Goal: Information Seeking & Learning: Find specific page/section

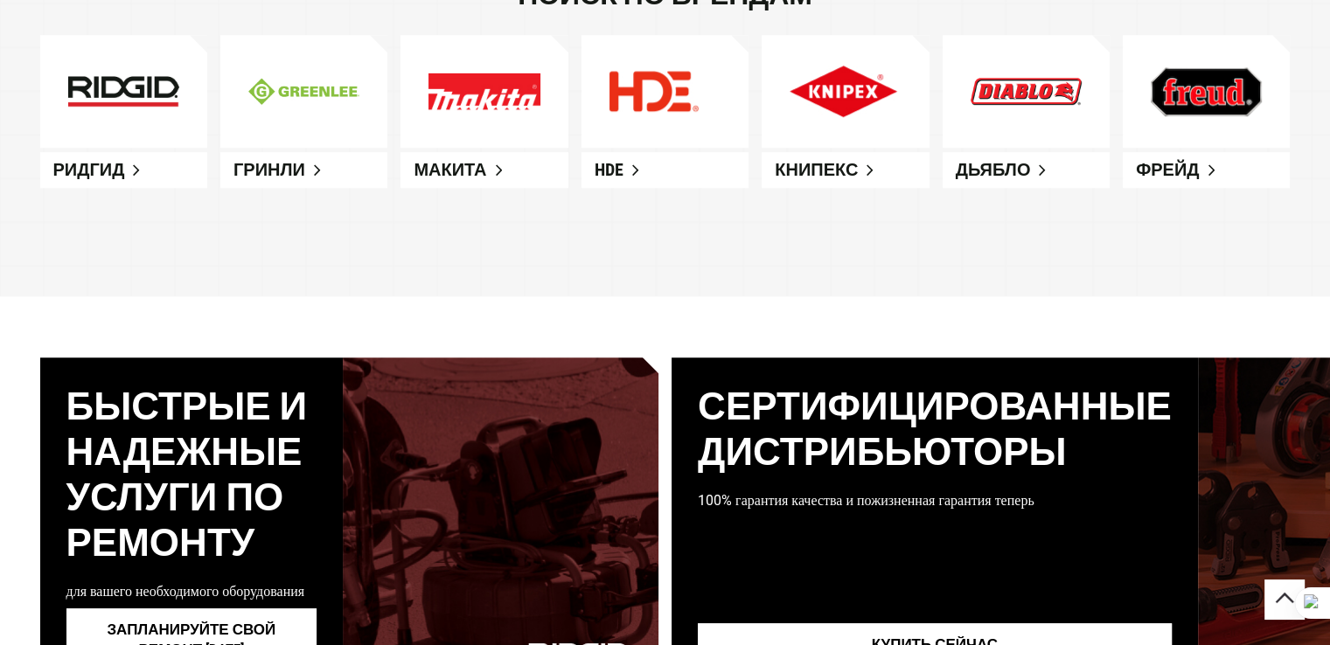
scroll to position [1235, 0]
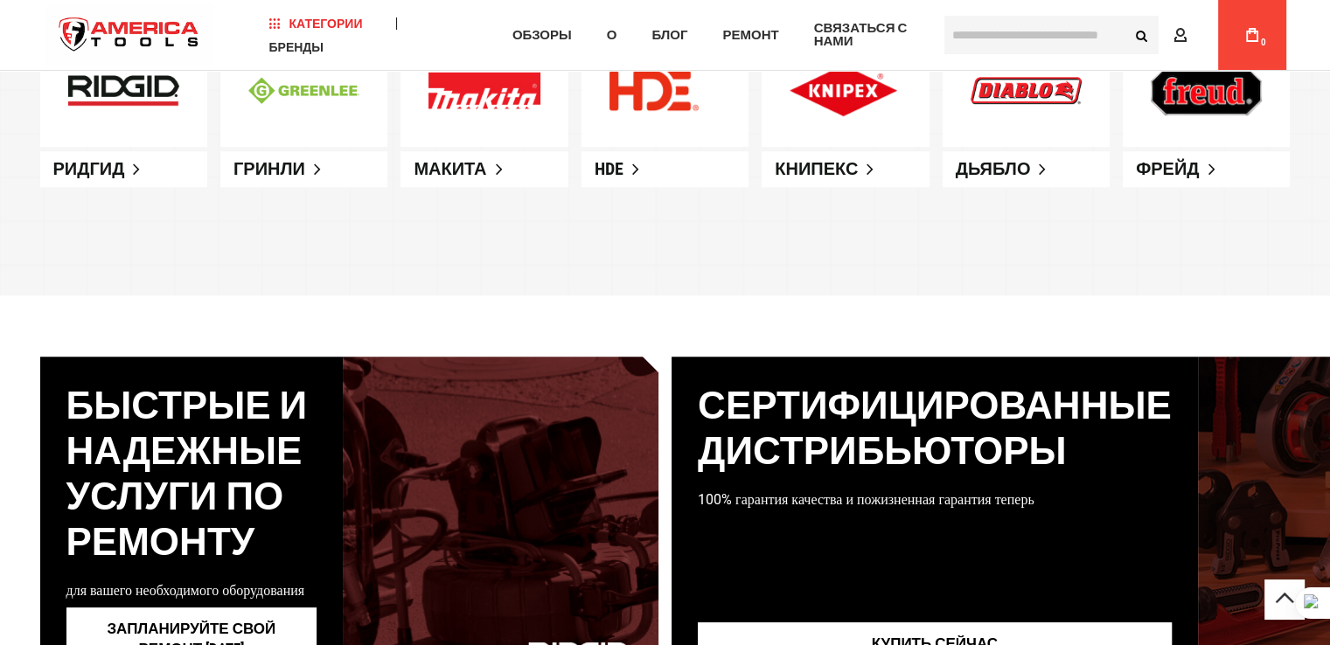
click at [121, 114] on link at bounding box center [123, 90] width 167 height 113
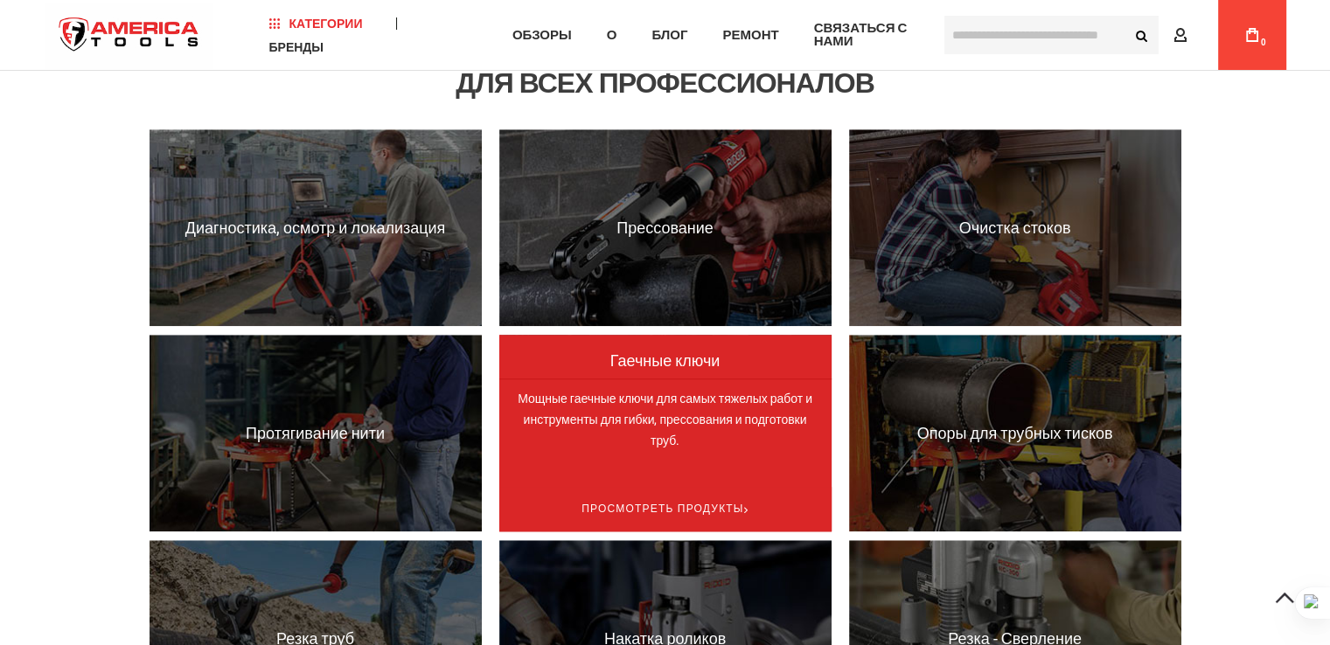
click at [650, 442] on font "Мощные гаечные ключи для самых тяжелых работ и инструменты для гибки, прессован…" at bounding box center [665, 420] width 295 height 56
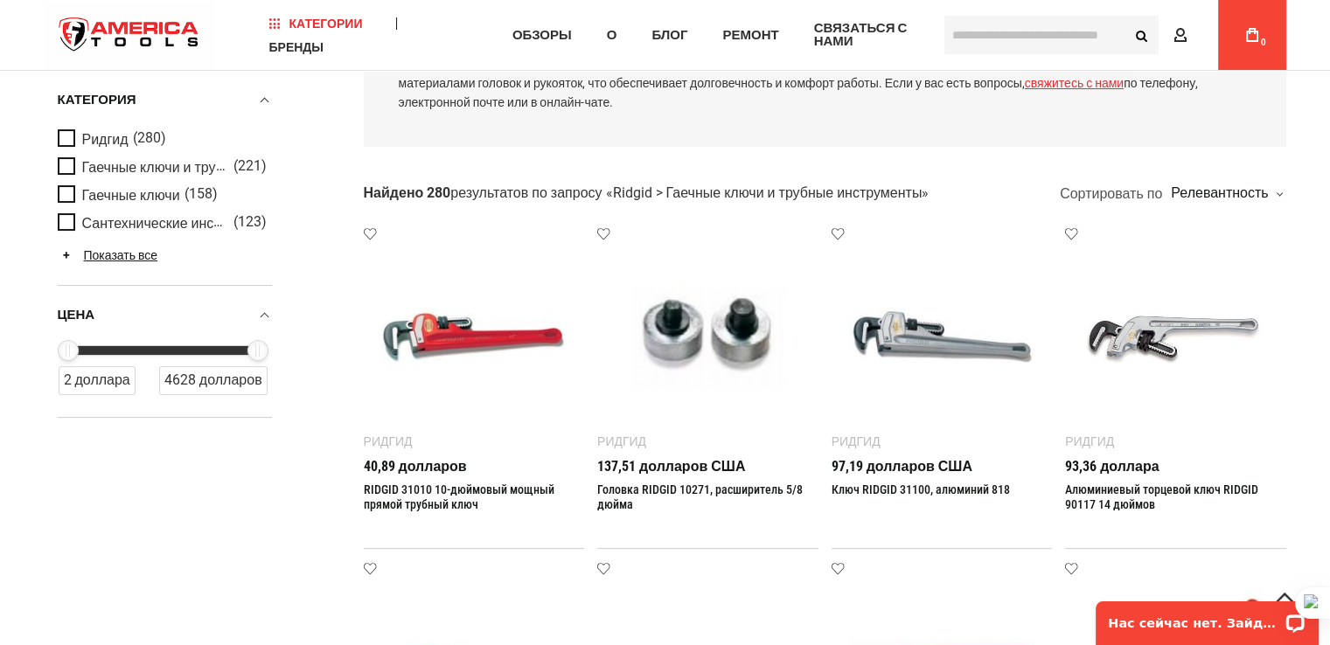
scroll to position [262, 0]
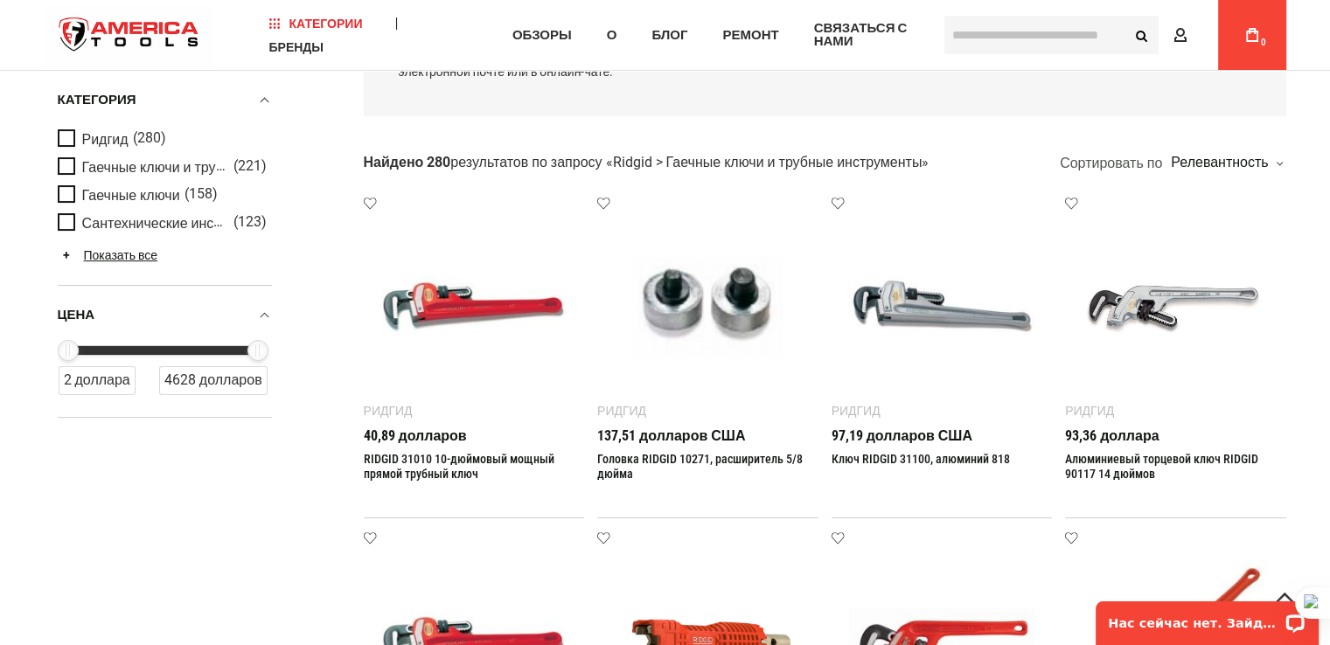
click at [472, 363] on img at bounding box center [474, 307] width 186 height 186
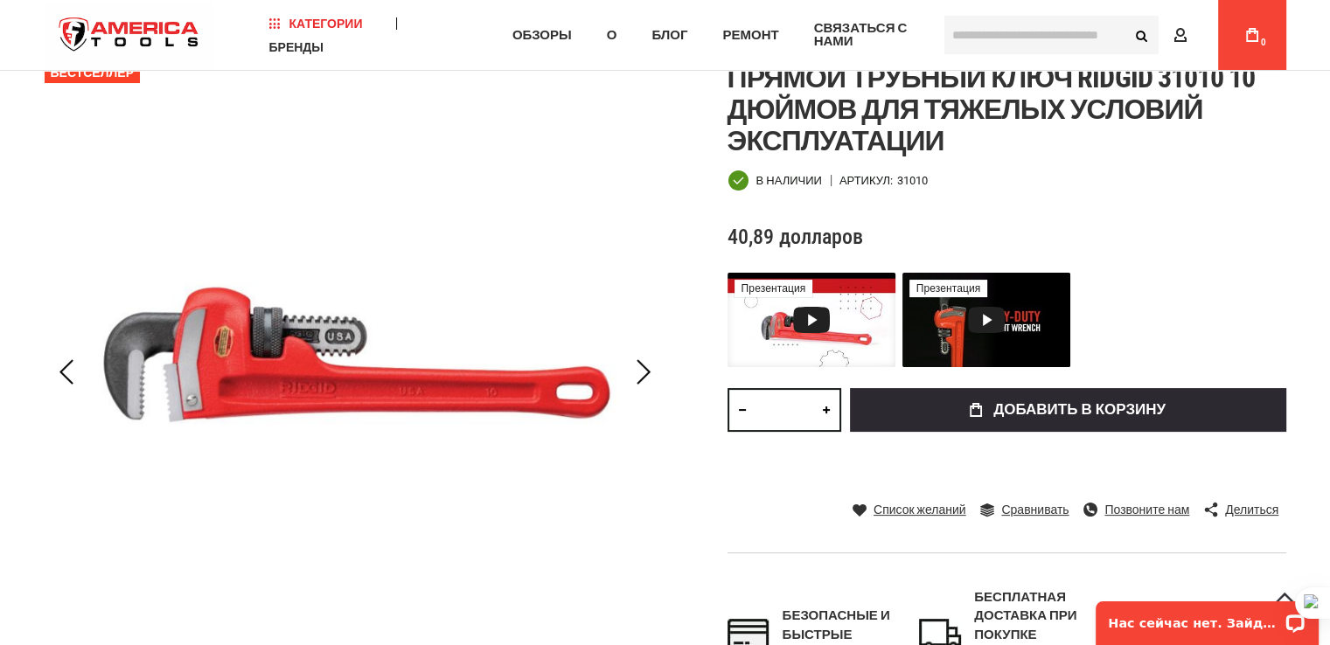
scroll to position [278, 0]
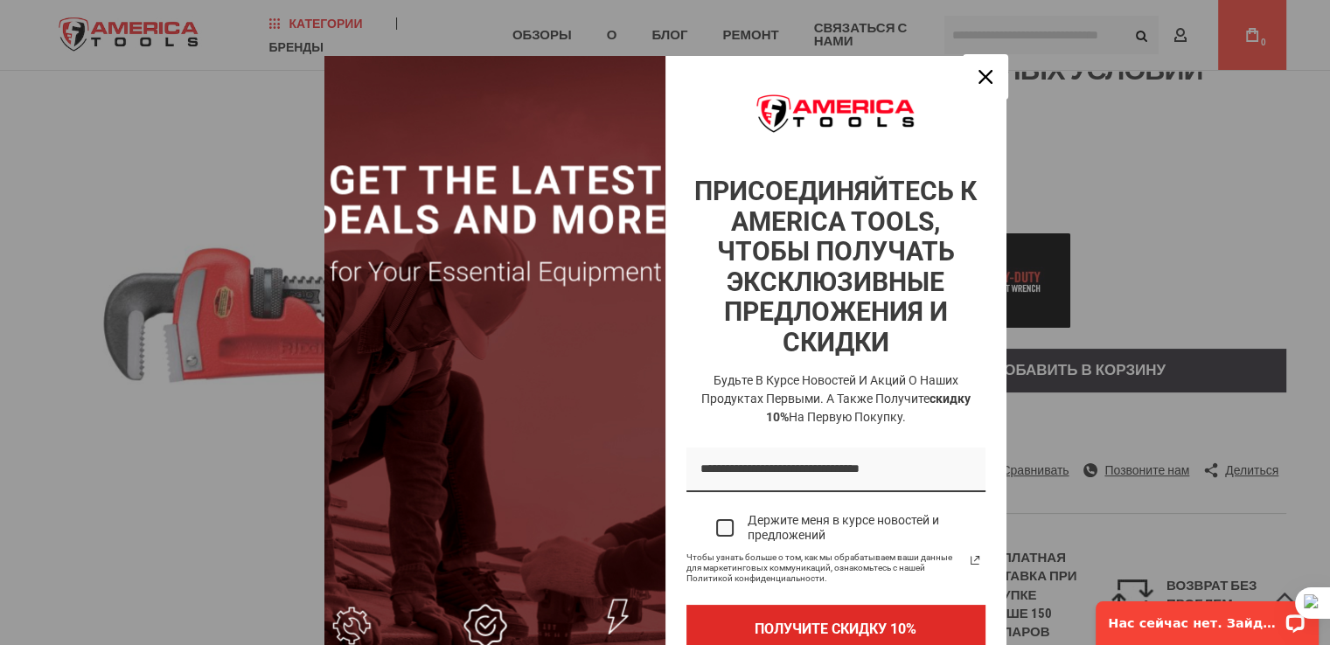
click at [987, 71] on div "Закрывать" at bounding box center [985, 77] width 28 height 28
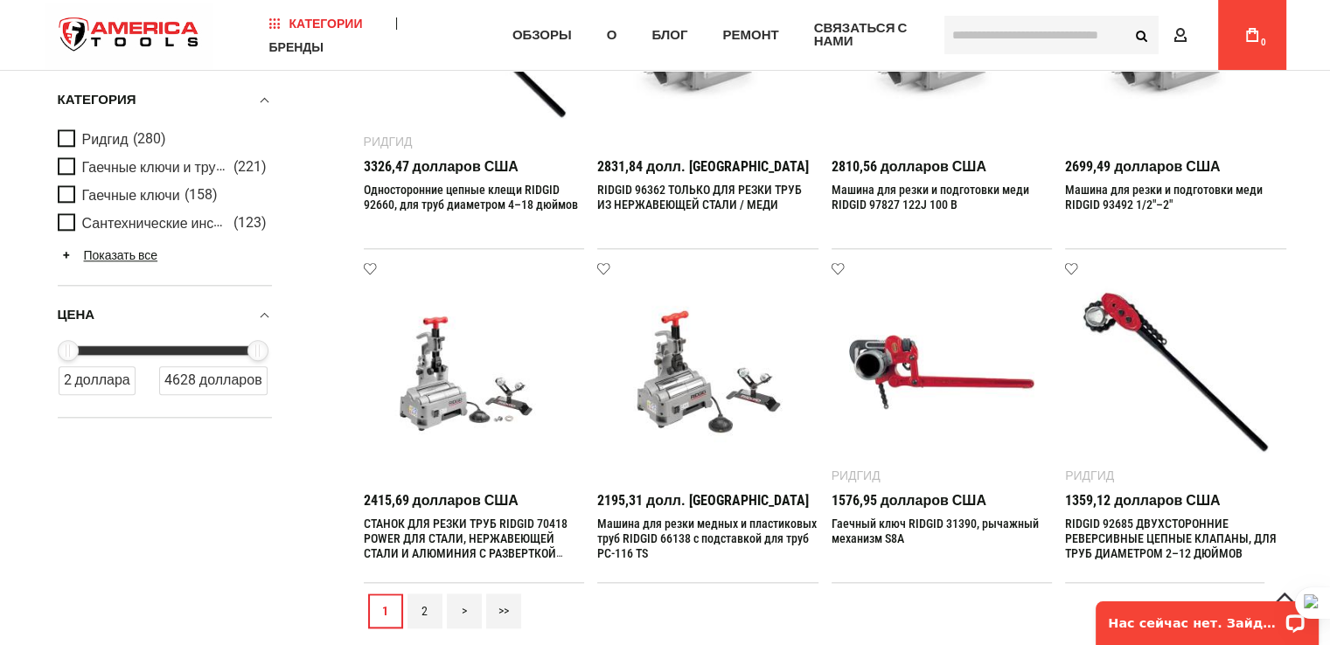
scroll to position [1923, 0]
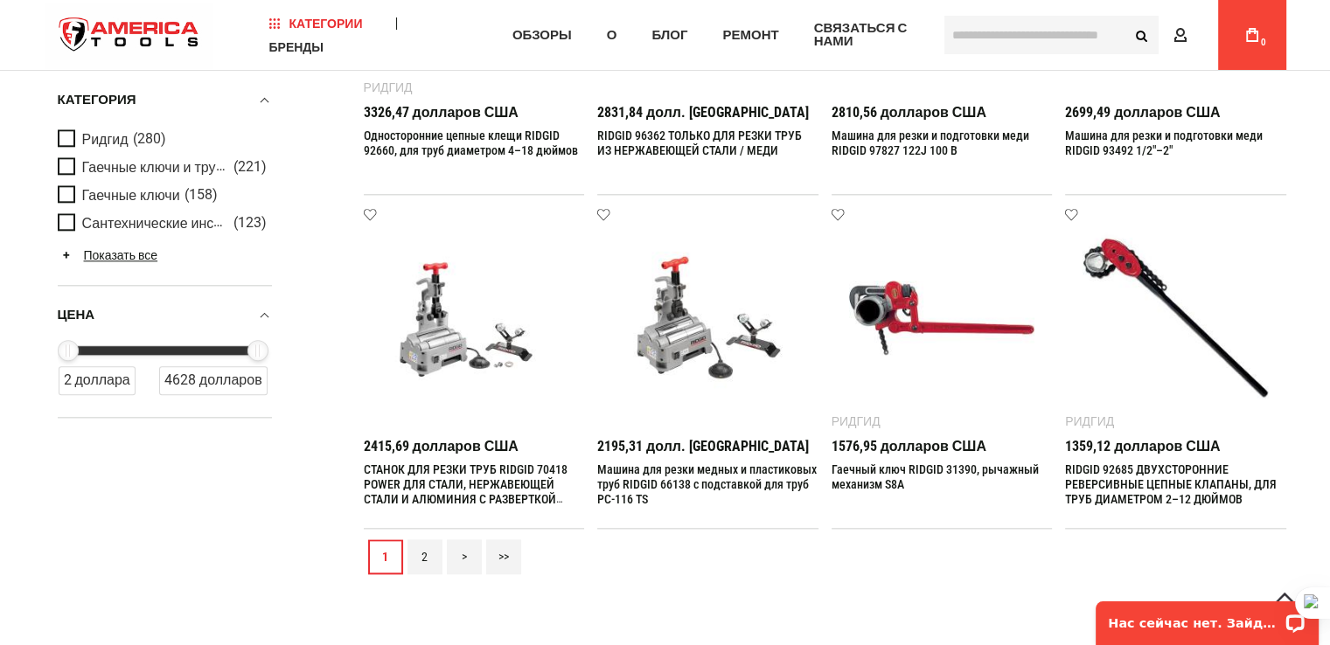
click at [422, 557] on font "2" at bounding box center [424, 557] width 6 height 14
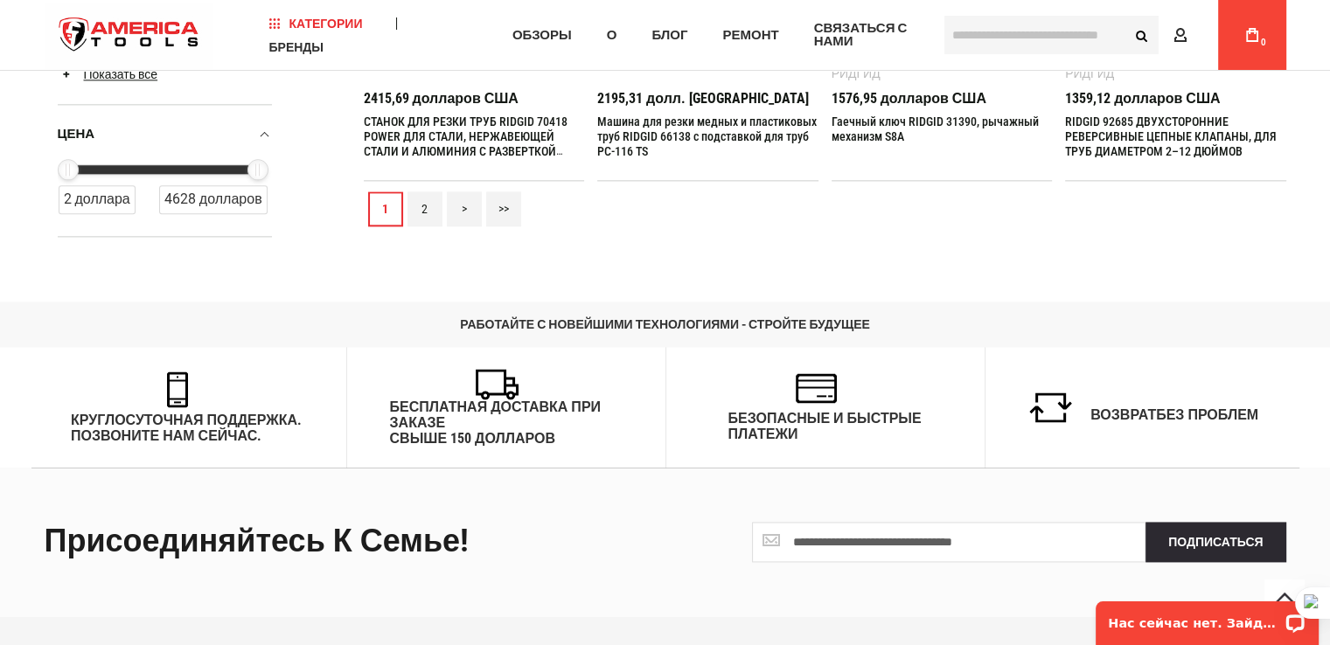
scroll to position [2273, 0]
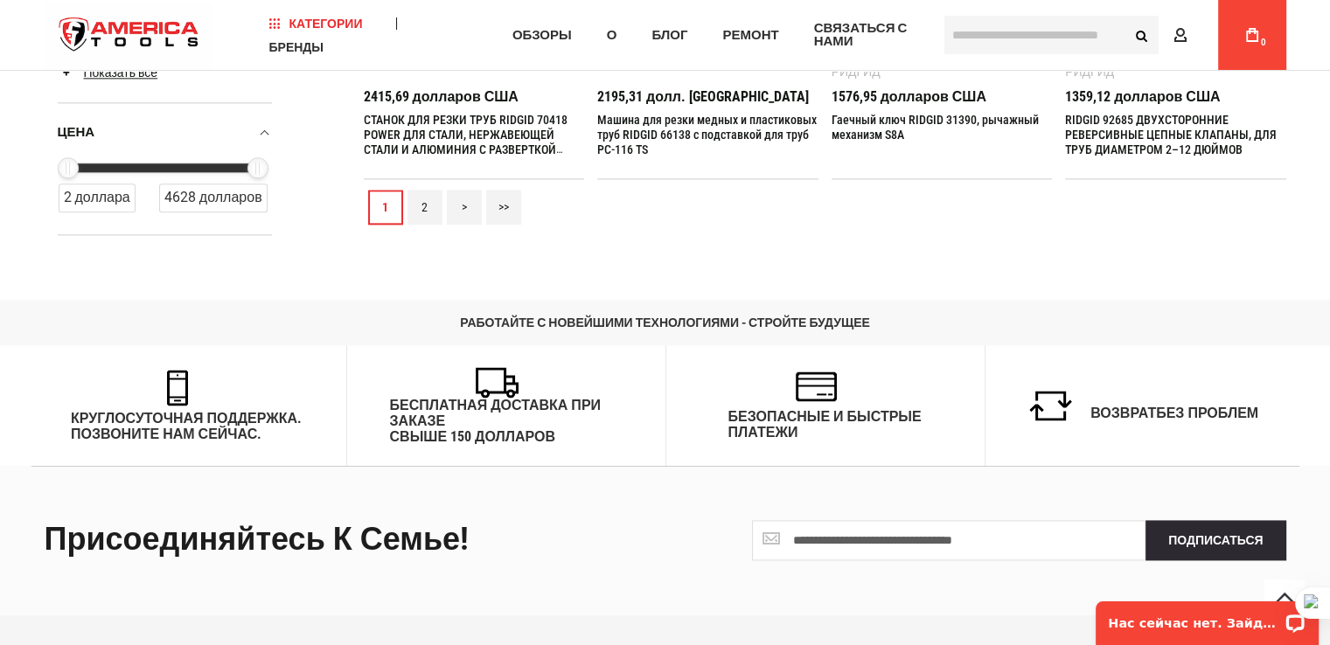
click at [469, 207] on link ">" at bounding box center [464, 207] width 35 height 35
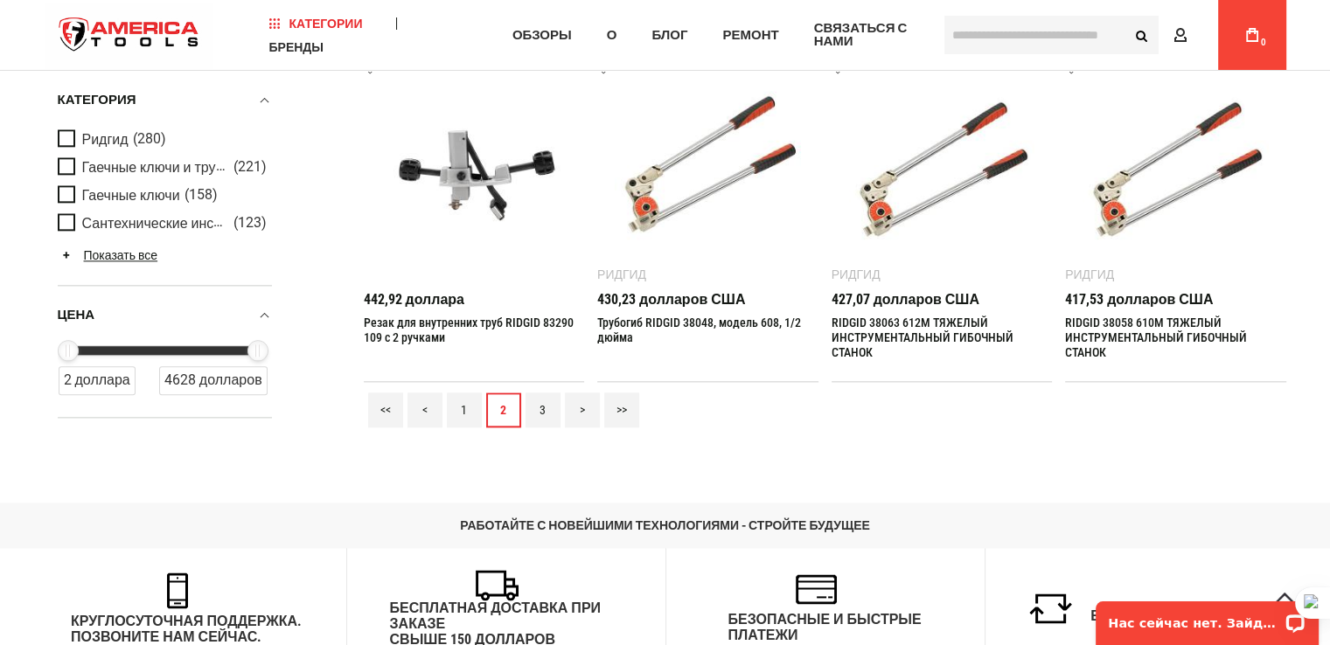
scroll to position [2098, 0]
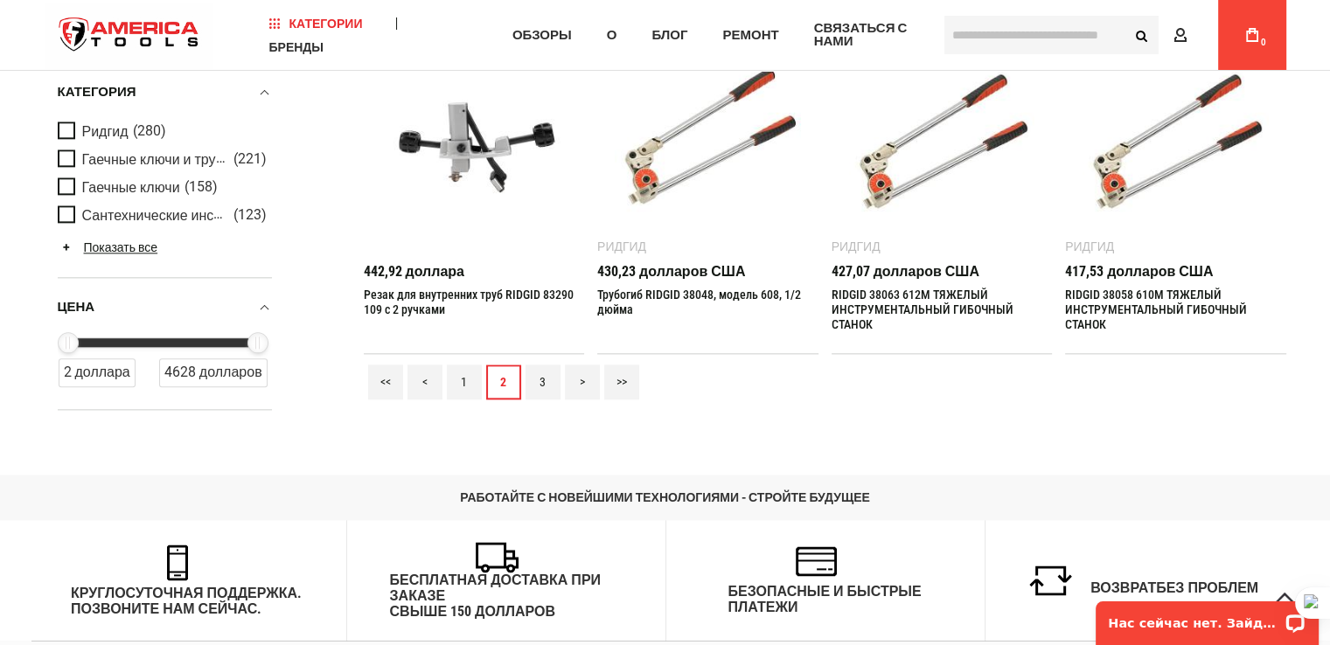
click at [588, 379] on link ">" at bounding box center [582, 382] width 35 height 35
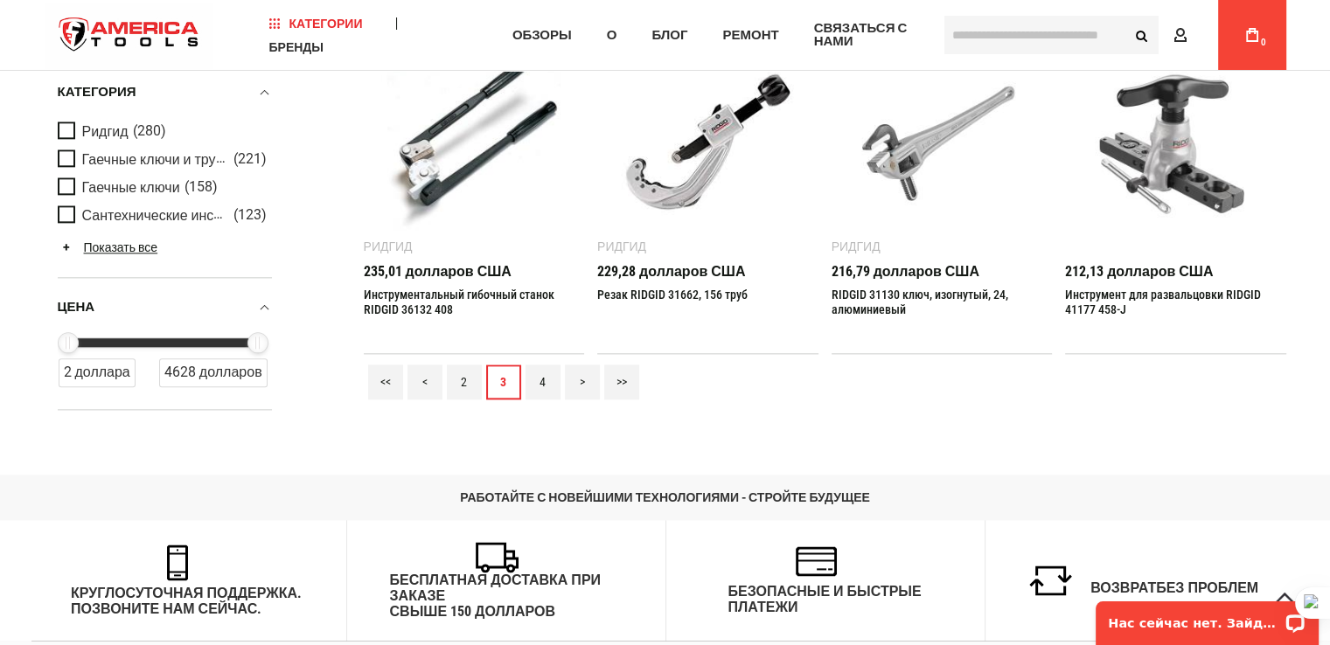
click at [580, 379] on font ">" at bounding box center [582, 382] width 5 height 14
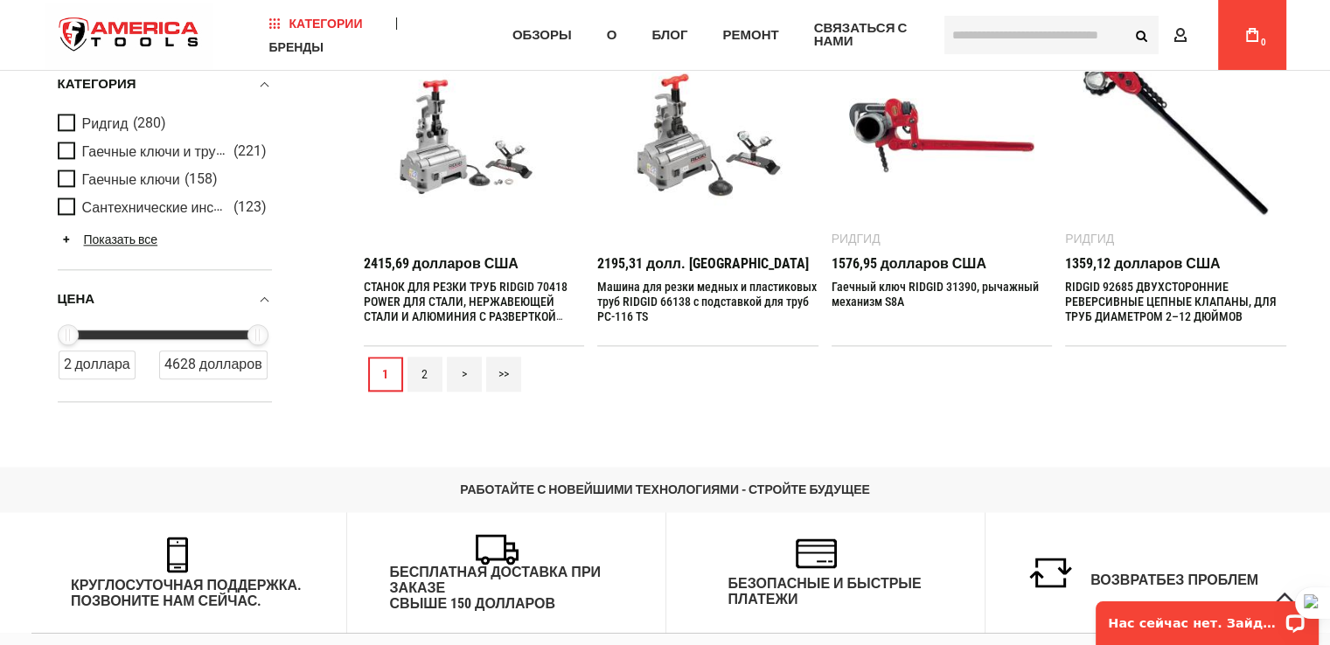
scroll to position [2186, 0]
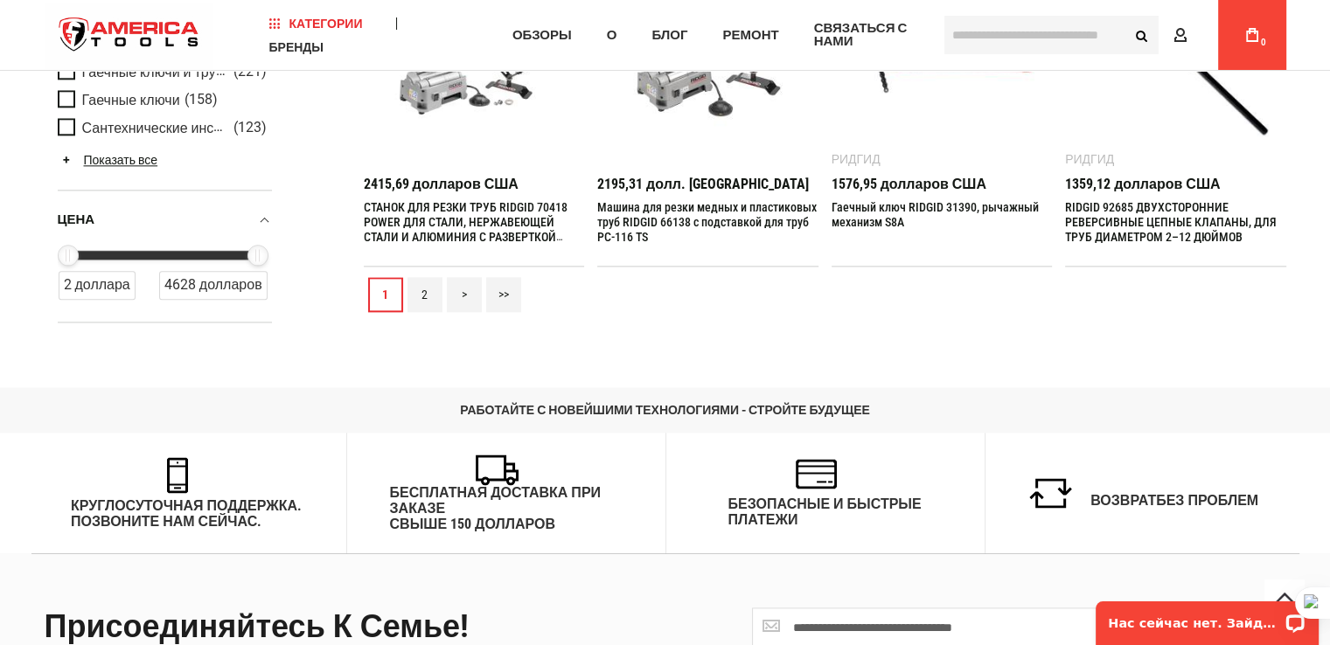
click at [504, 296] on font ">>" at bounding box center [503, 295] width 10 height 14
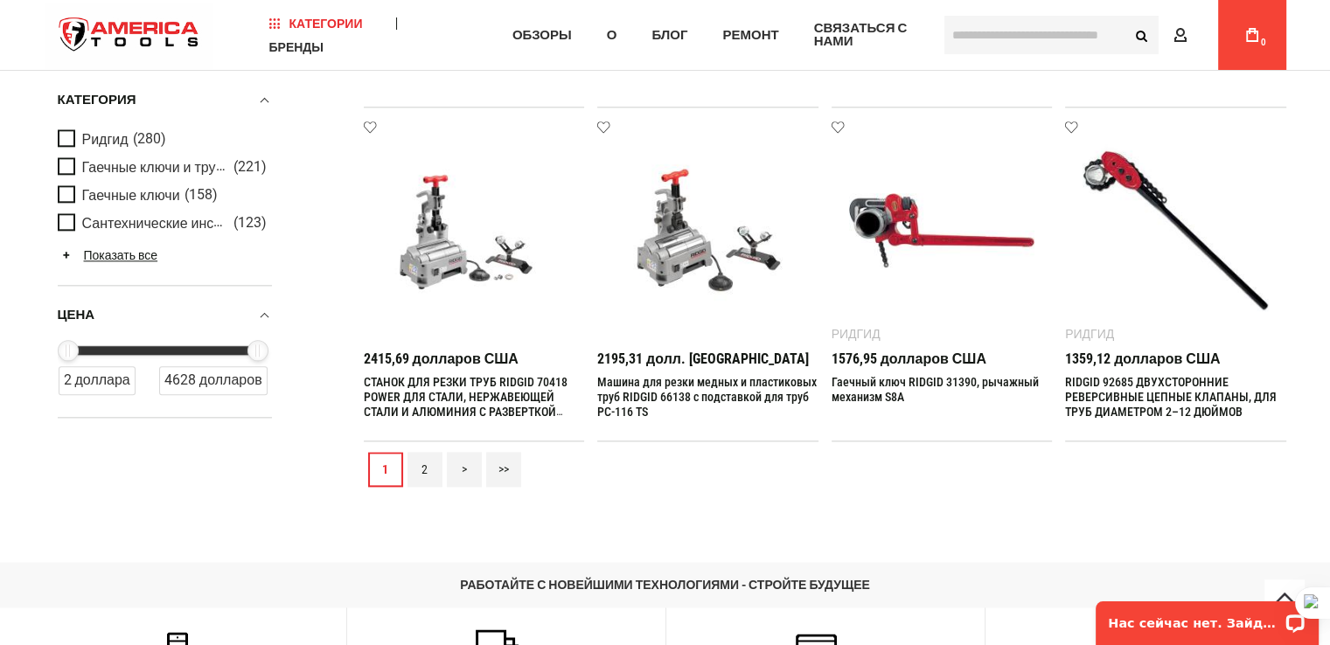
scroll to position [2361, 0]
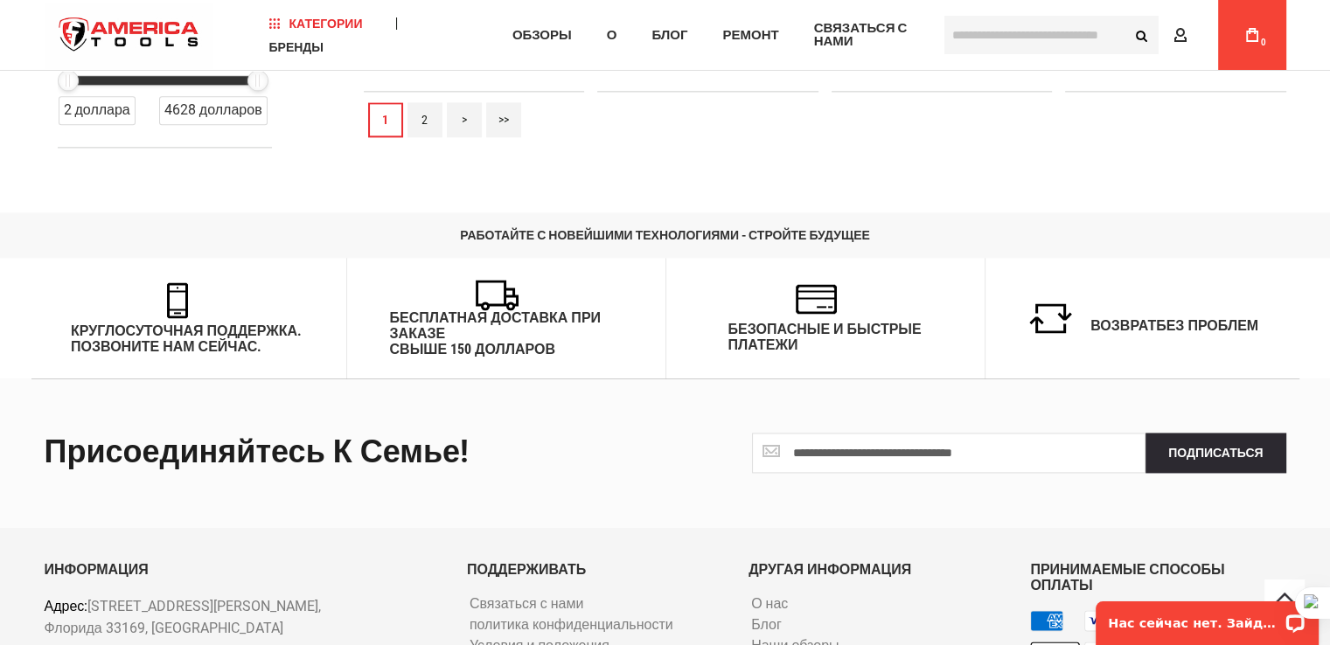
click at [468, 125] on link ">" at bounding box center [464, 119] width 35 height 35
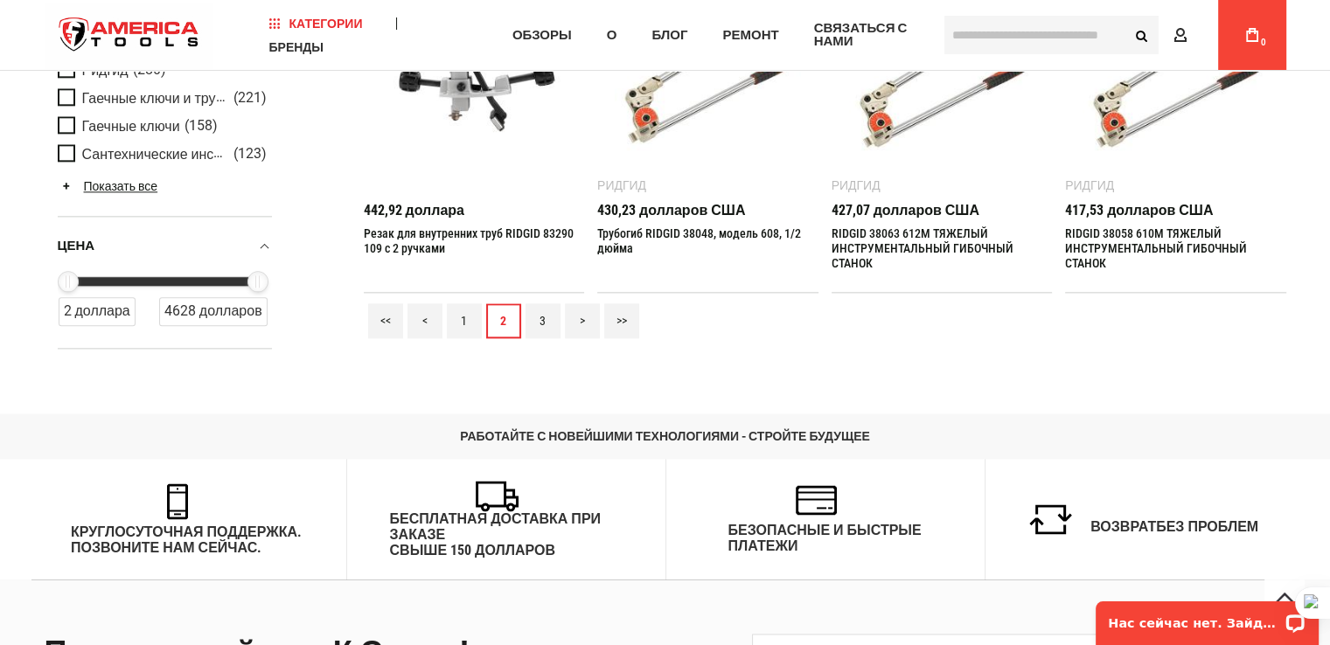
scroll to position [2186, 0]
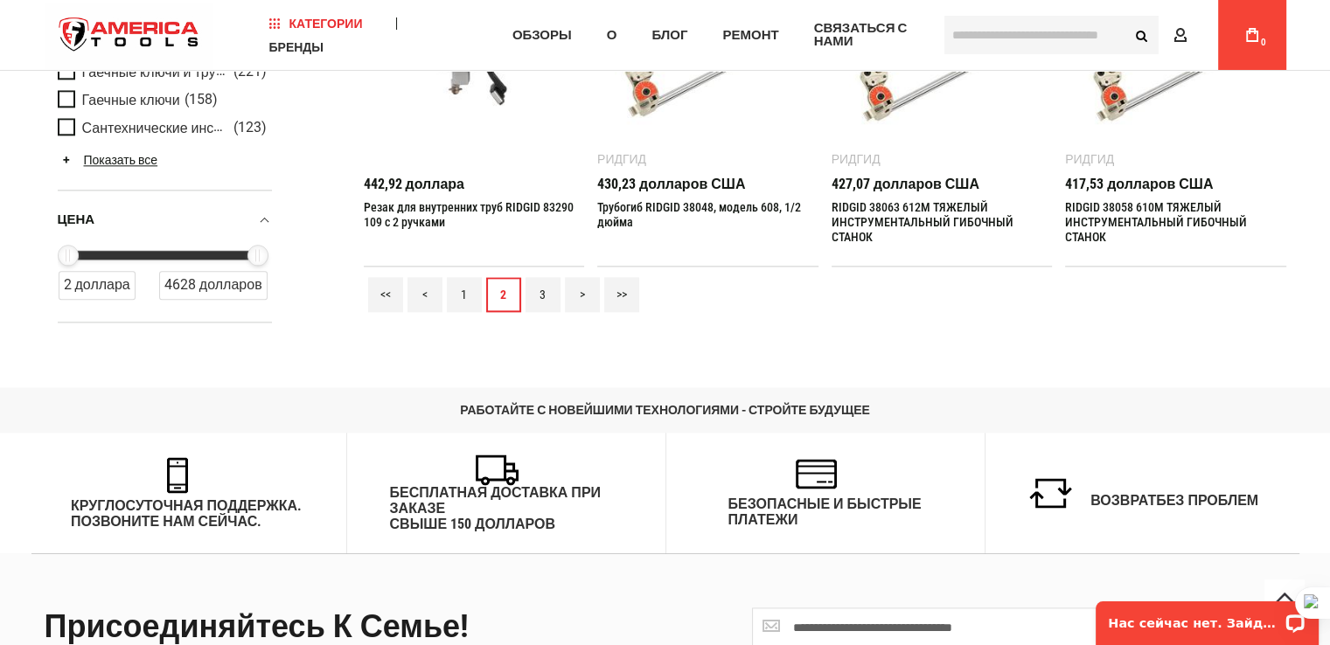
click at [582, 299] on font ">" at bounding box center [582, 295] width 5 height 14
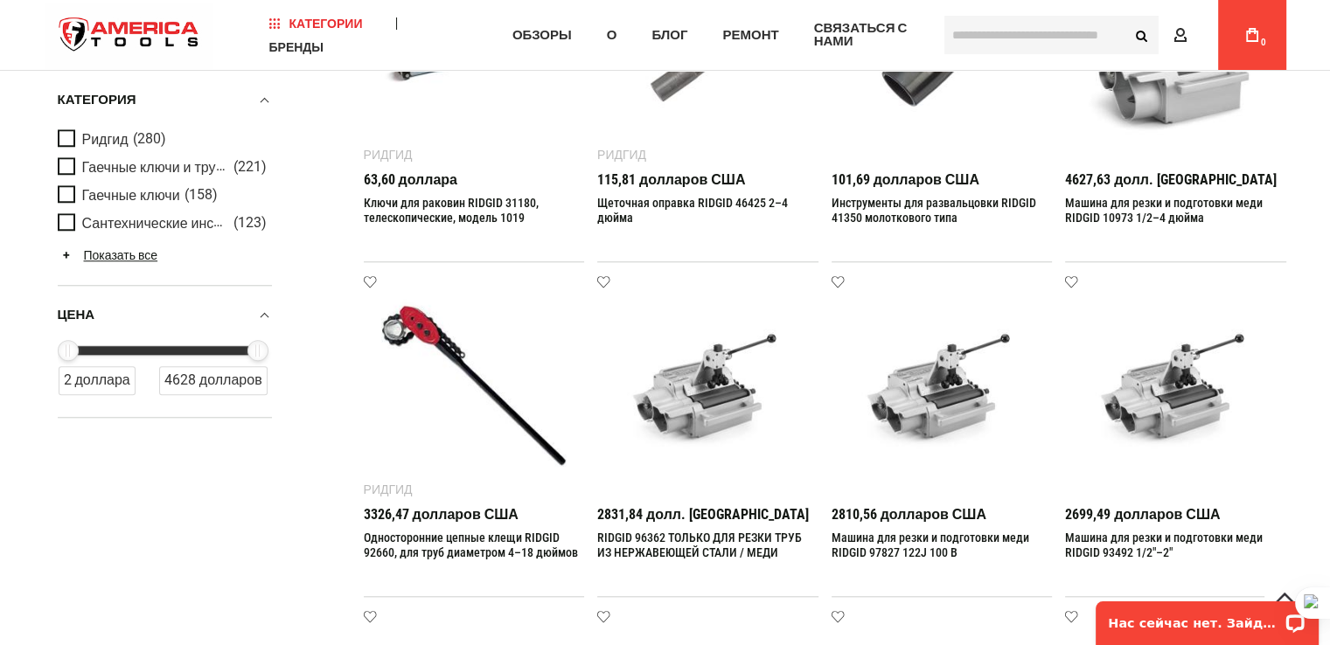
scroll to position [1574, 0]
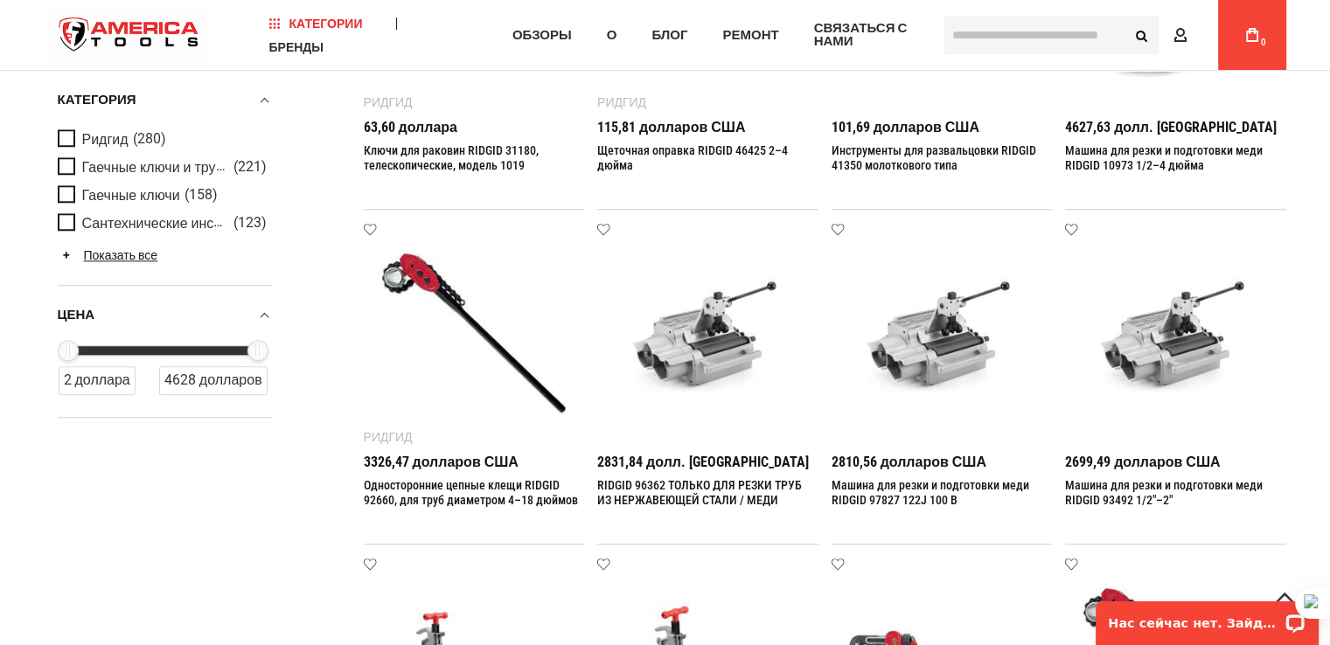
click at [991, 41] on input "text" at bounding box center [1051, 35] width 214 height 38
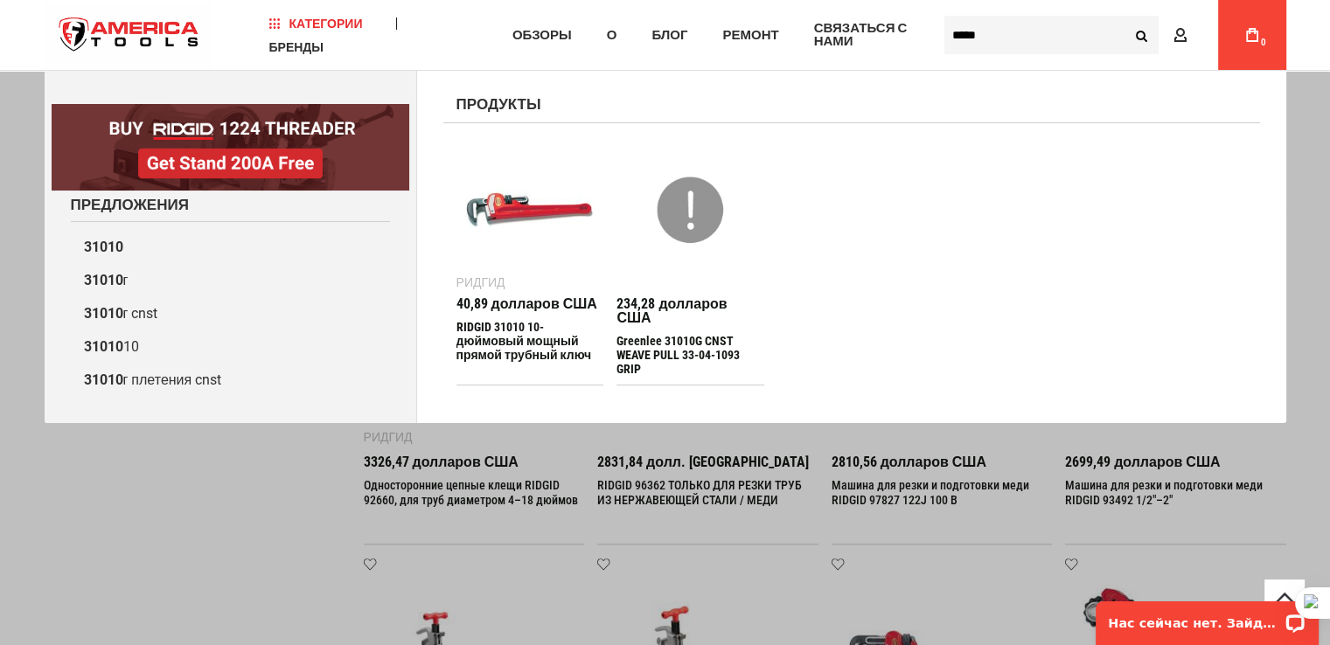
type input "*****"
click at [520, 258] on img at bounding box center [530, 210] width 130 height 130
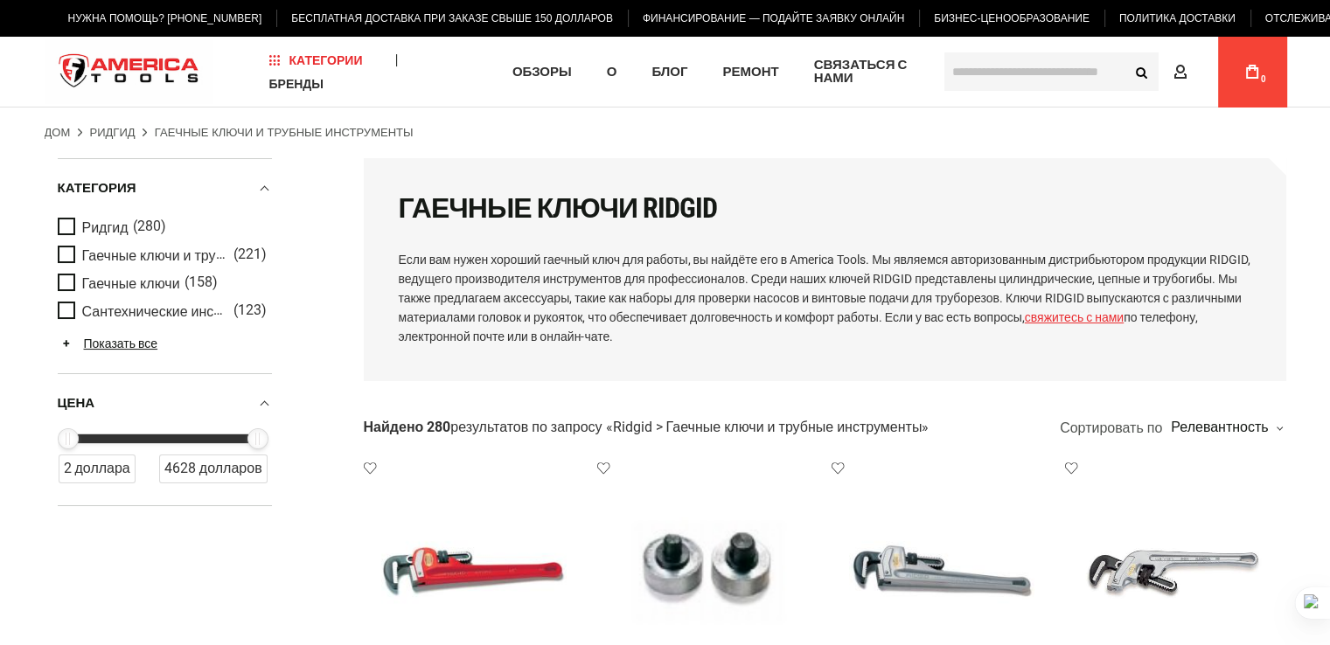
click at [965, 67] on input "text" at bounding box center [1051, 71] width 214 height 38
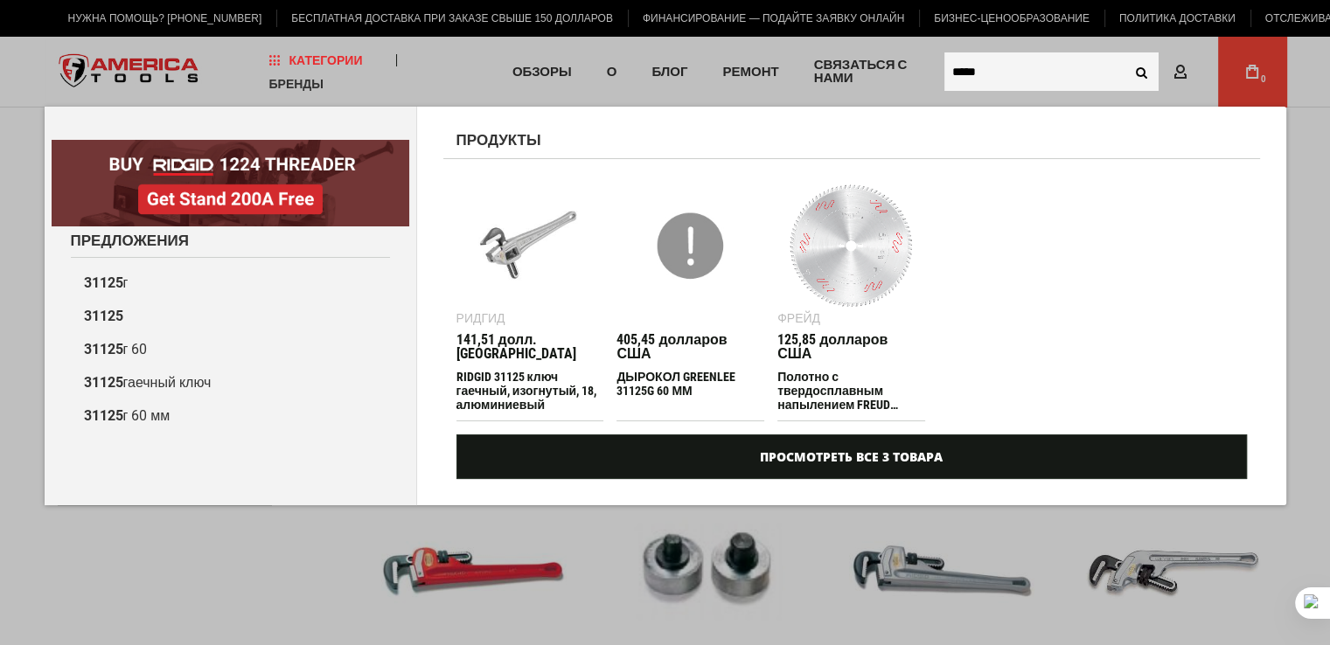
type input "*****"
click at [501, 261] on img at bounding box center [530, 246] width 130 height 130
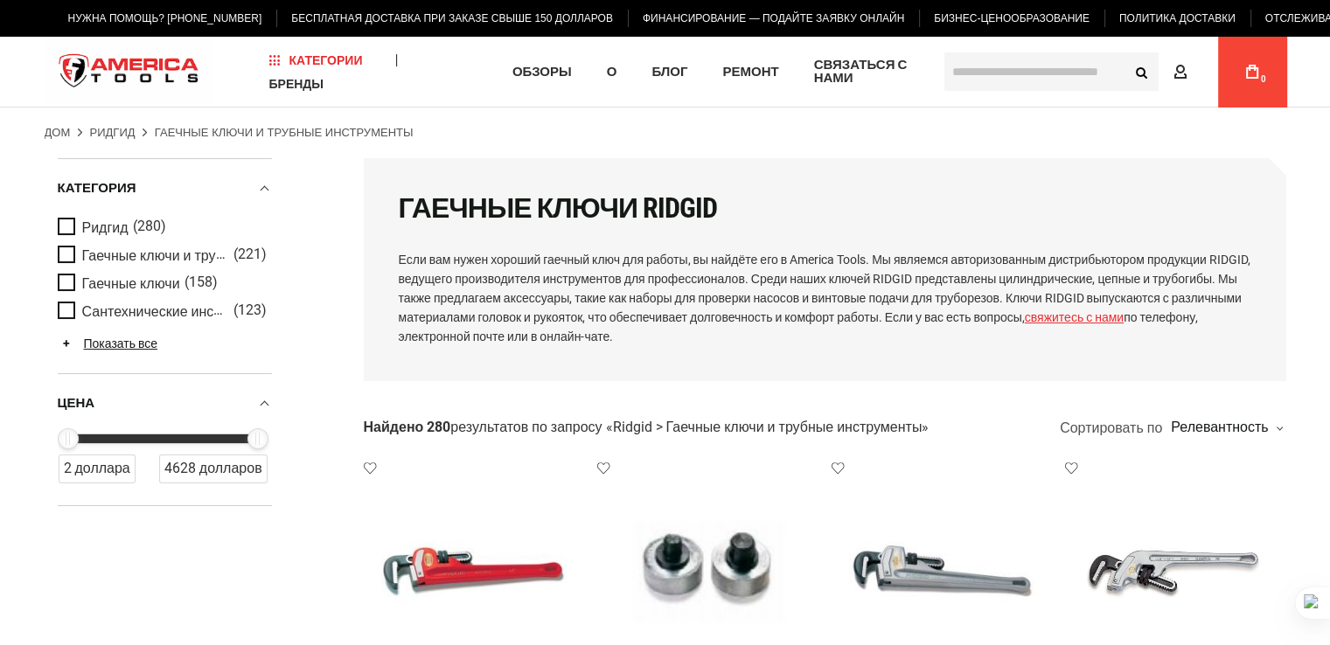
click at [991, 71] on input "text" at bounding box center [1051, 71] width 214 height 38
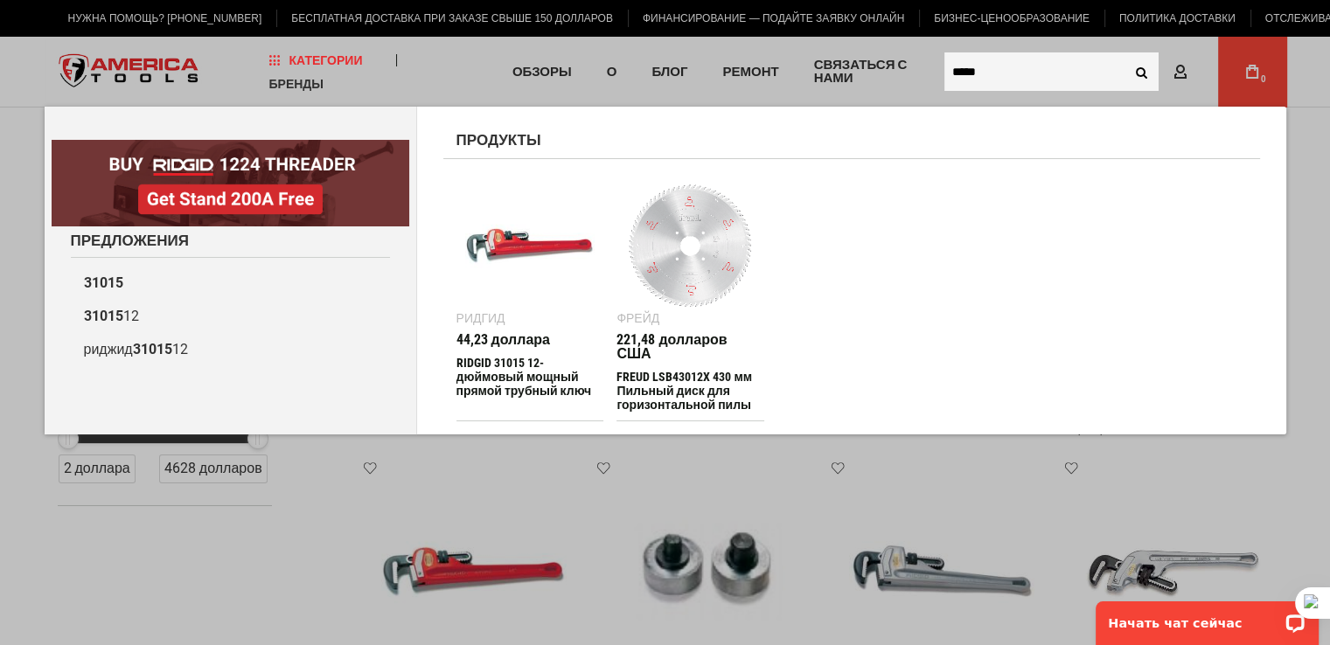
type input "*****"
click at [514, 253] on img at bounding box center [530, 246] width 130 height 130
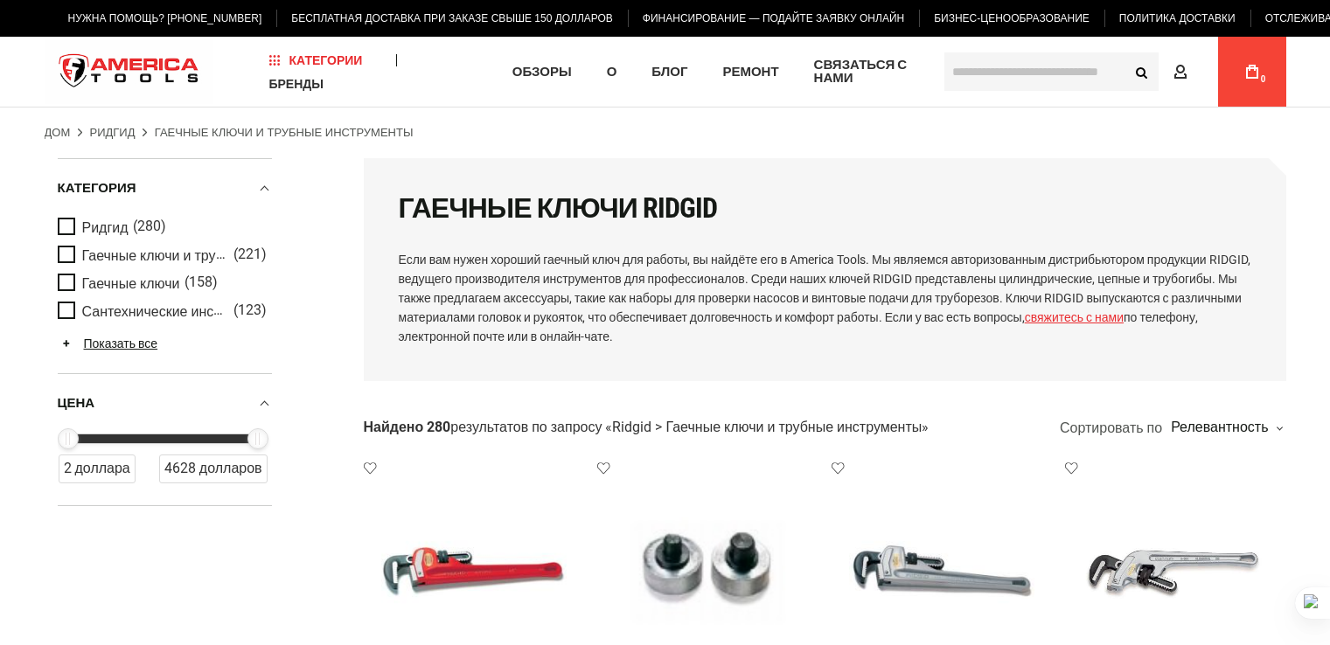
click at [995, 67] on input "text" at bounding box center [1051, 71] width 214 height 38
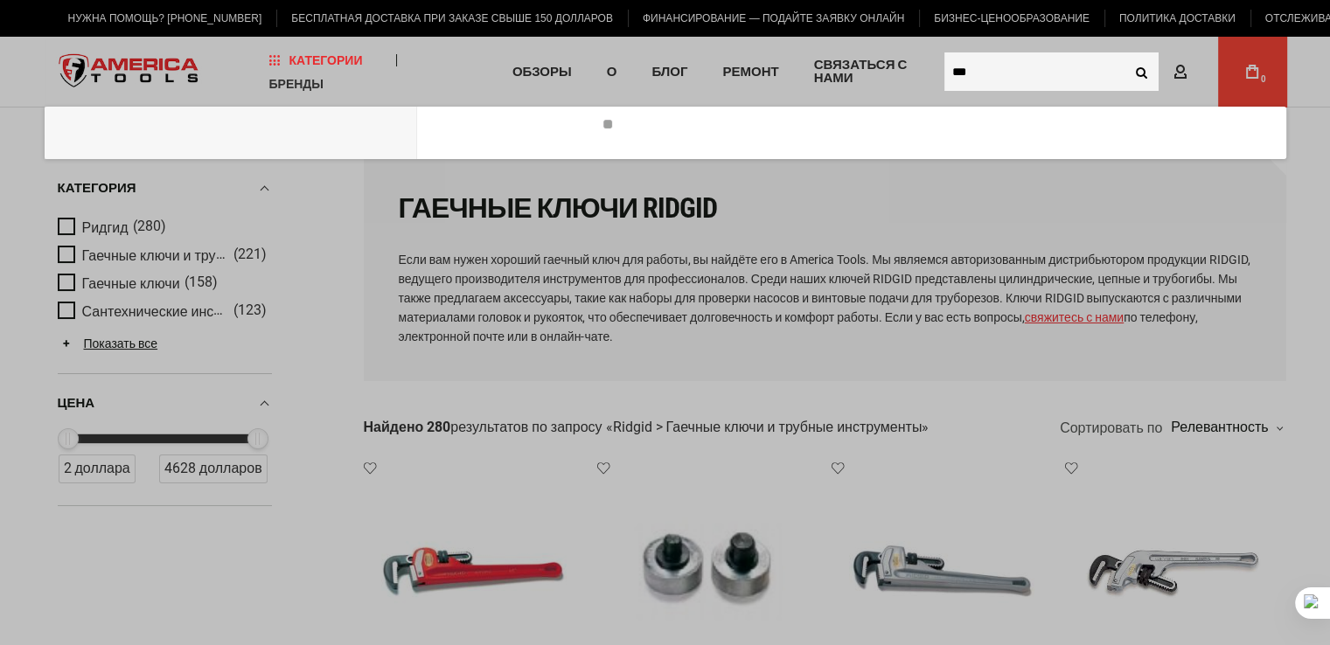
type input "****"
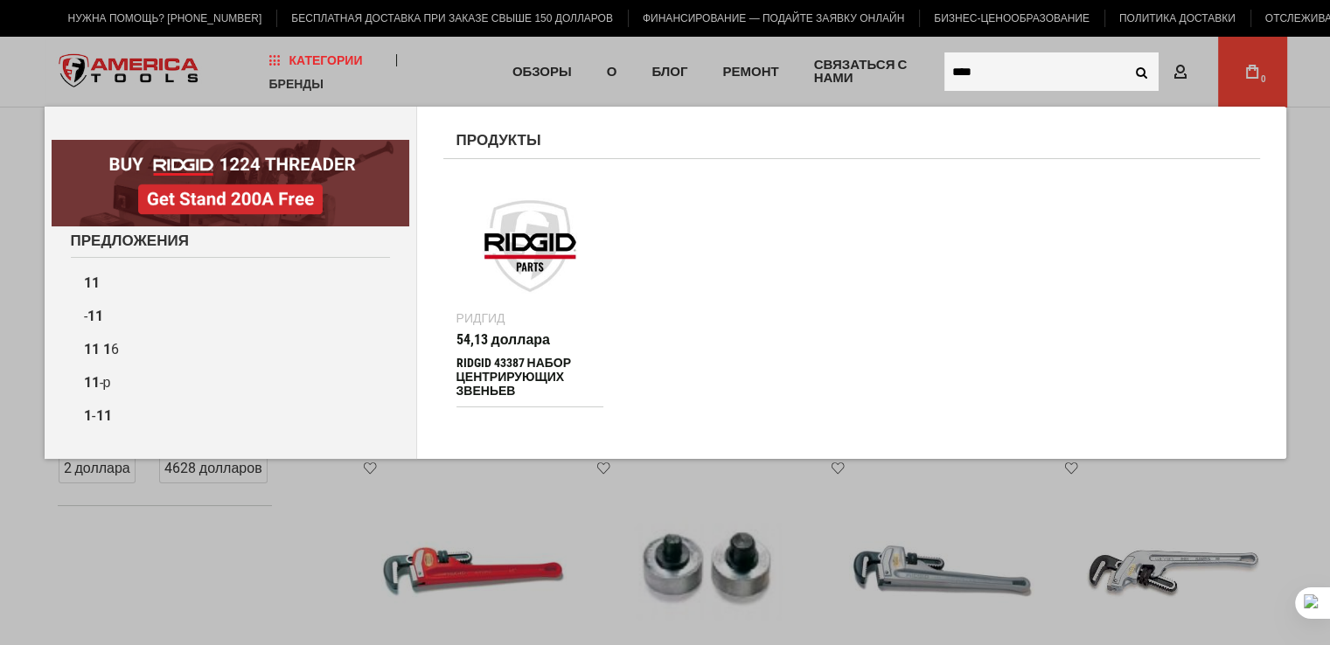
drag, startPoint x: 1005, startPoint y: 69, endPoint x: 930, endPoint y: 80, distance: 75.9
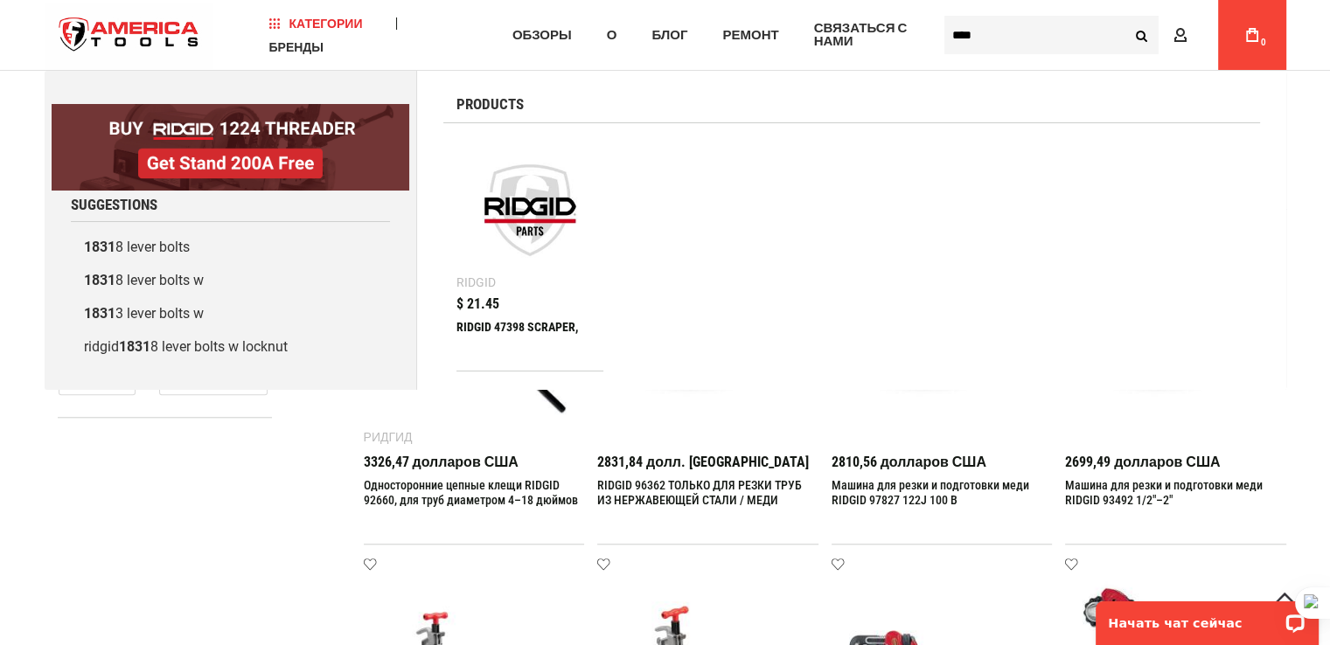
type input "*****"
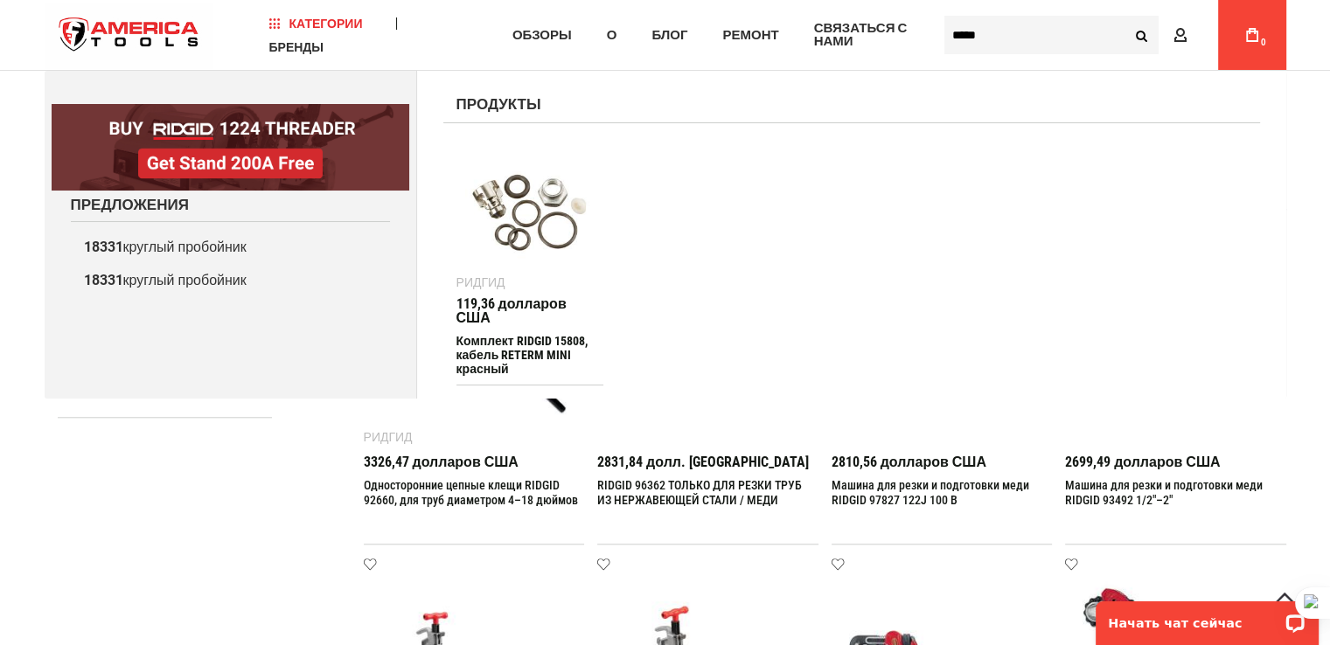
drag, startPoint x: 1007, startPoint y: 39, endPoint x: 920, endPoint y: 52, distance: 88.4
click at [920, 52] on div "Навигация Категории Сантехнические инструменты Очистка стоков Диагностика Пресс…" at bounding box center [666, 35] width 1242 height 70
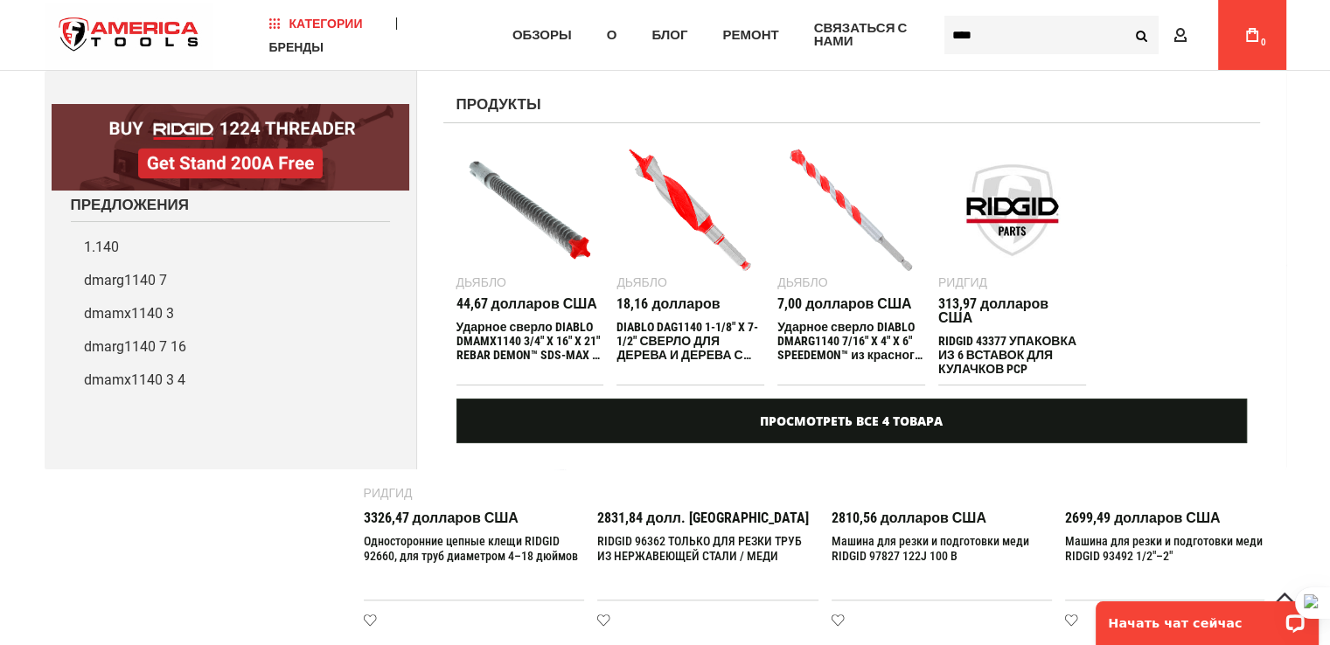
scroll to position [1486, 0]
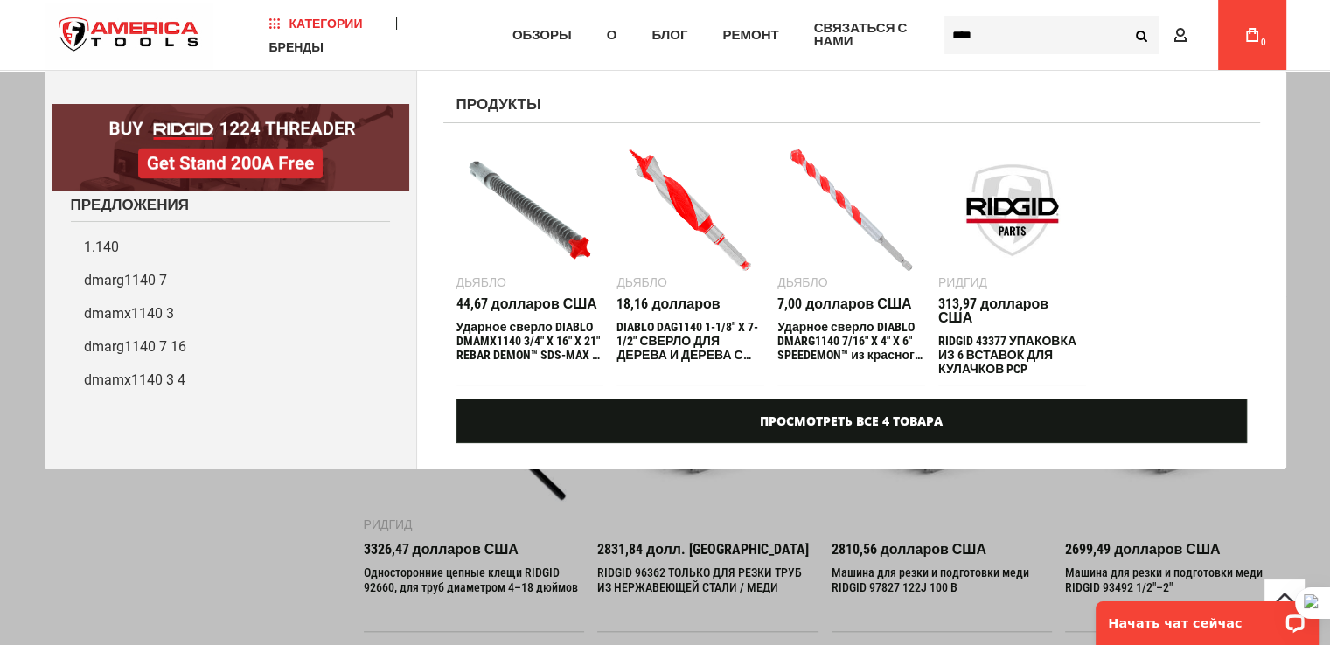
type input "****"
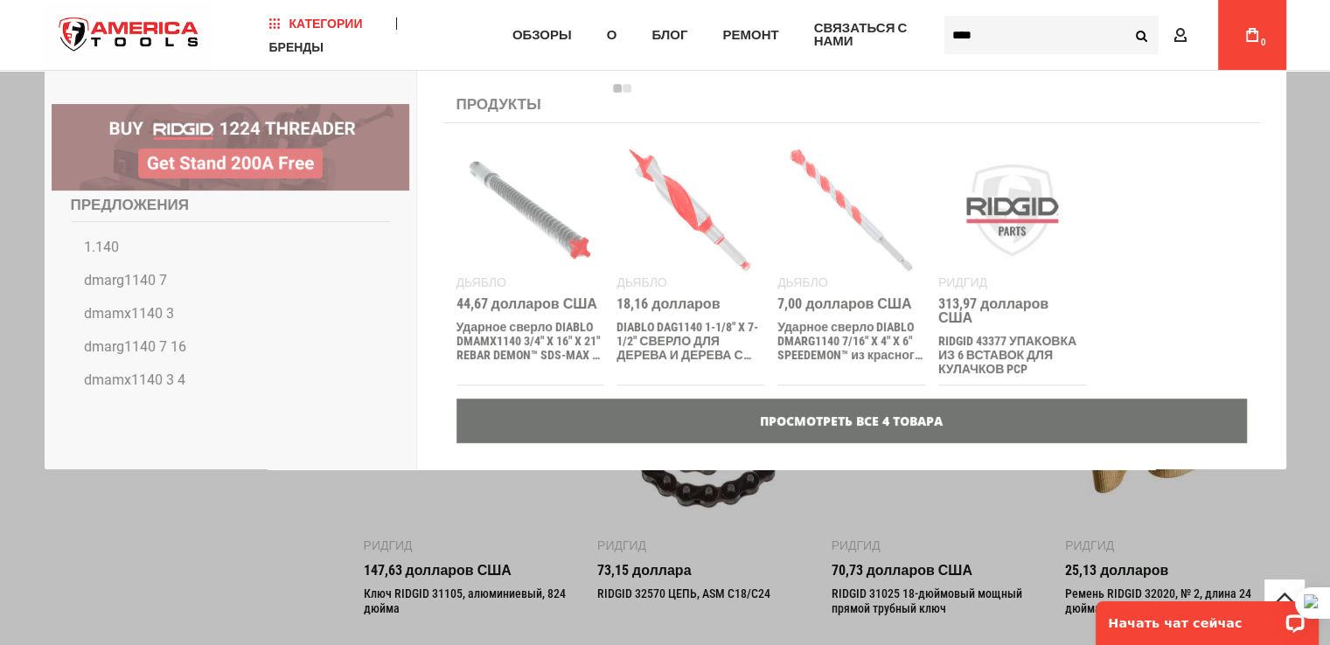
scroll to position [787, 0]
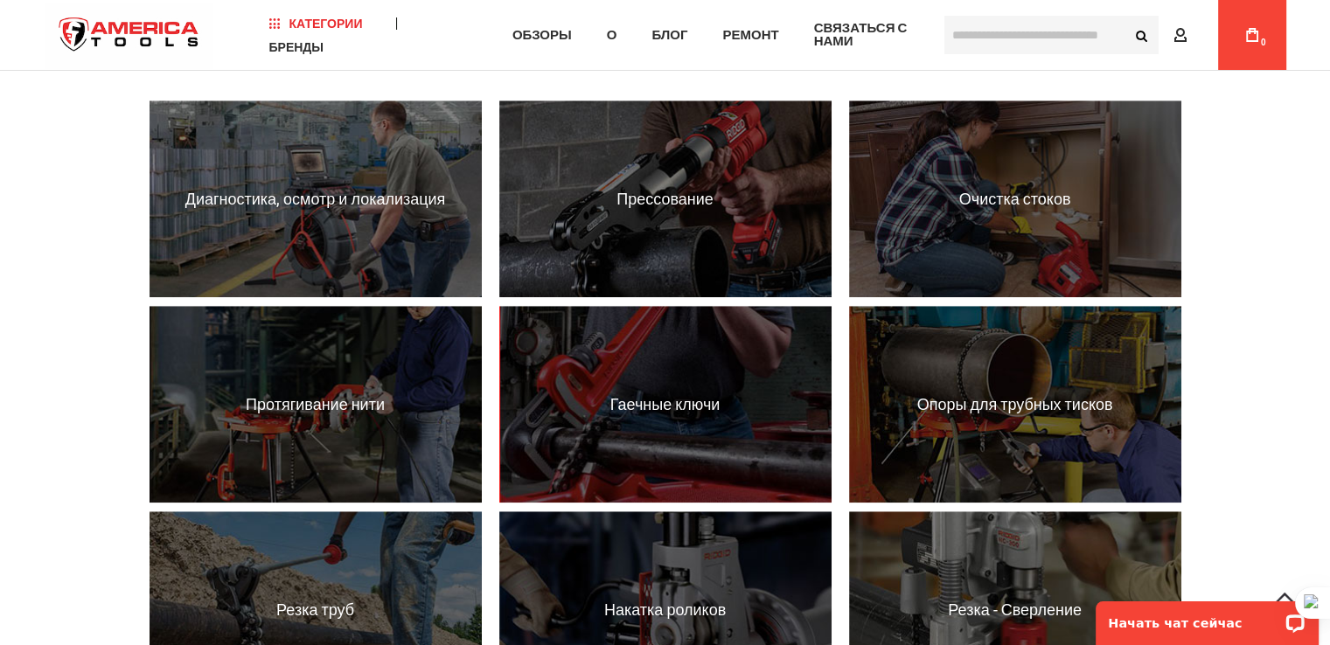
scroll to position [1242, 0]
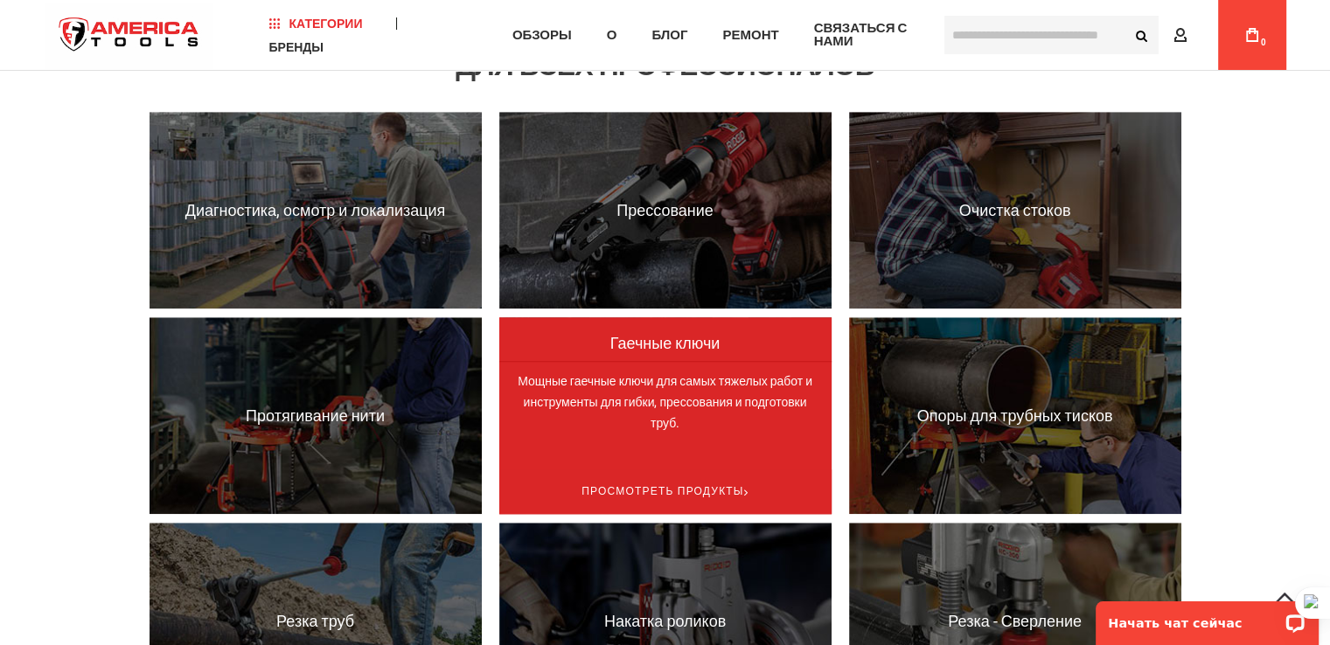
click at [682, 393] on font "Мощные гаечные ключи для самых тяжелых работ и инструменты для гибки, прессован…" at bounding box center [665, 402] width 295 height 56
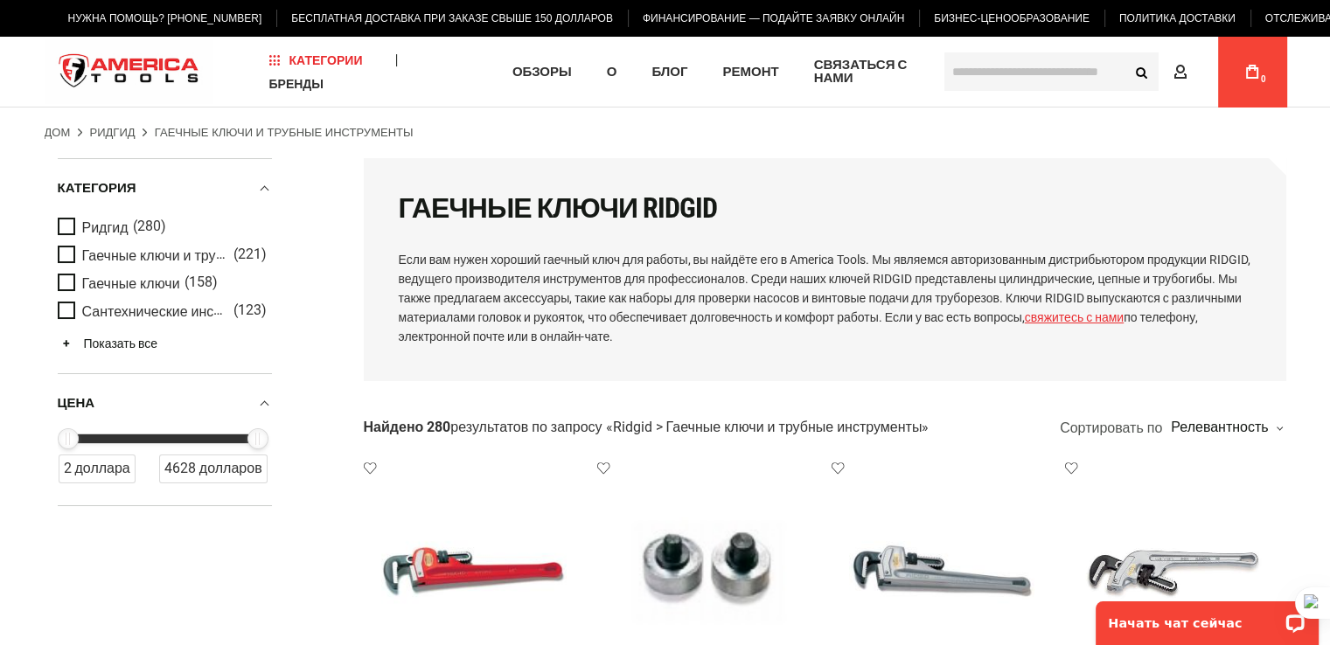
click at [115, 345] on font "Показать все" at bounding box center [121, 344] width 74 height 14
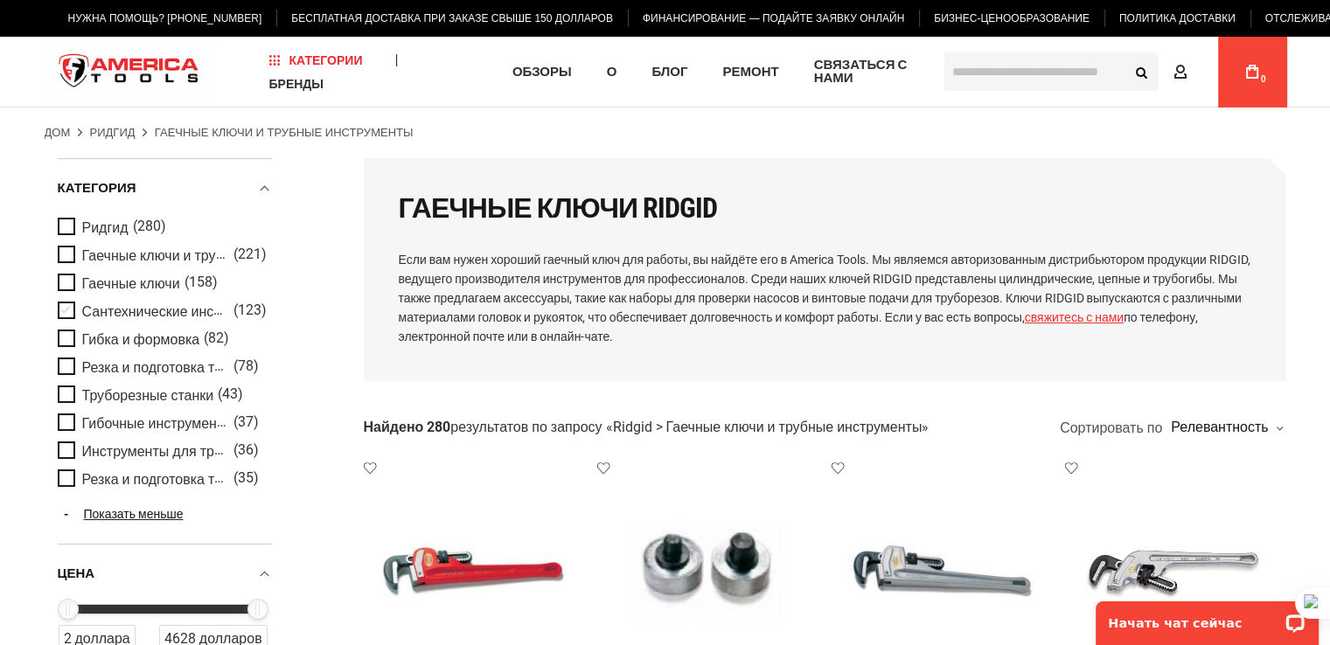
click at [163, 315] on font "Сантехнические инструменты" at bounding box center [179, 310] width 194 height 17
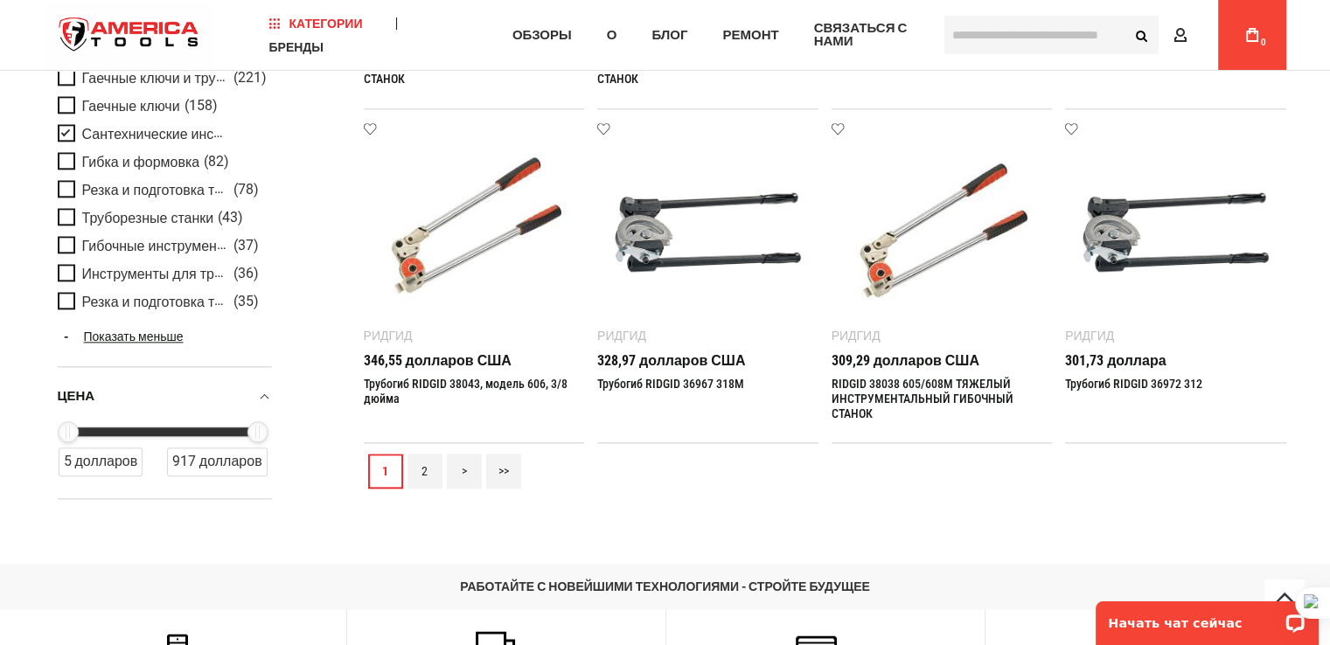
scroll to position [2011, 0]
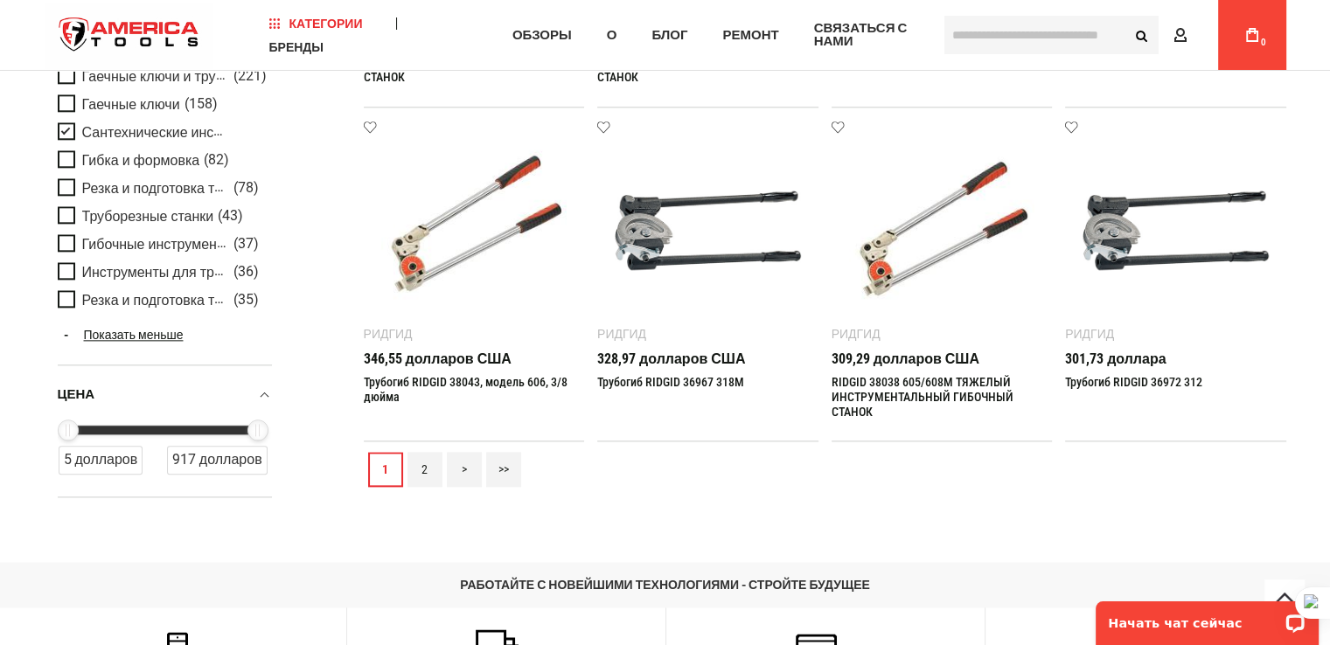
click at [463, 479] on link ">" at bounding box center [464, 469] width 35 height 35
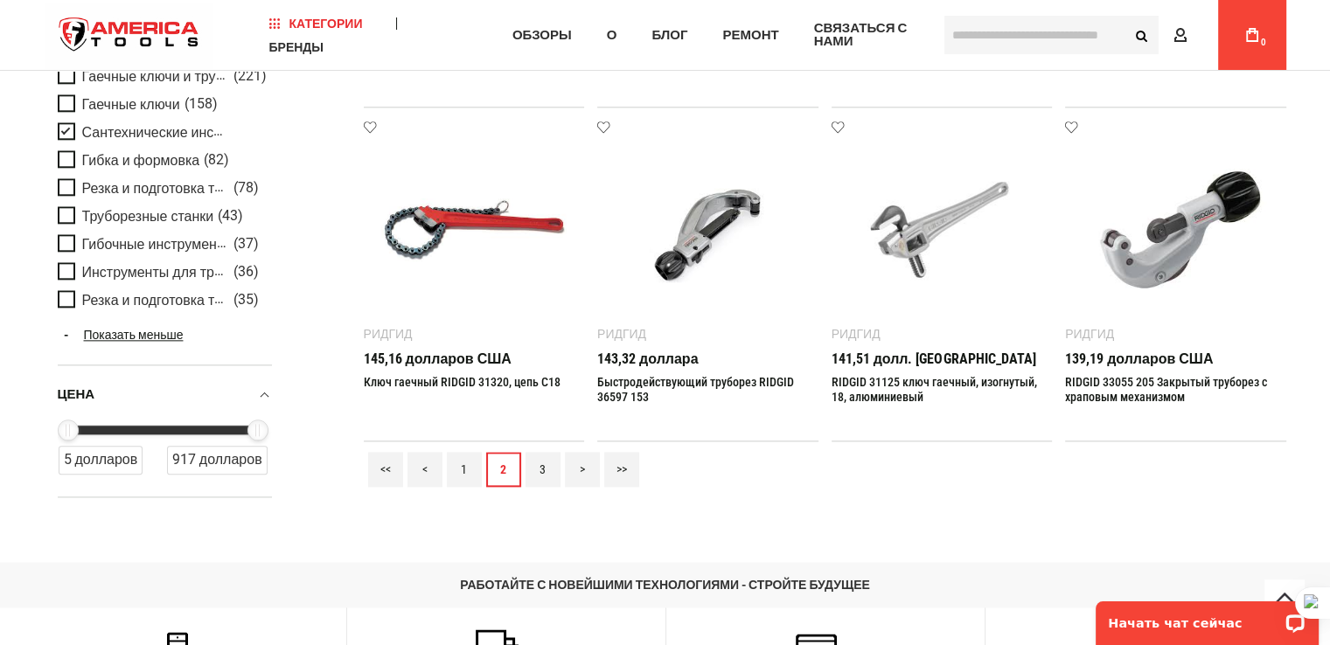
click at [581, 469] on font ">" at bounding box center [582, 470] width 5 height 14
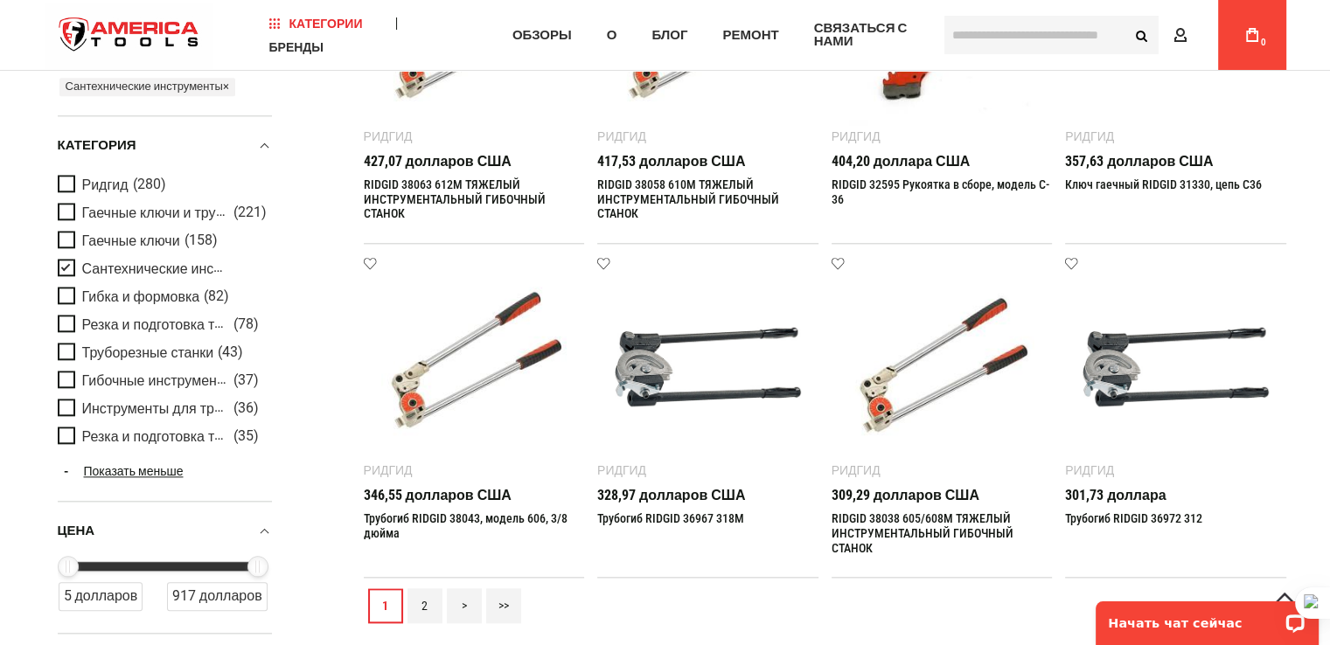
scroll to position [1923, 0]
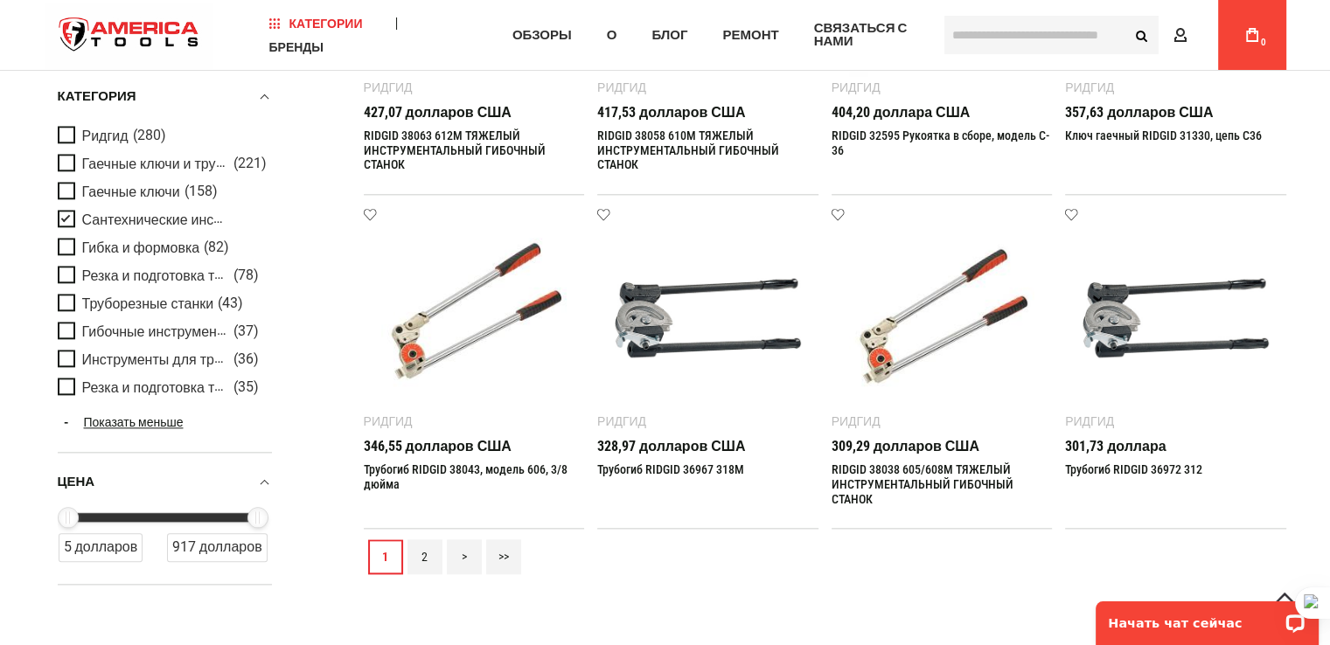
click at [59, 214] on span "Фильтры продуктов" at bounding box center [70, 219] width 24 height 19
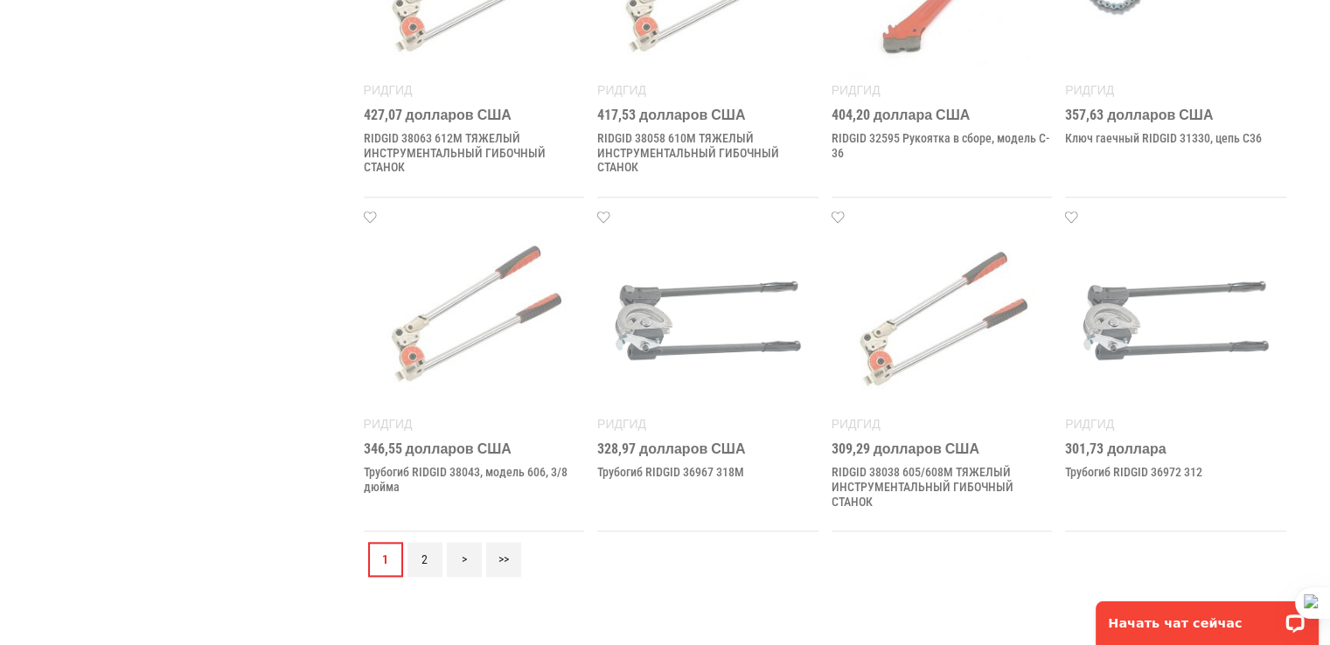
scroll to position [0, 0]
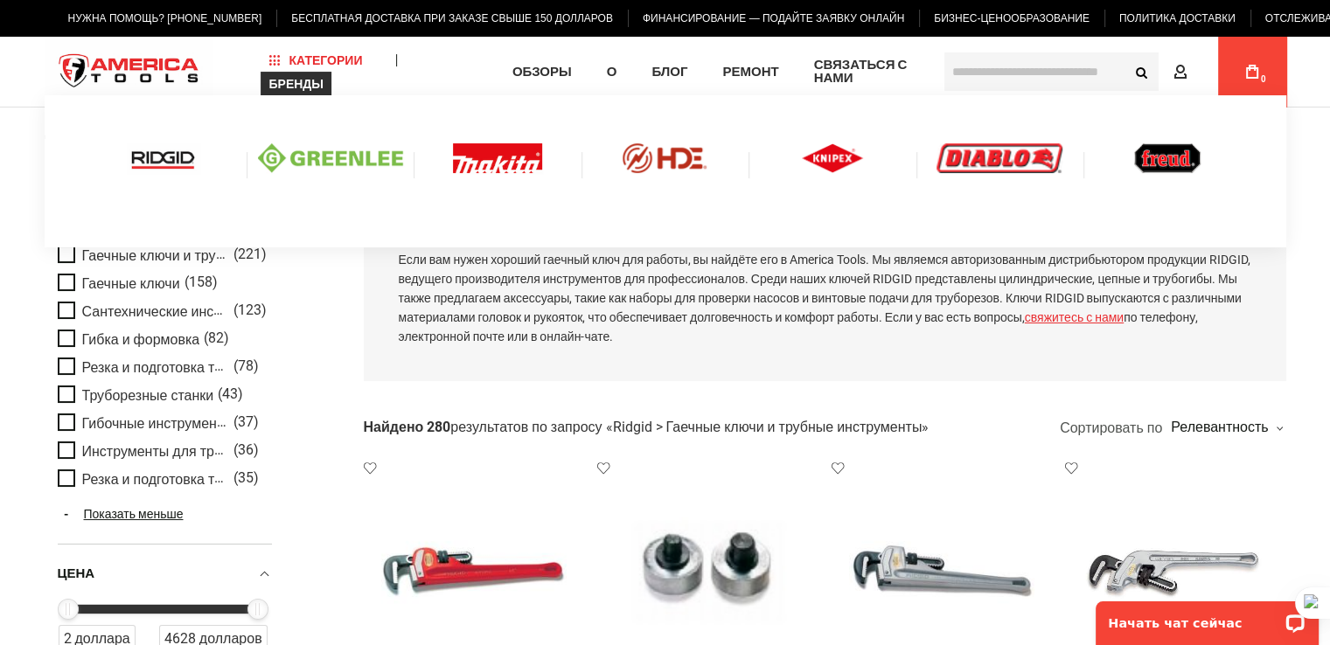
click at [157, 155] on img at bounding box center [163, 158] width 73 height 30
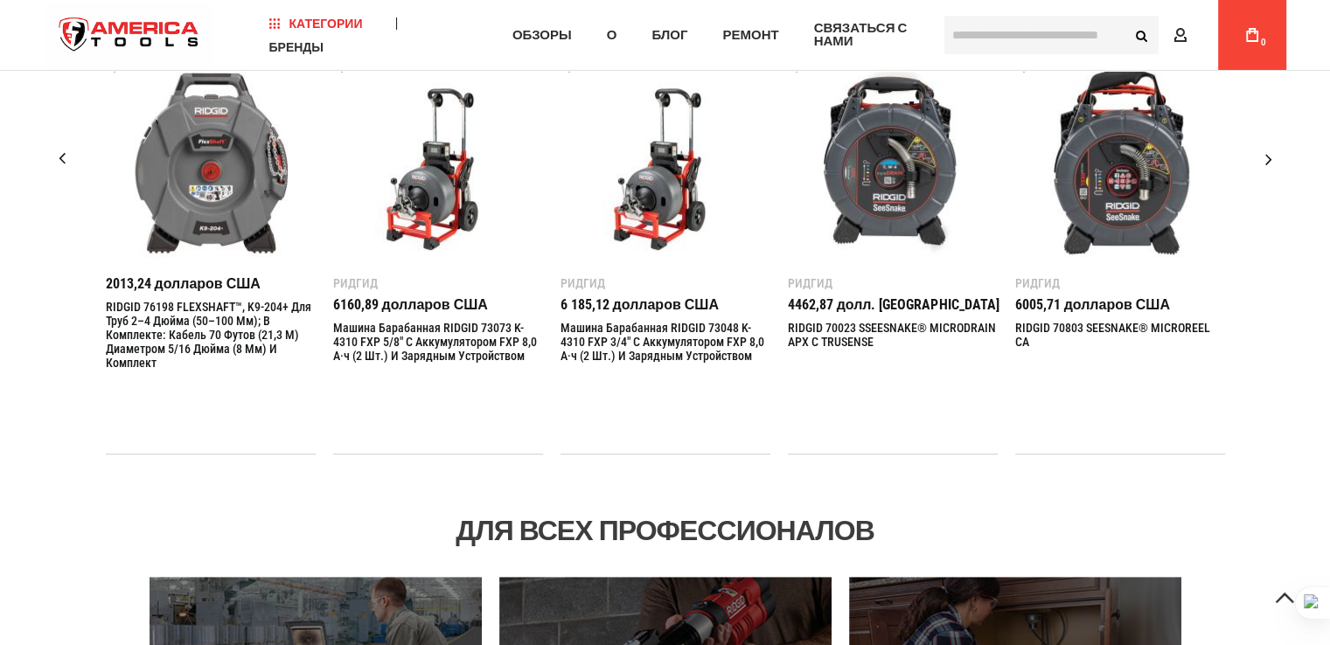
scroll to position [787, 0]
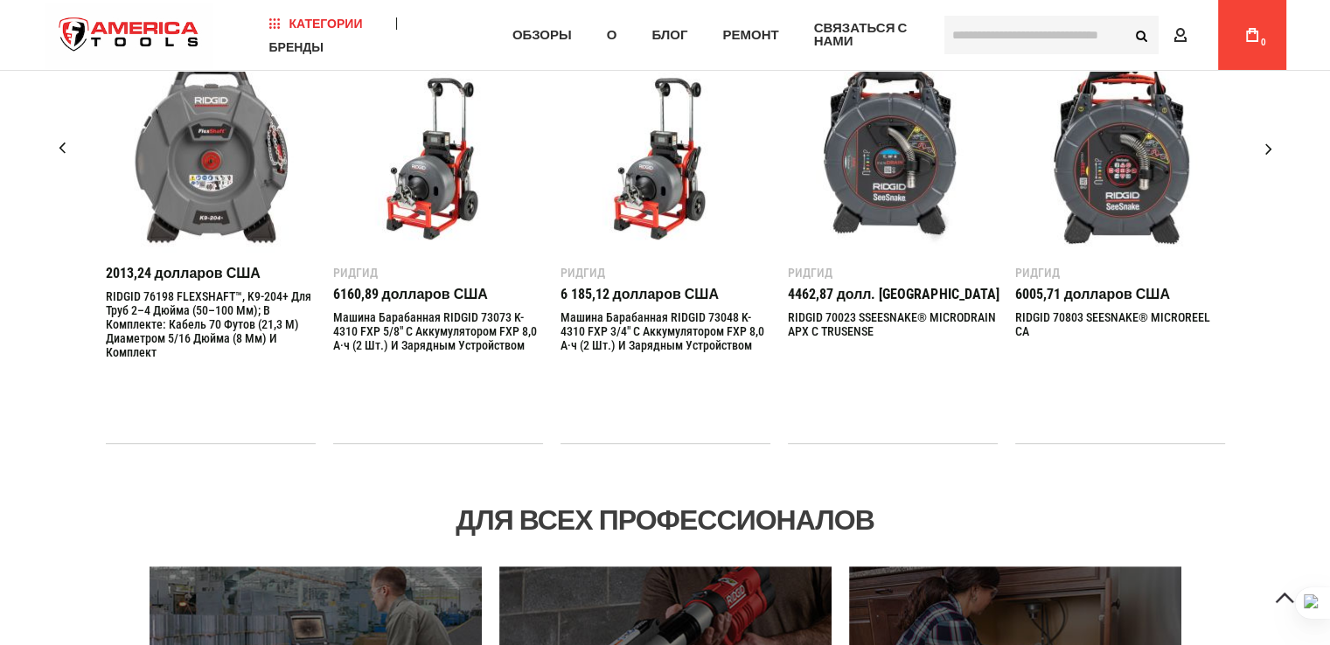
click at [1272, 148] on div "Следующий слайд" at bounding box center [1269, 149] width 44 height 44
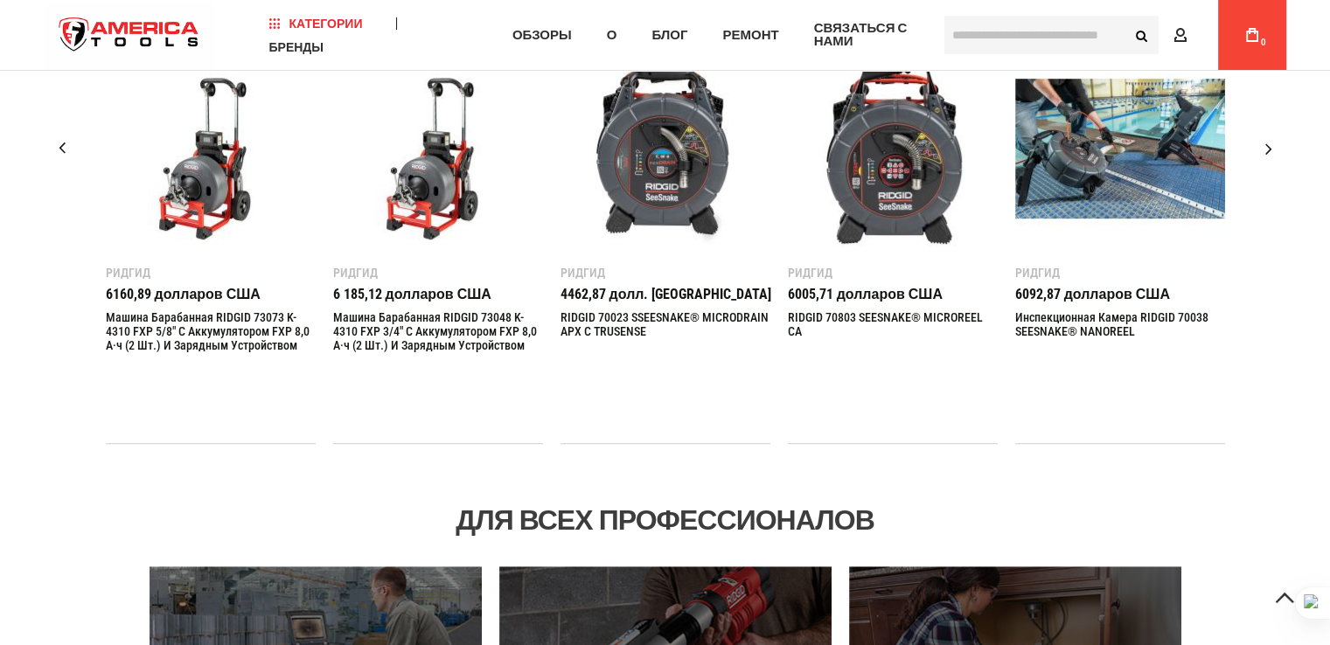
click at [1270, 148] on div "Следующий слайд" at bounding box center [1269, 149] width 44 height 44
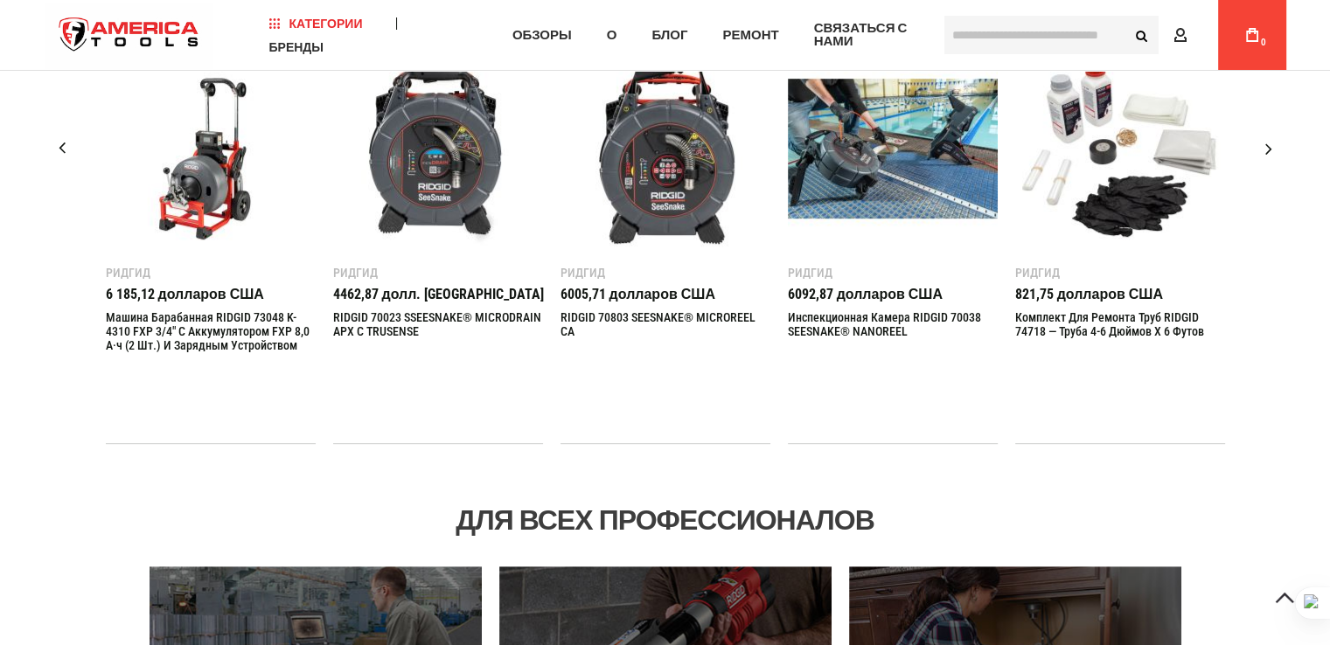
click at [1270, 148] on div "Следующий слайд" at bounding box center [1269, 149] width 44 height 44
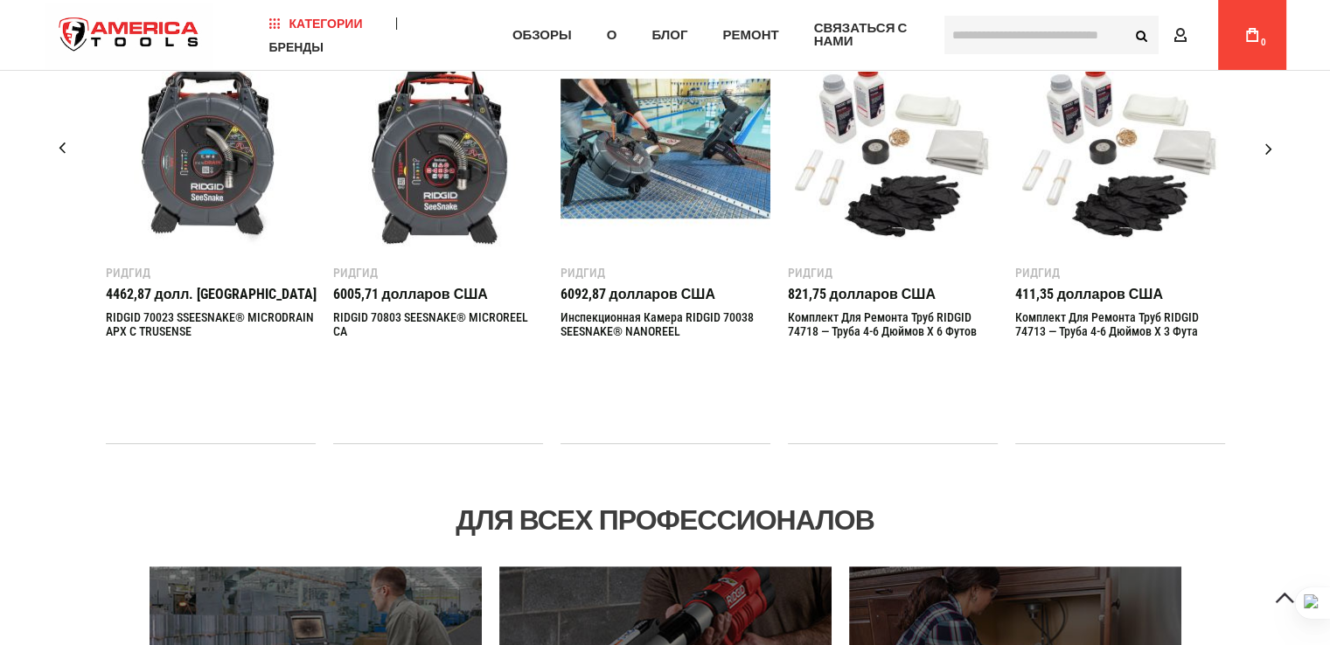
click at [1270, 148] on div "Следующий слайд" at bounding box center [1269, 149] width 44 height 44
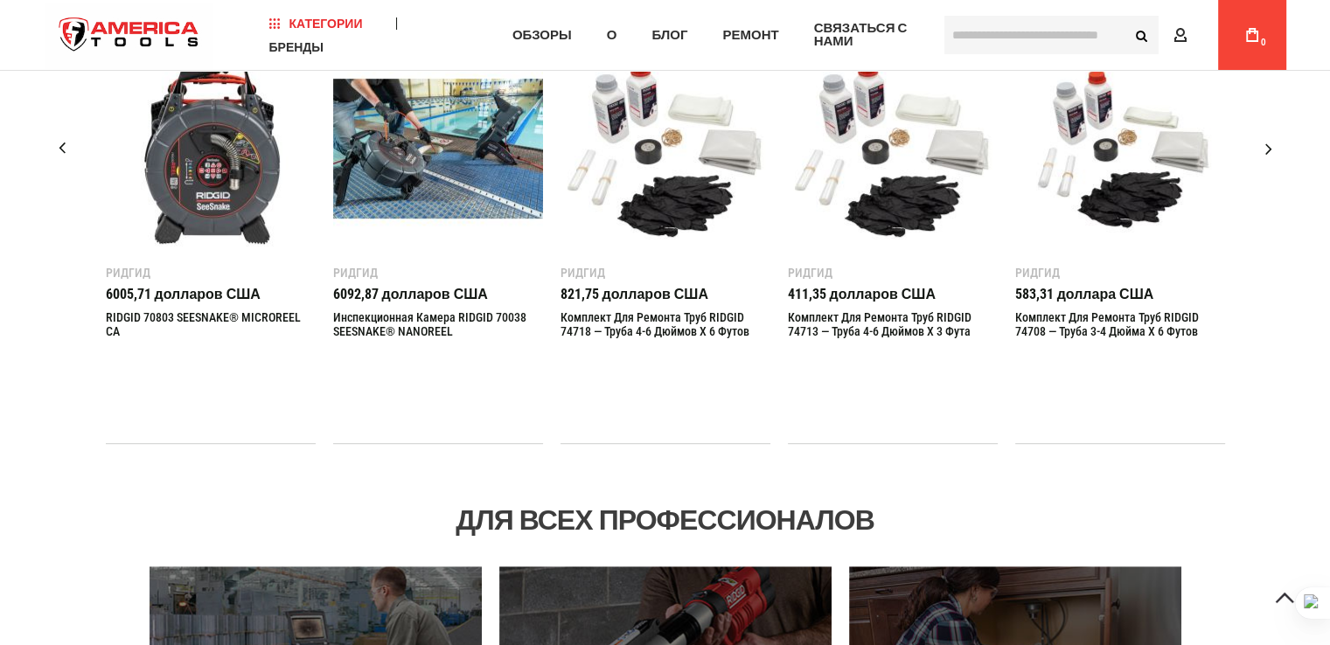
click at [1270, 148] on div "Следующий слайд" at bounding box center [1269, 149] width 44 height 44
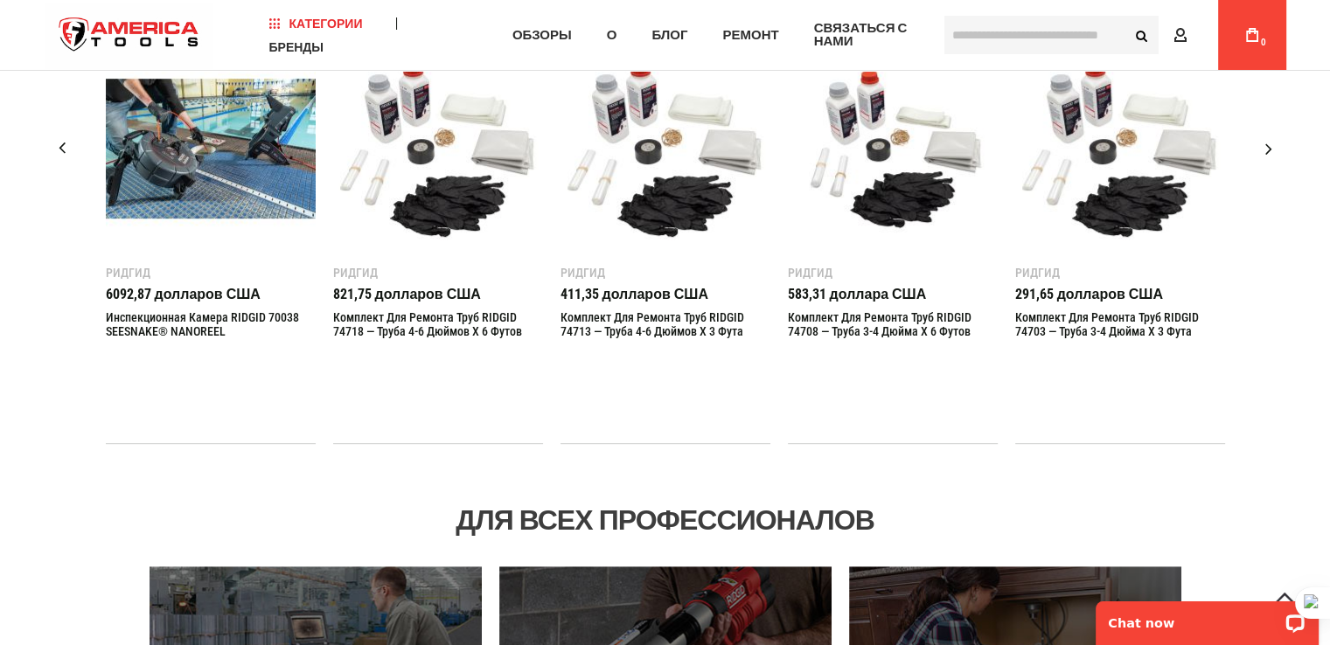
scroll to position [0, 0]
click at [1270, 148] on div "Следующий слайд" at bounding box center [1269, 149] width 44 height 44
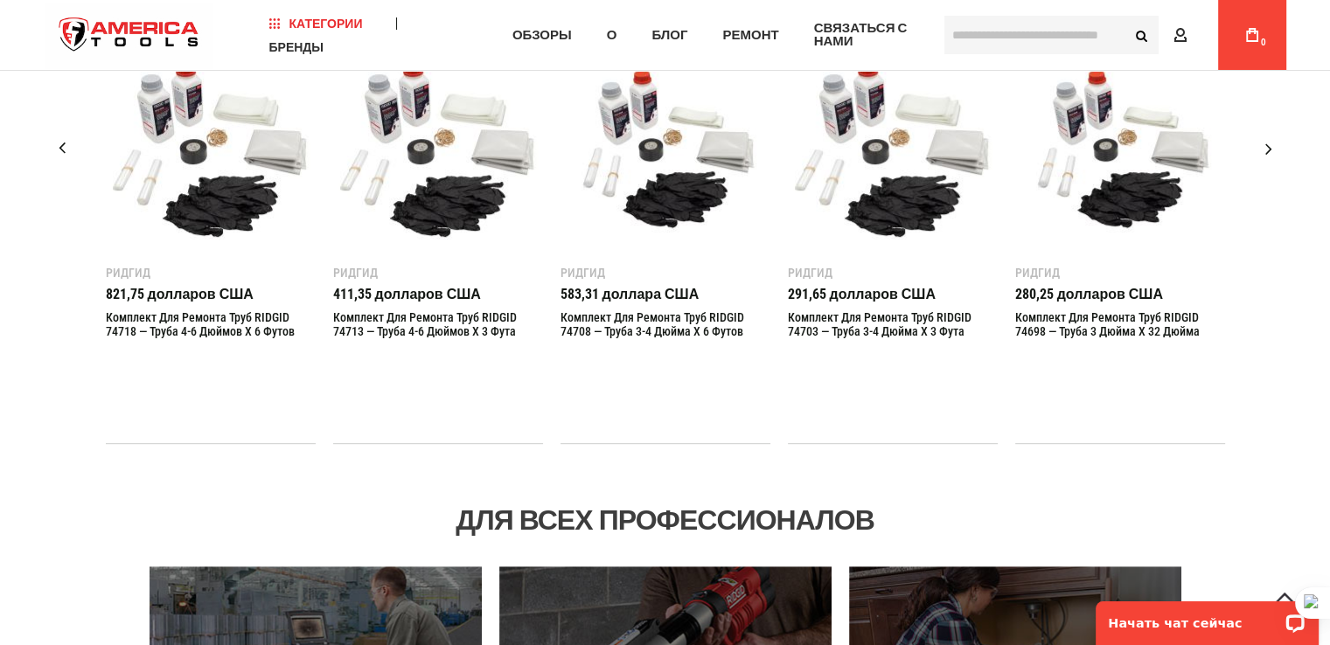
click at [1270, 148] on div "Следующий слайд" at bounding box center [1269, 149] width 44 height 44
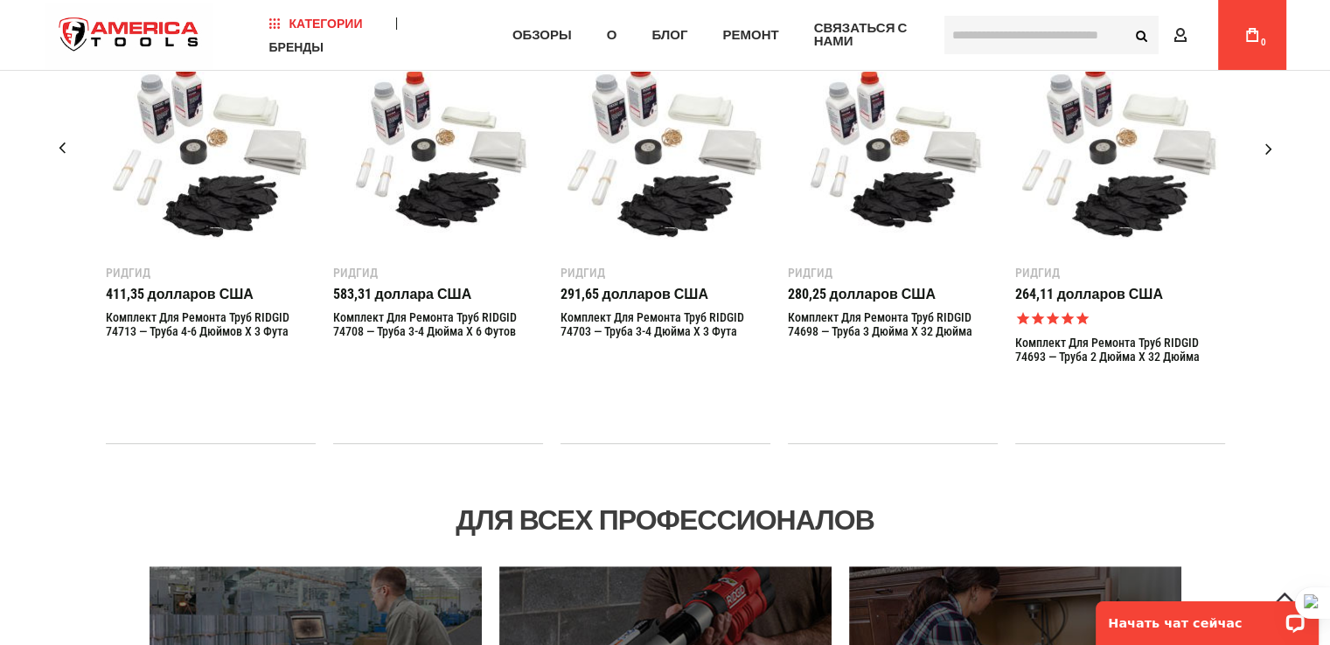
click at [1270, 148] on div "Следующий слайд" at bounding box center [1269, 149] width 44 height 44
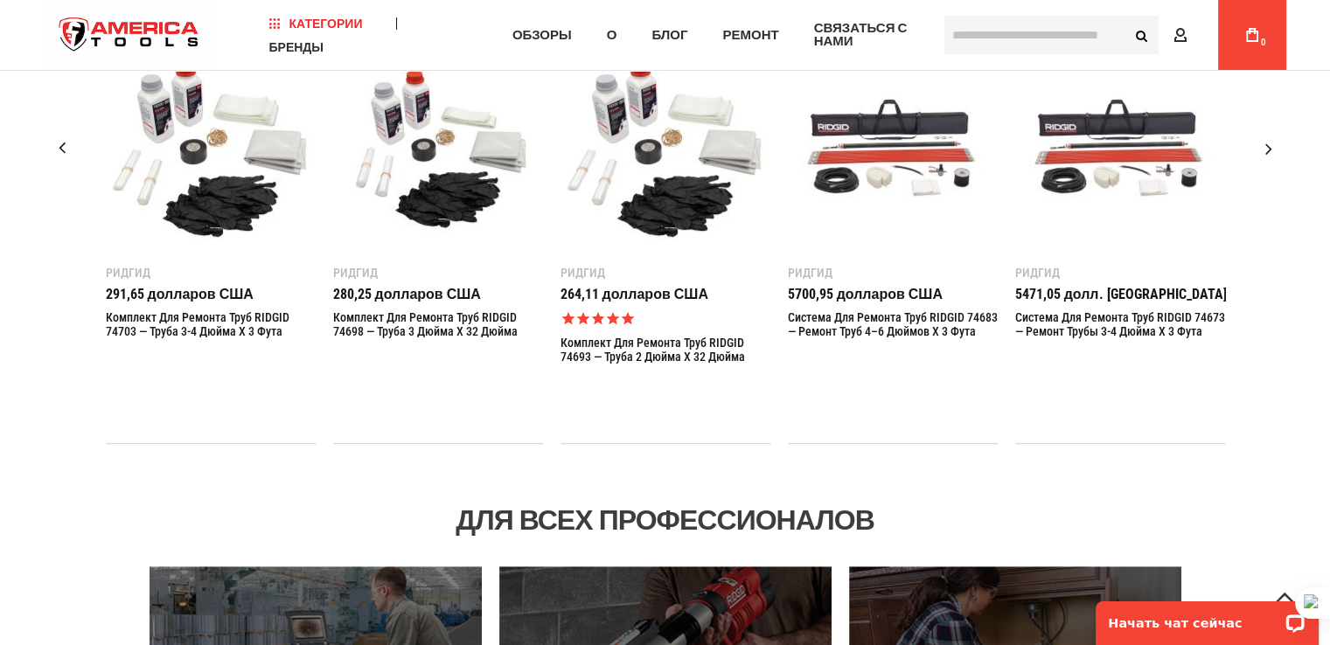
click at [1270, 148] on div "Следующий слайд" at bounding box center [1269, 149] width 44 height 44
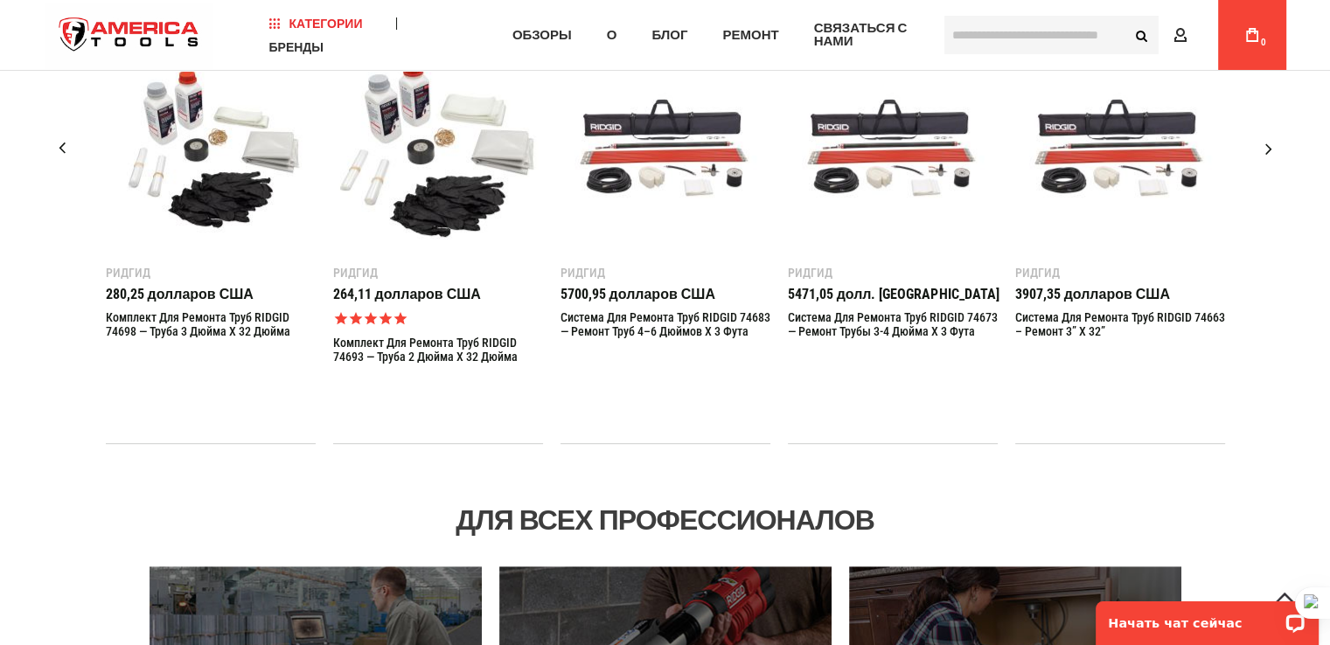
click at [1270, 148] on div "Следующий слайд" at bounding box center [1269, 149] width 44 height 44
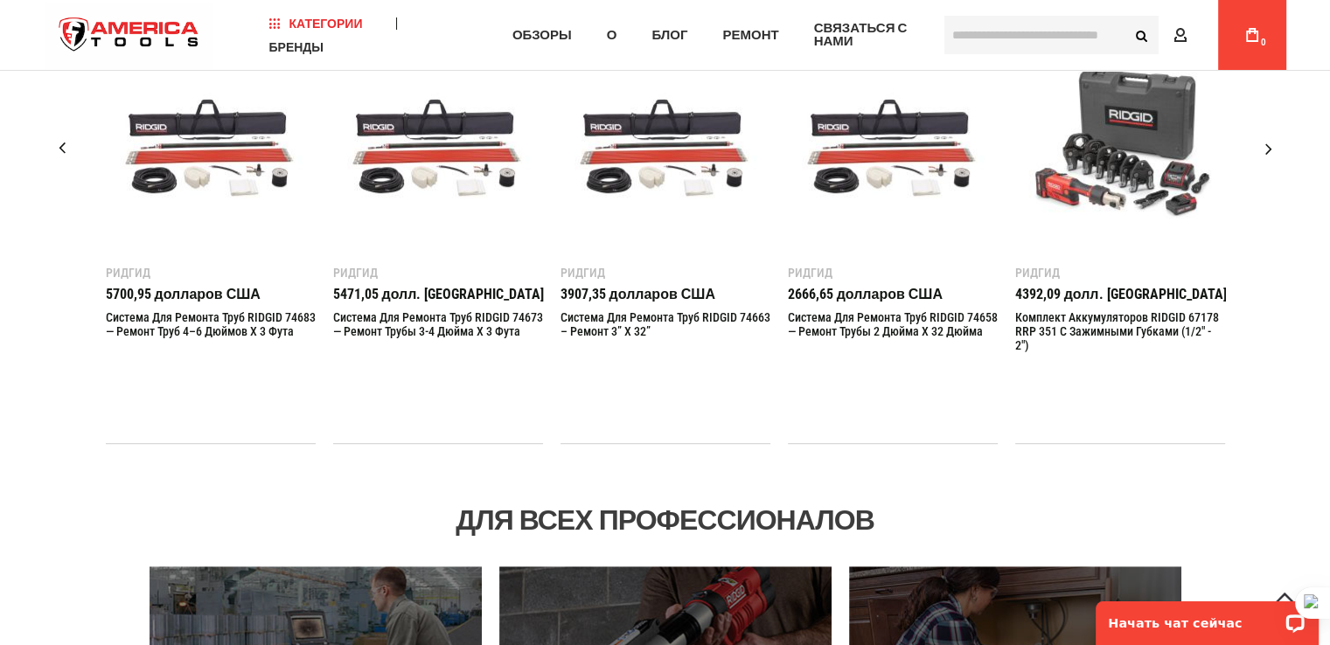
click at [1270, 148] on div "Следующий слайд" at bounding box center [1269, 149] width 44 height 44
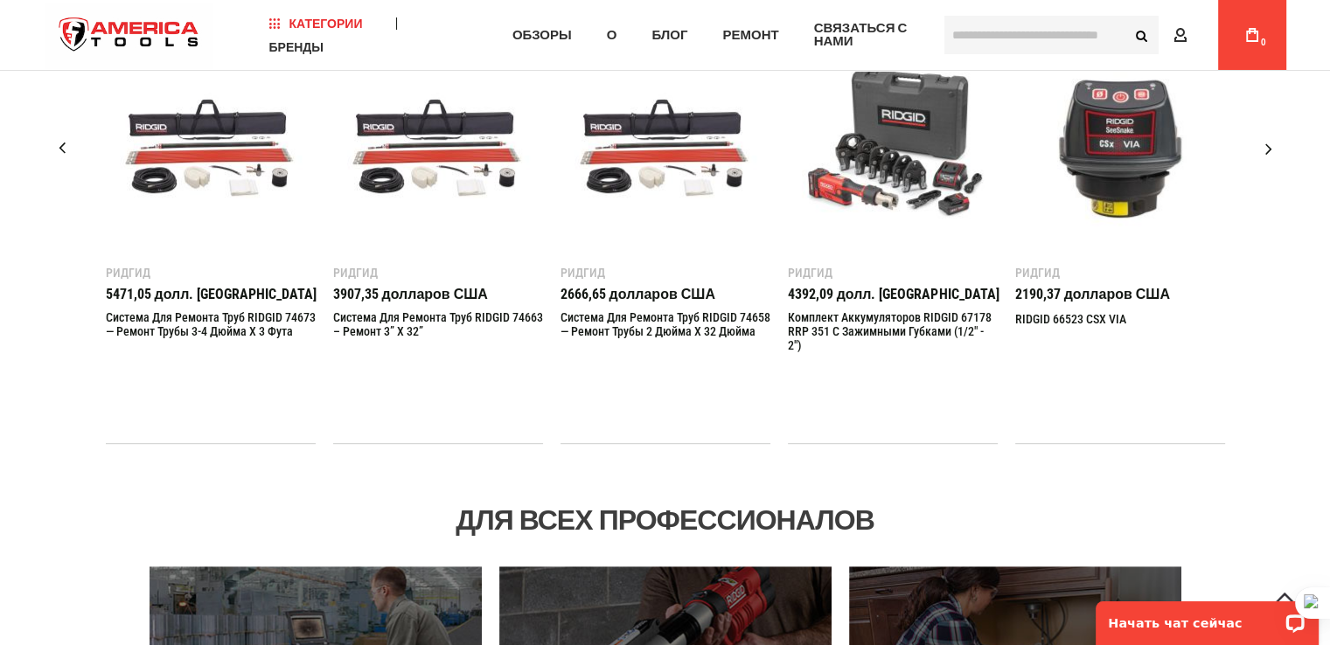
click at [1270, 148] on div "Следующий слайд" at bounding box center [1269, 149] width 44 height 44
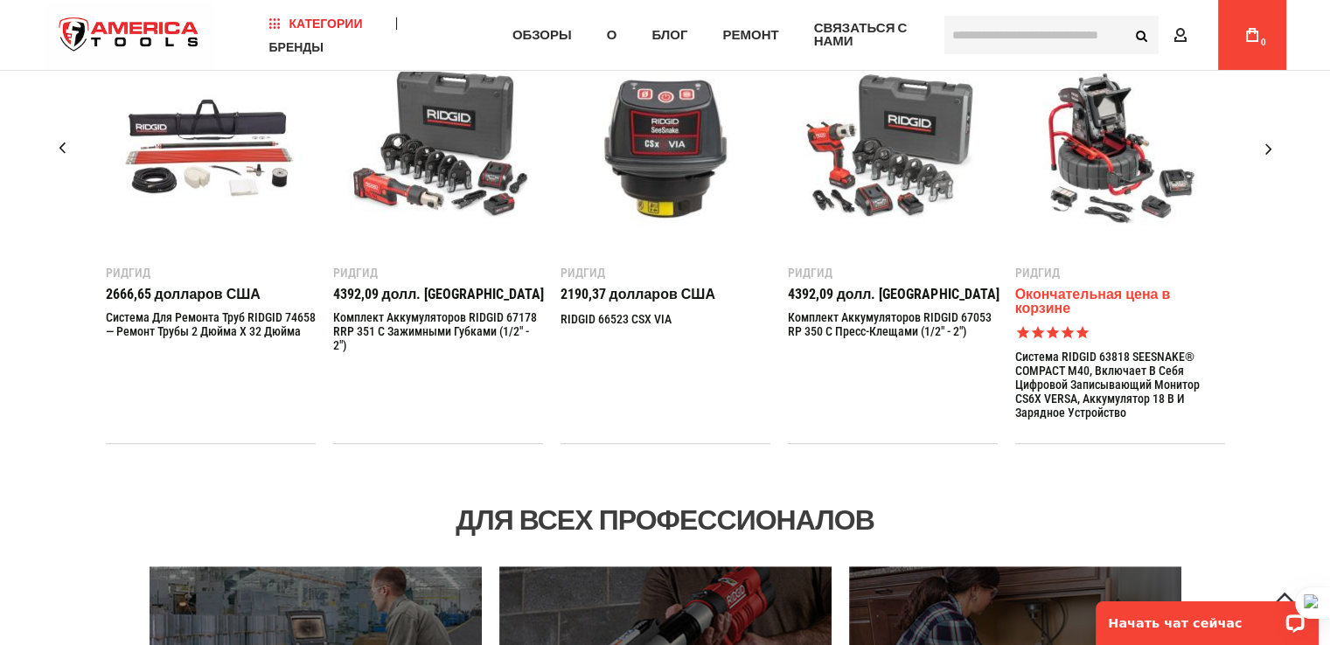
click at [1270, 148] on div "Следующий слайд" at bounding box center [1269, 149] width 44 height 44
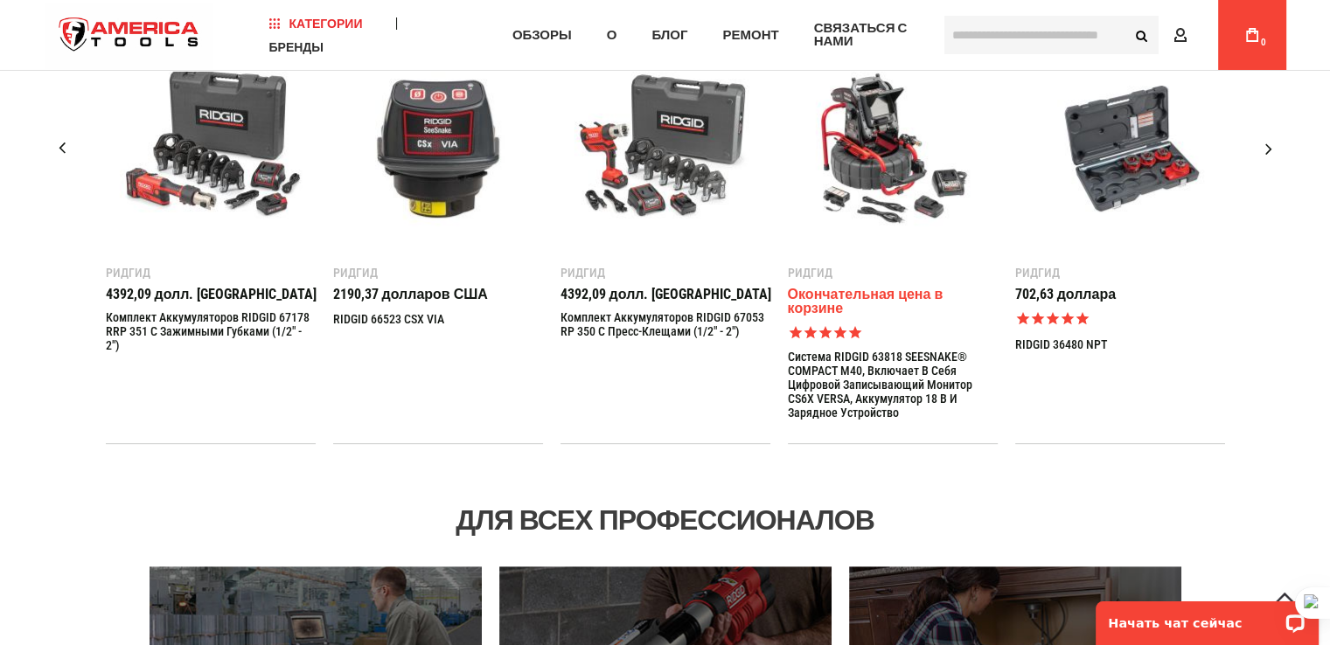
click at [1270, 148] on div "Следующий слайд" at bounding box center [1269, 149] width 44 height 44
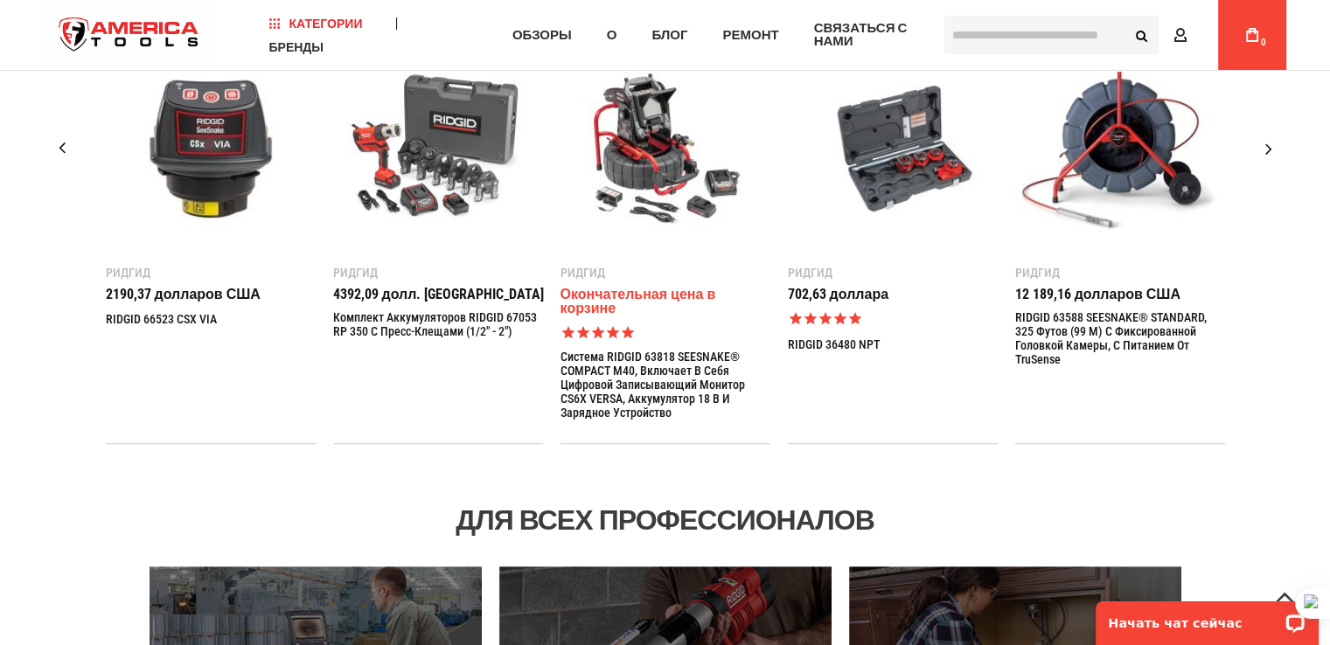
click at [1270, 148] on div "Следующий слайд" at bounding box center [1269, 149] width 44 height 44
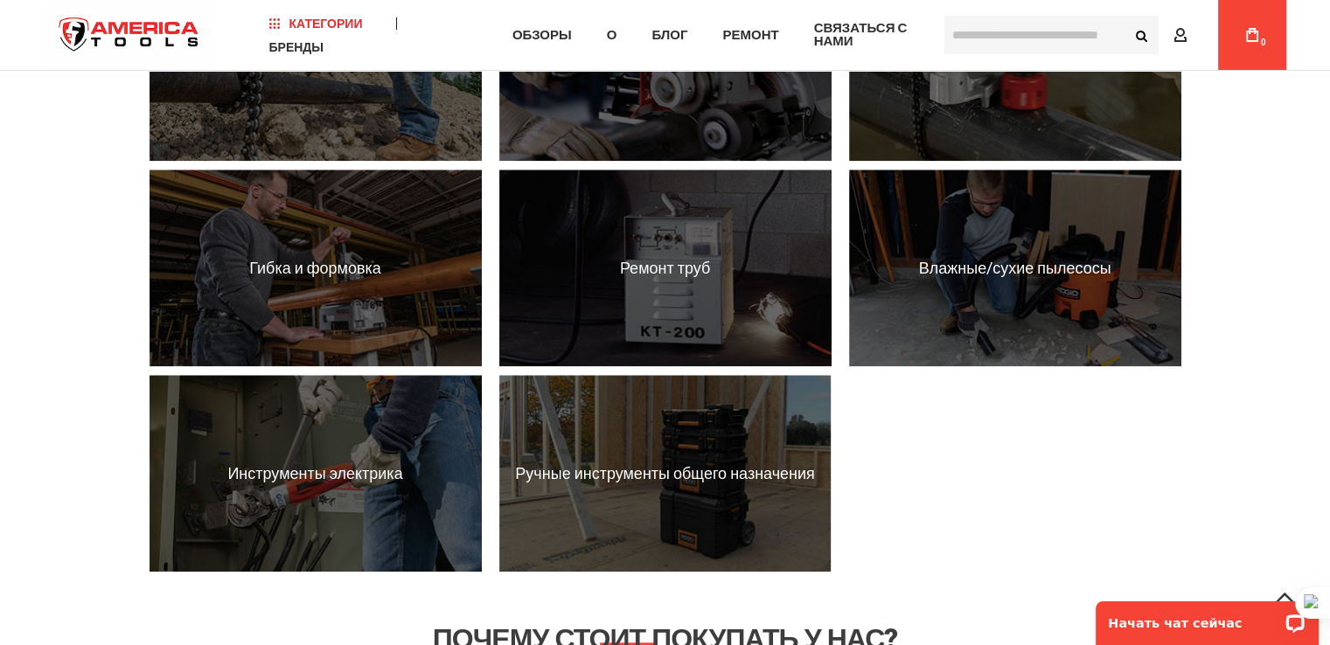
scroll to position [1836, 0]
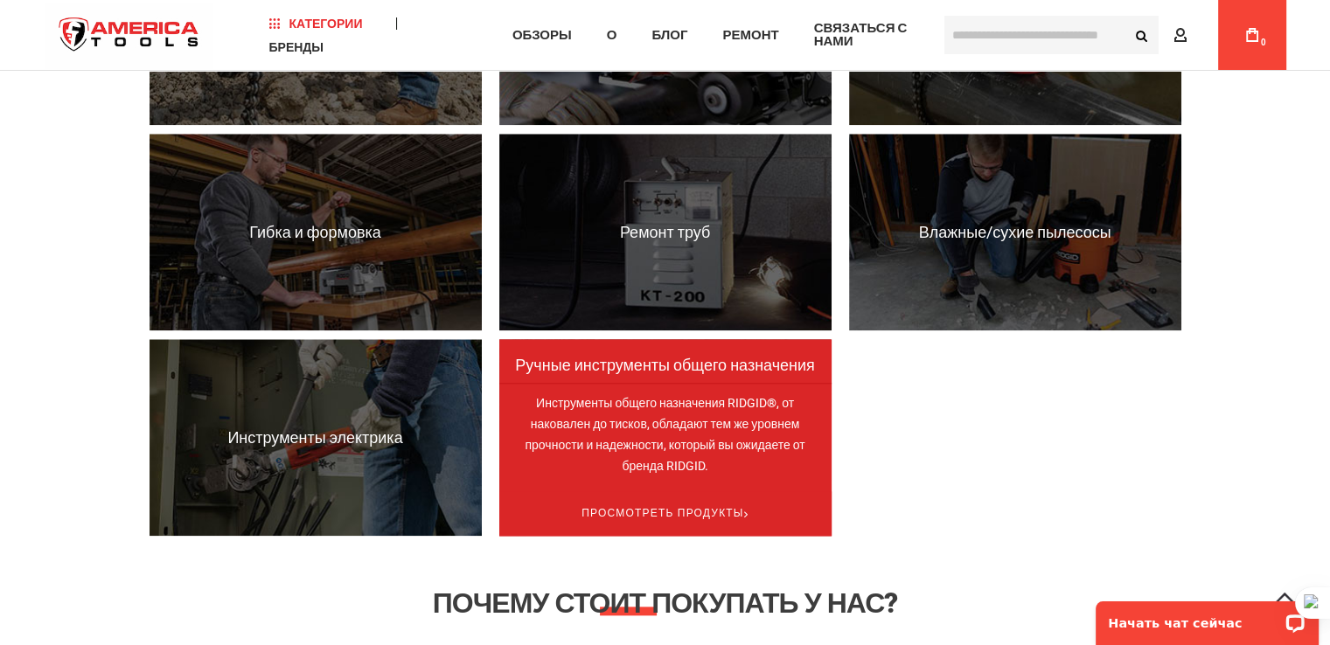
click at [650, 445] on font "Инструменты общего назначения RIDGID®, от наковален до тисков, обладают тем же …" at bounding box center [665, 434] width 280 height 77
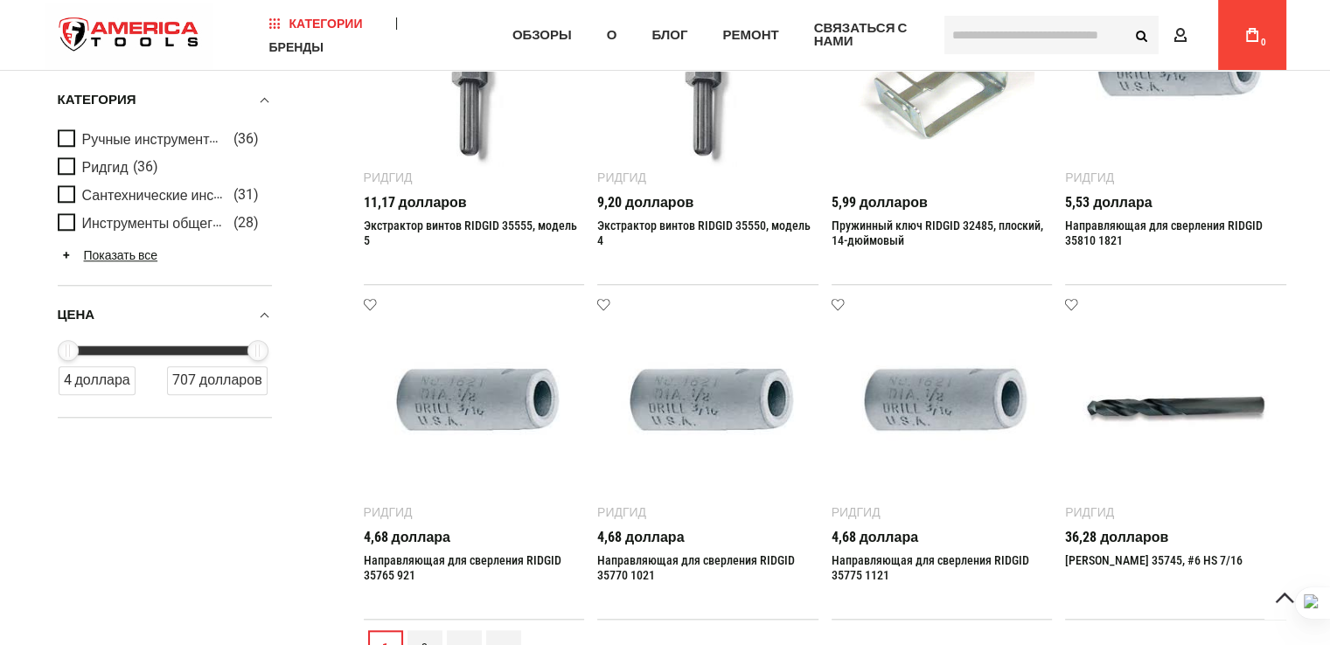
scroll to position [1749, 0]
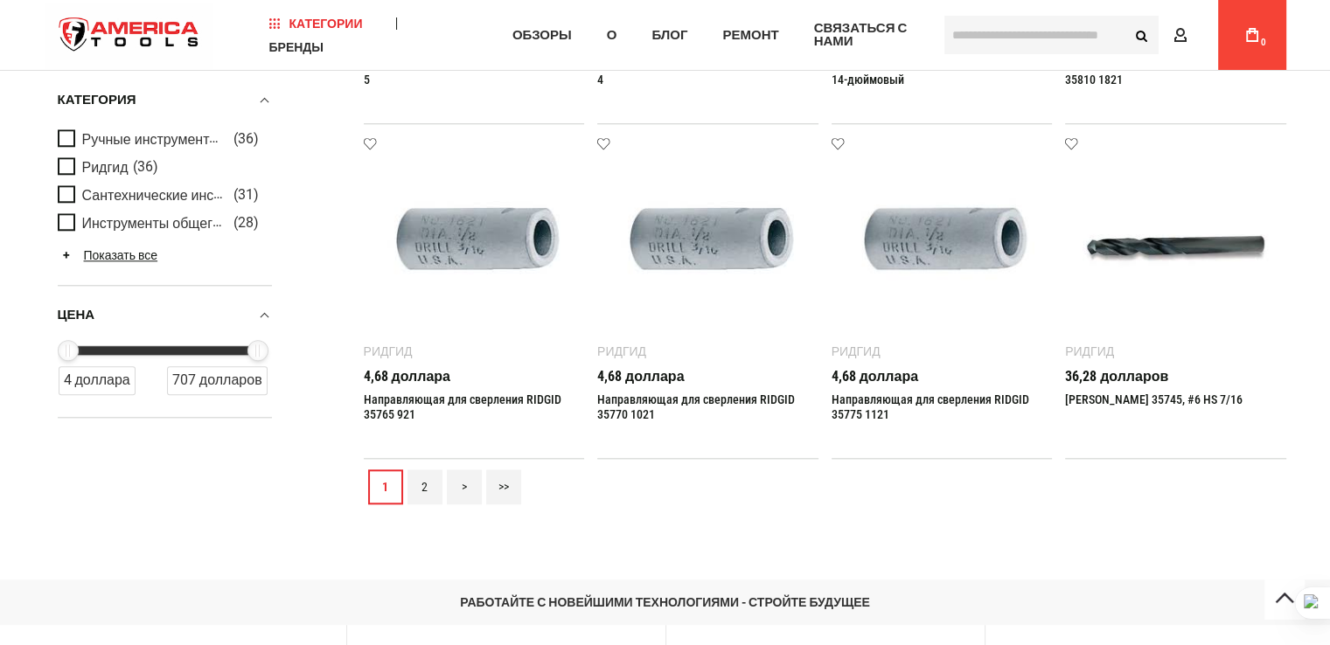
click at [469, 490] on link ">" at bounding box center [464, 487] width 35 height 35
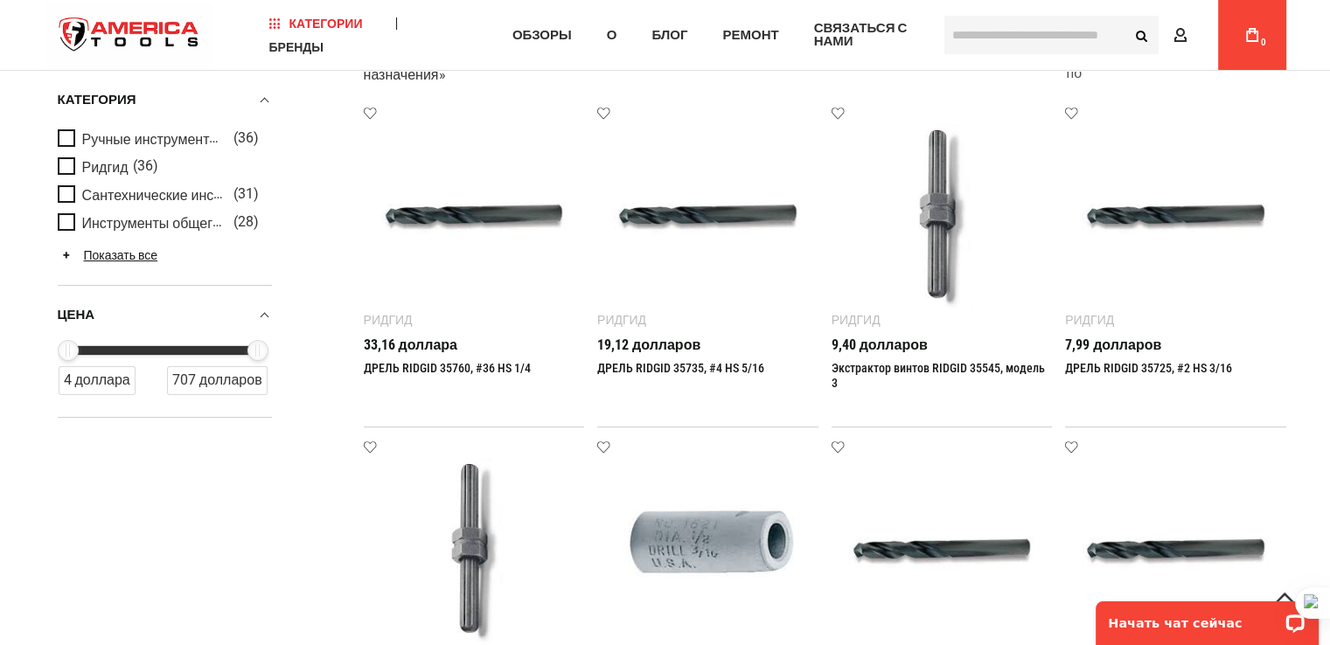
scroll to position [87, 0]
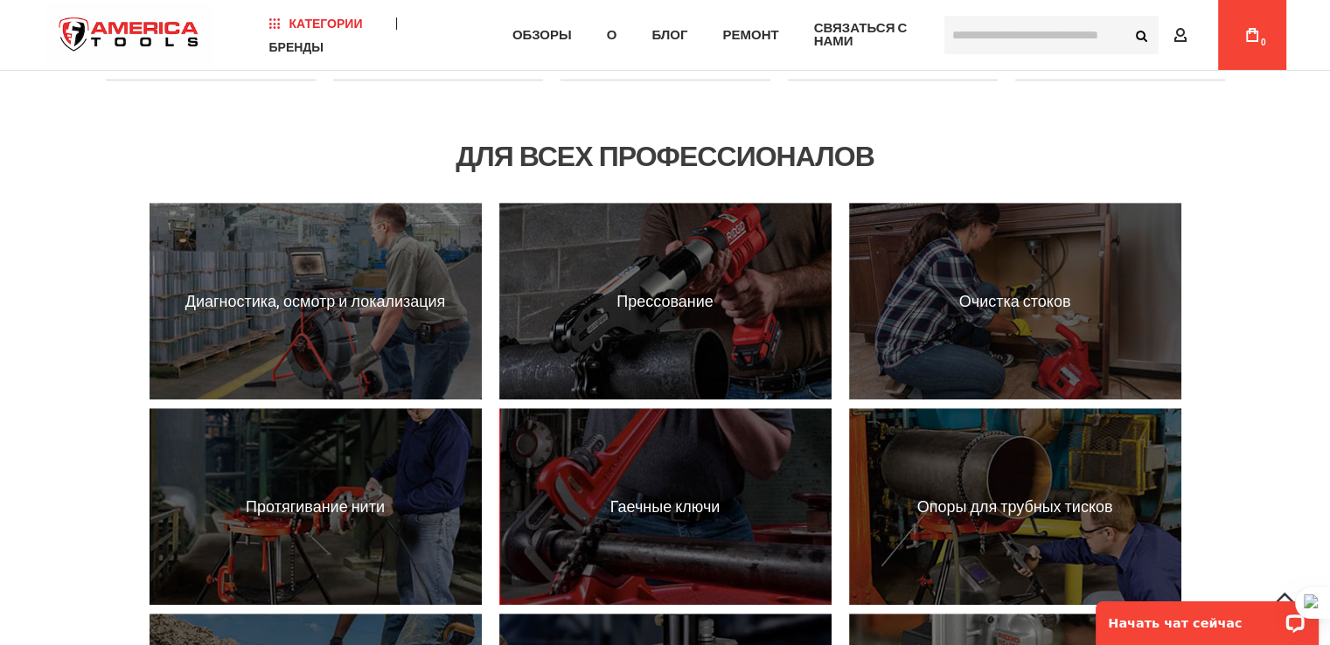
scroll to position [1137, 0]
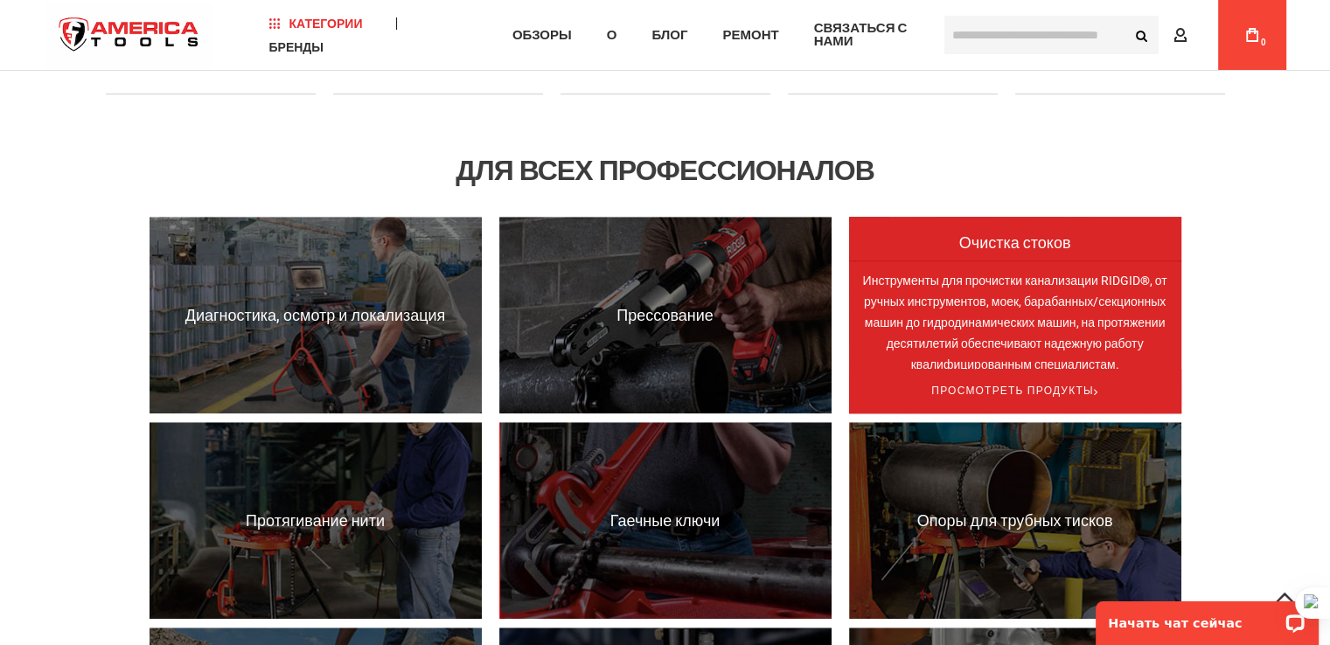
click at [1021, 340] on font "Инструменты для прочистки канализации RIDGID®, от ручных инструментов, моек, ба…" at bounding box center [1014, 323] width 304 height 98
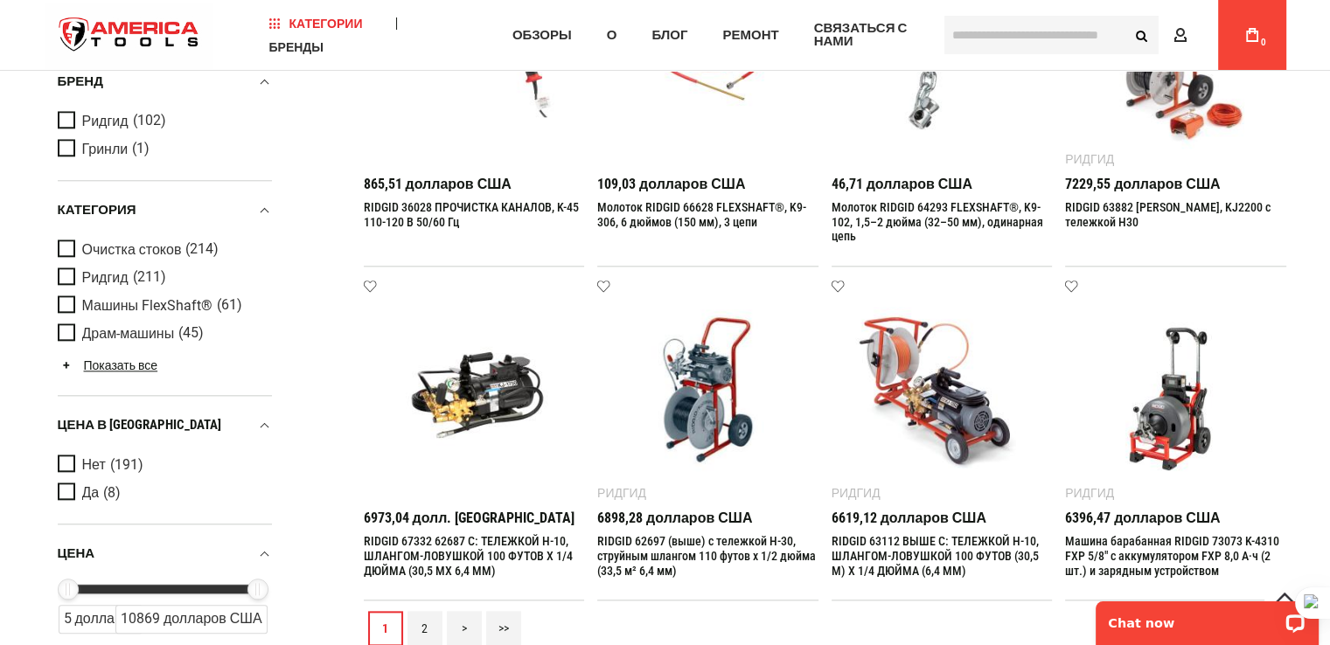
scroll to position [1923, 0]
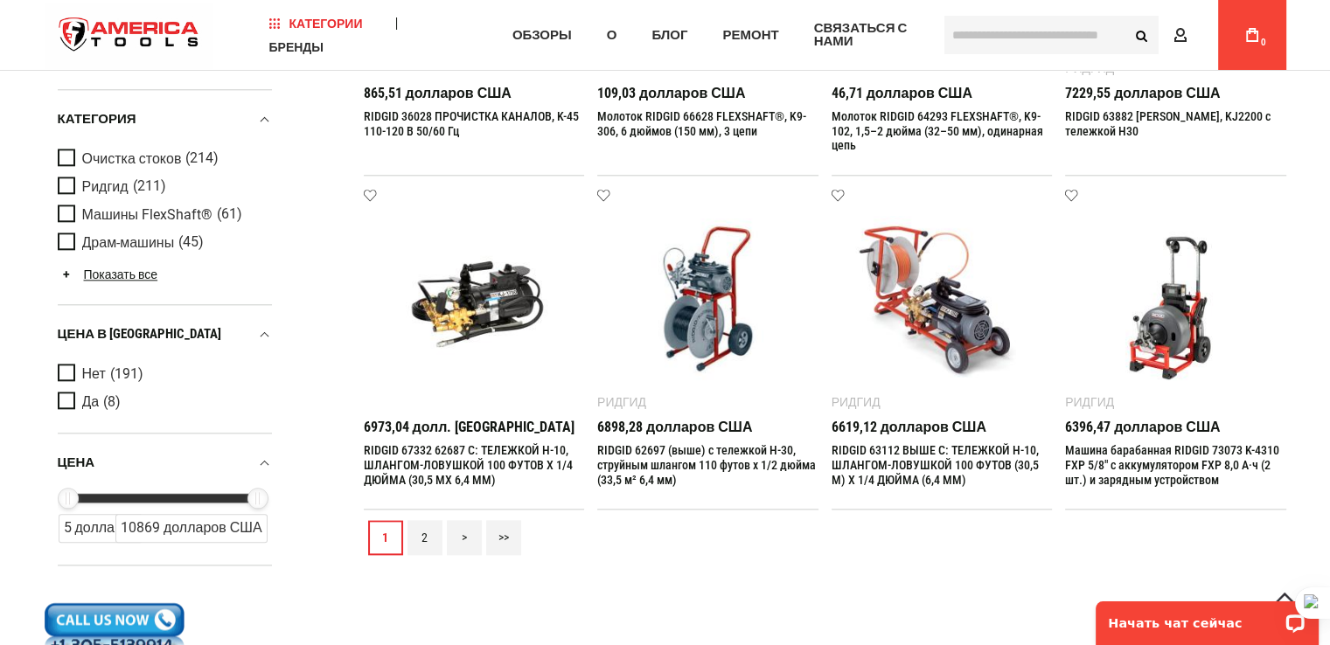
click at [462, 542] on font ">" at bounding box center [464, 538] width 5 height 14
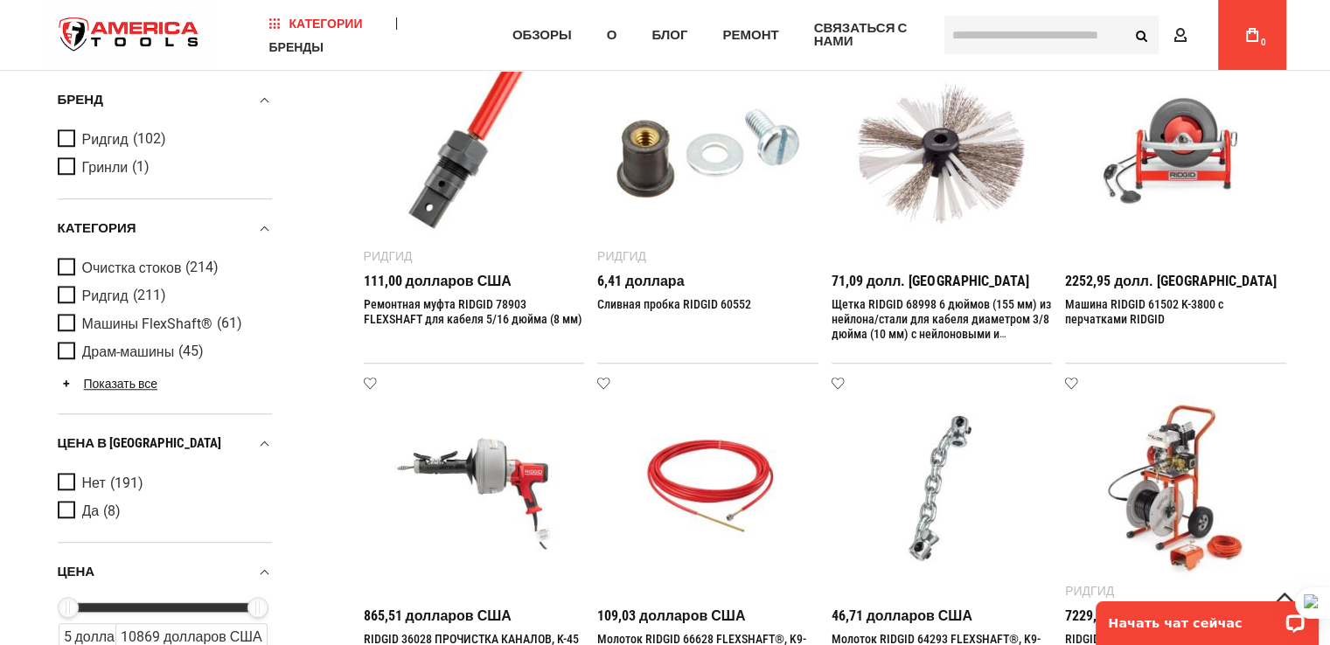
scroll to position [1574, 0]
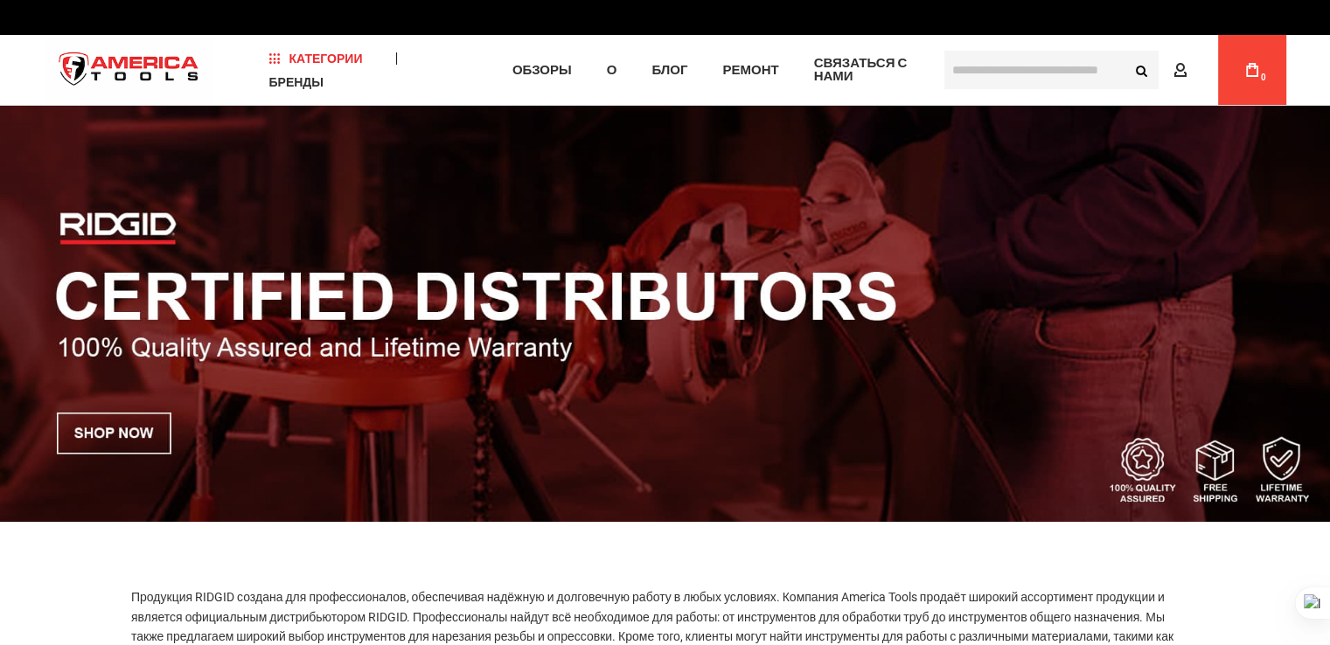
click at [1014, 67] on input "text" at bounding box center [1051, 70] width 214 height 38
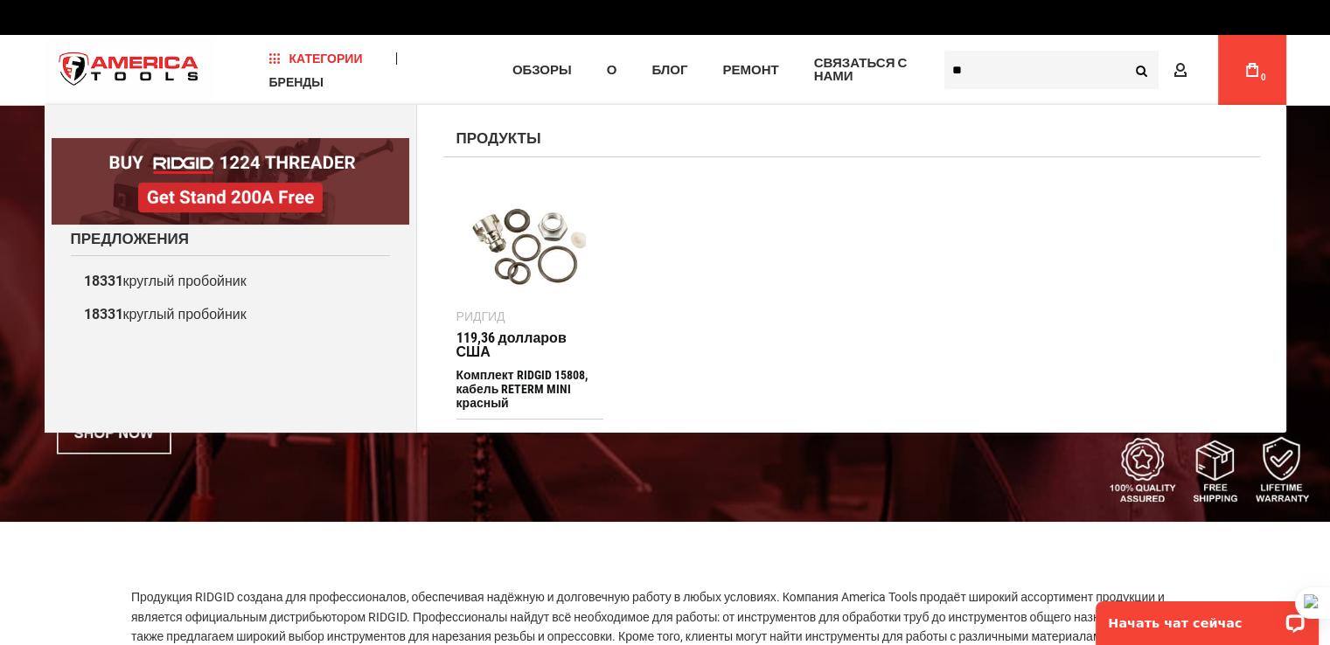
type input "*"
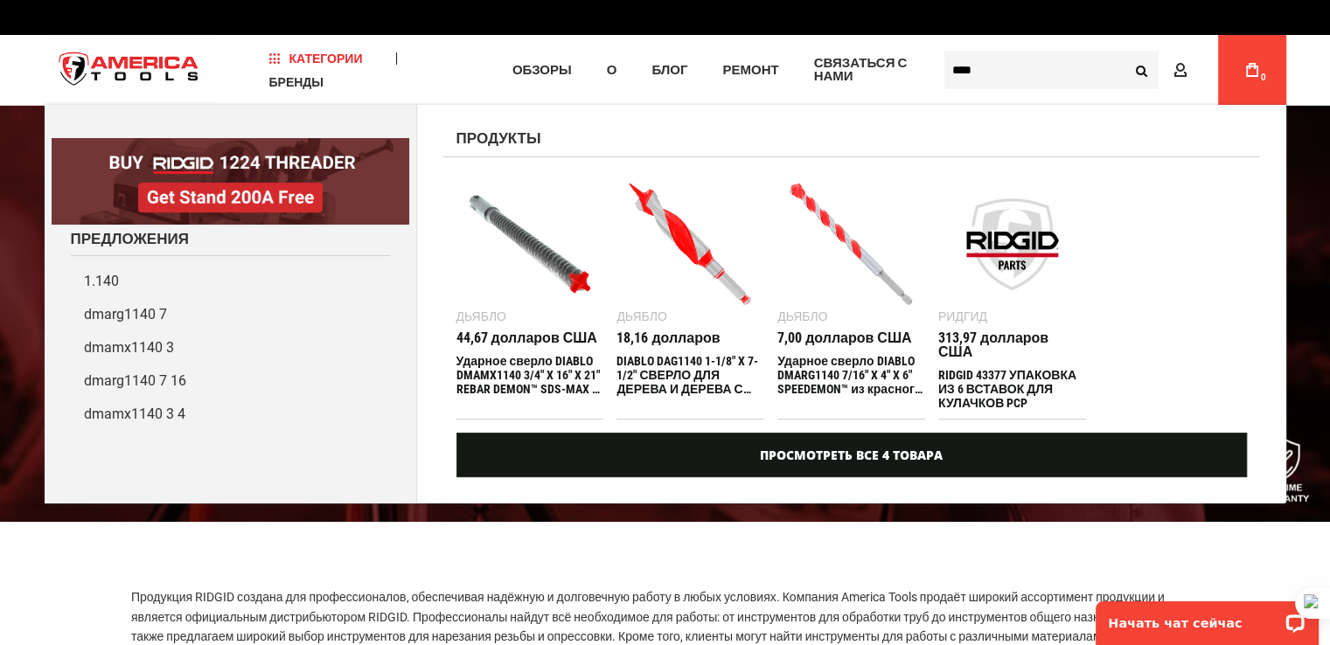
type input "****"
click at [579, 124] on div "Продукты" at bounding box center [851, 131] width 817 height 52
drag, startPoint x: 1095, startPoint y: 61, endPoint x: 900, endPoint y: 69, distance: 195.1
click at [900, 69] on div "Навигация Категории Сантехнические инструменты Очистка стоков Диагностика Пресс…" at bounding box center [666, 70] width 1242 height 70
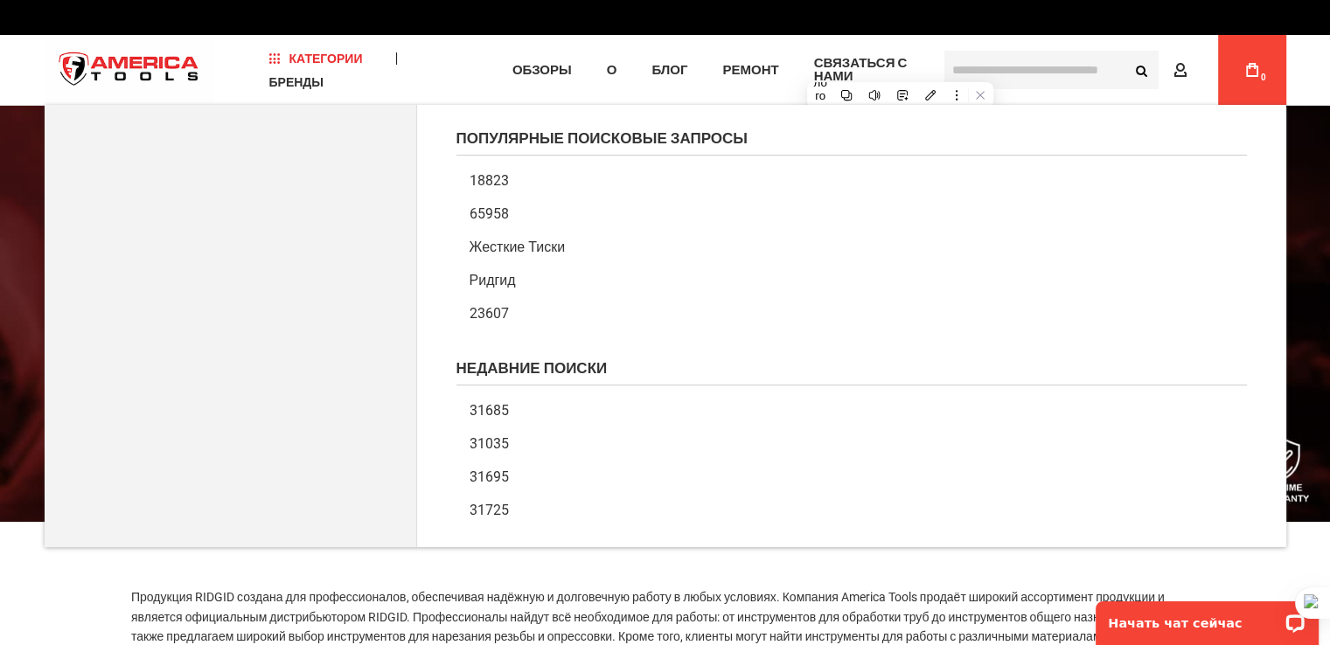
click at [976, 67] on input "text" at bounding box center [1051, 70] width 214 height 38
paste input "**********"
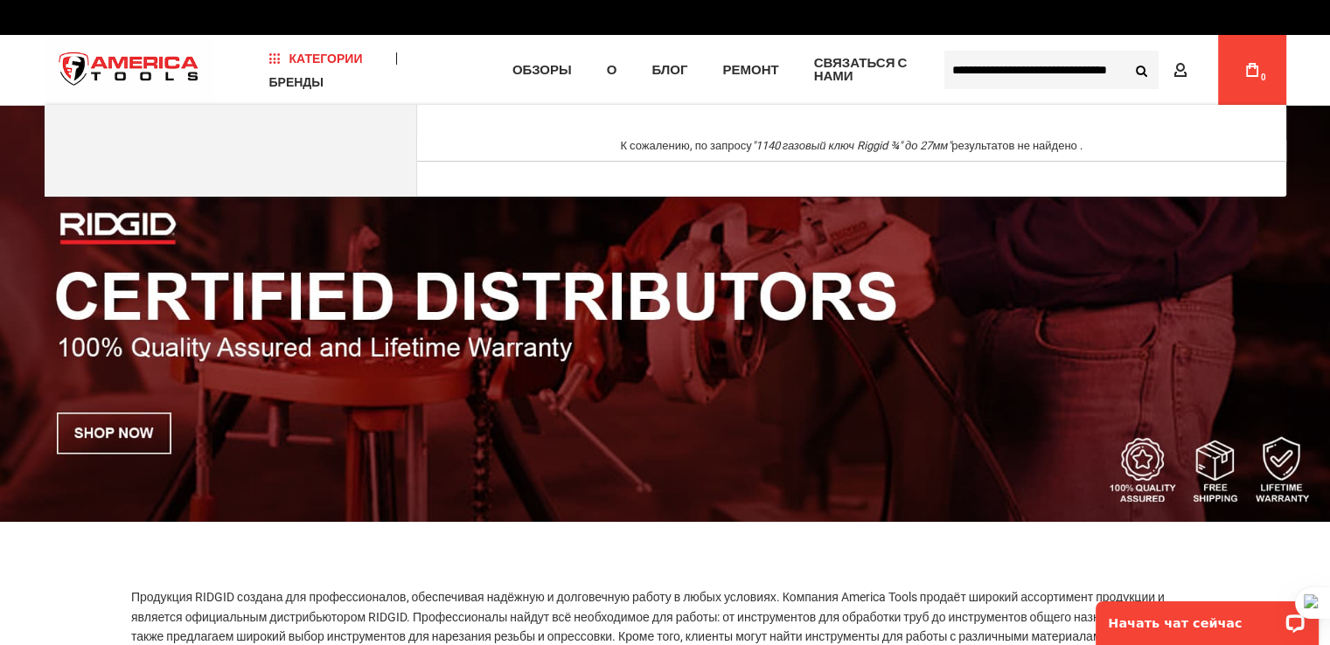
type input "**********"
click at [770, 126] on div "К сожалению, по запросу "1140 газовый ключ Riggid ¾" до 27мм" результатов не на…" at bounding box center [851, 151] width 869 height 92
click at [1137, 70] on button "Search" at bounding box center [1141, 69] width 33 height 33
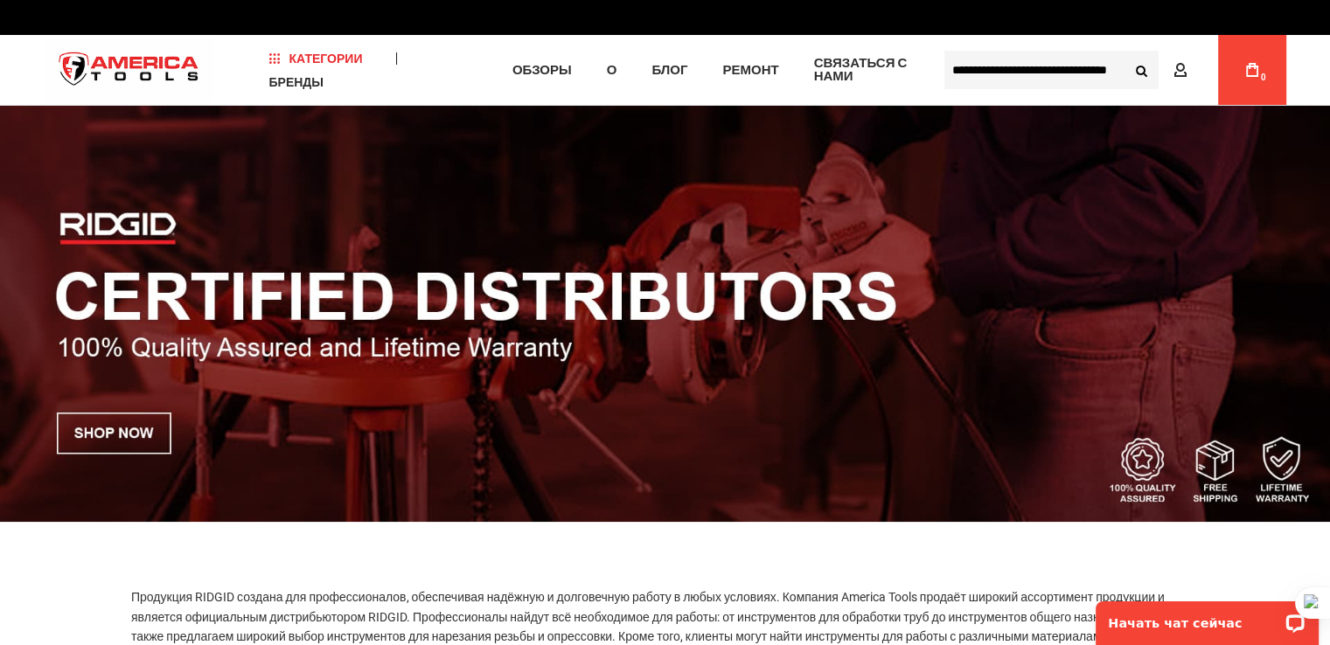
click at [1088, 65] on input "**********" at bounding box center [1051, 70] width 214 height 38
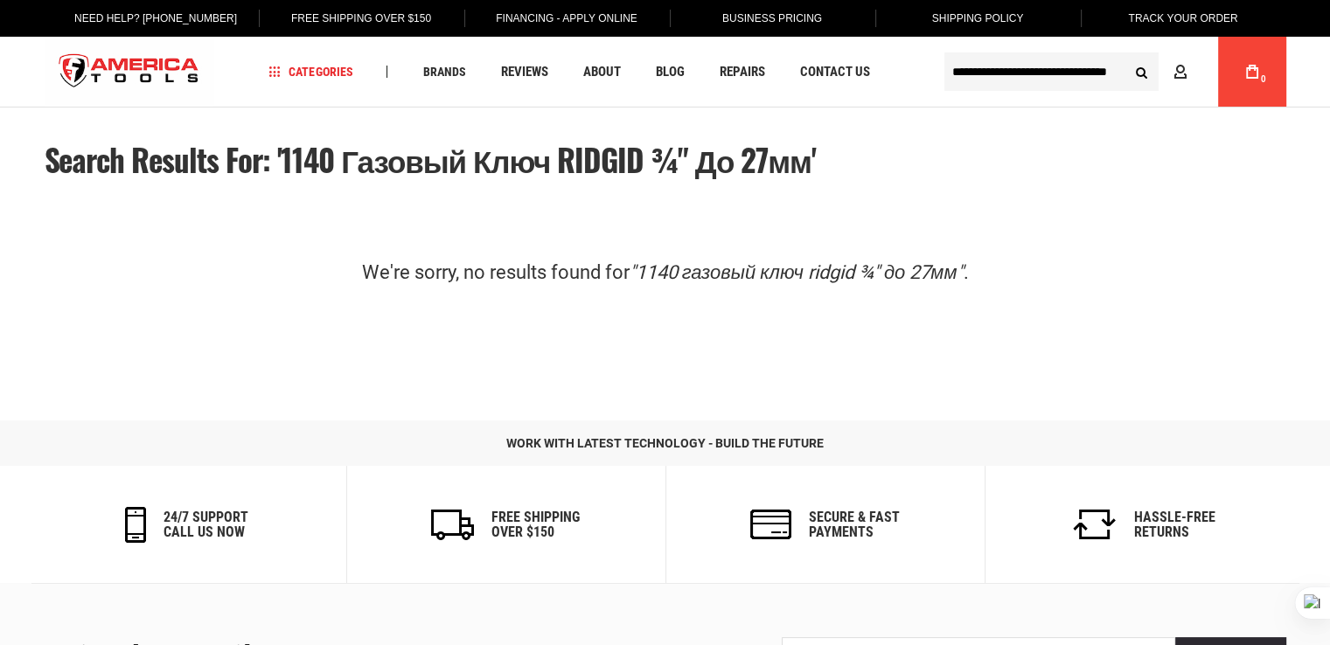
type input "**********"
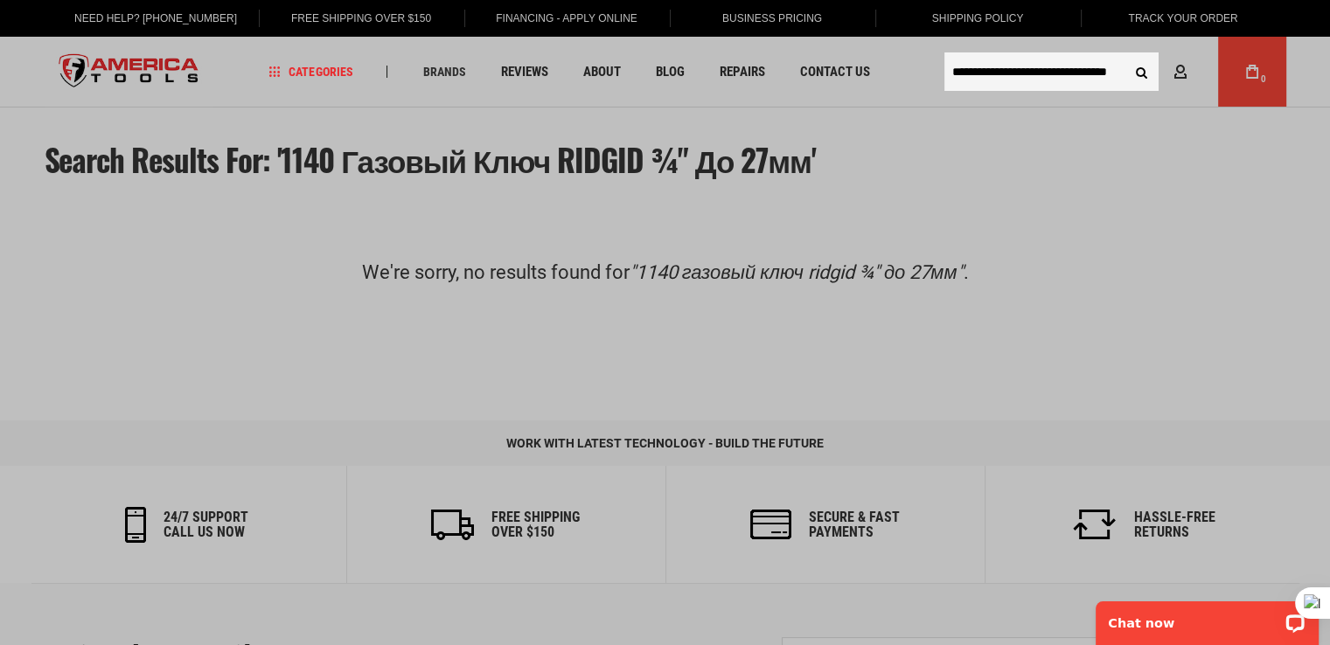
scroll to position [0, 42]
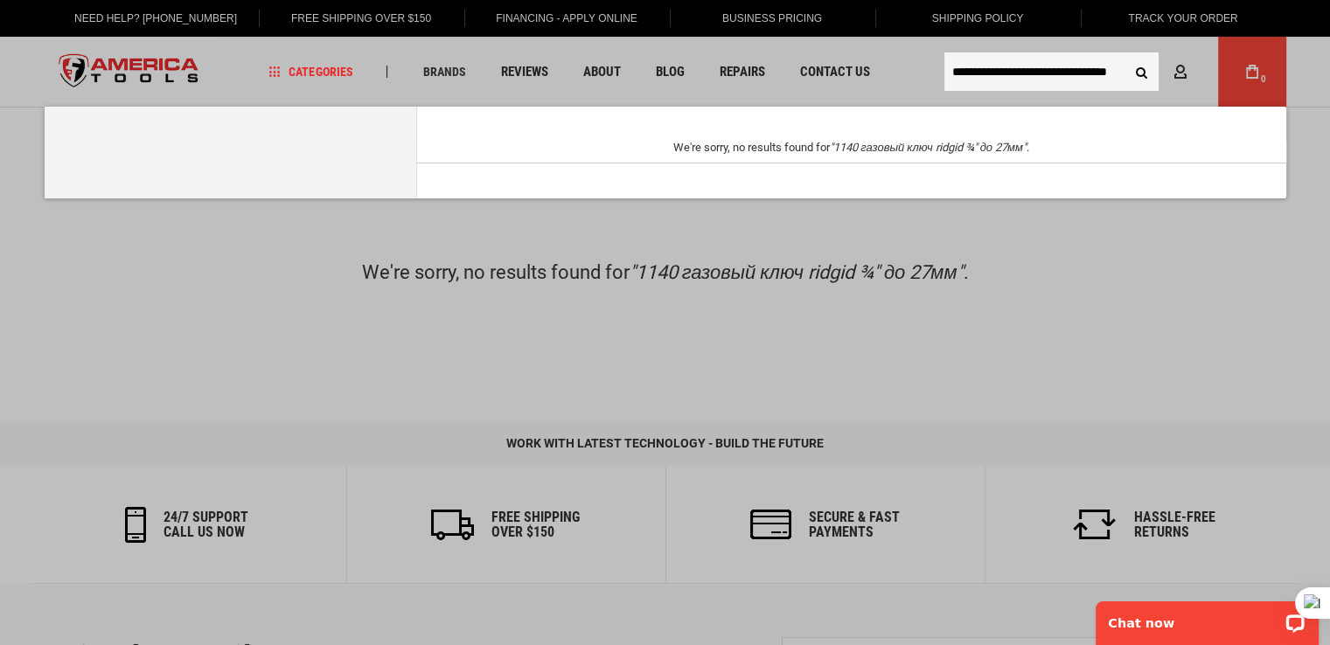
drag, startPoint x: 951, startPoint y: 70, endPoint x: 1247, endPoint y: 66, distance: 295.6
click at [1247, 66] on body "The store will not work correctly in the case when cookies are disabled. Langua…" at bounding box center [665, 495] width 1330 height 990
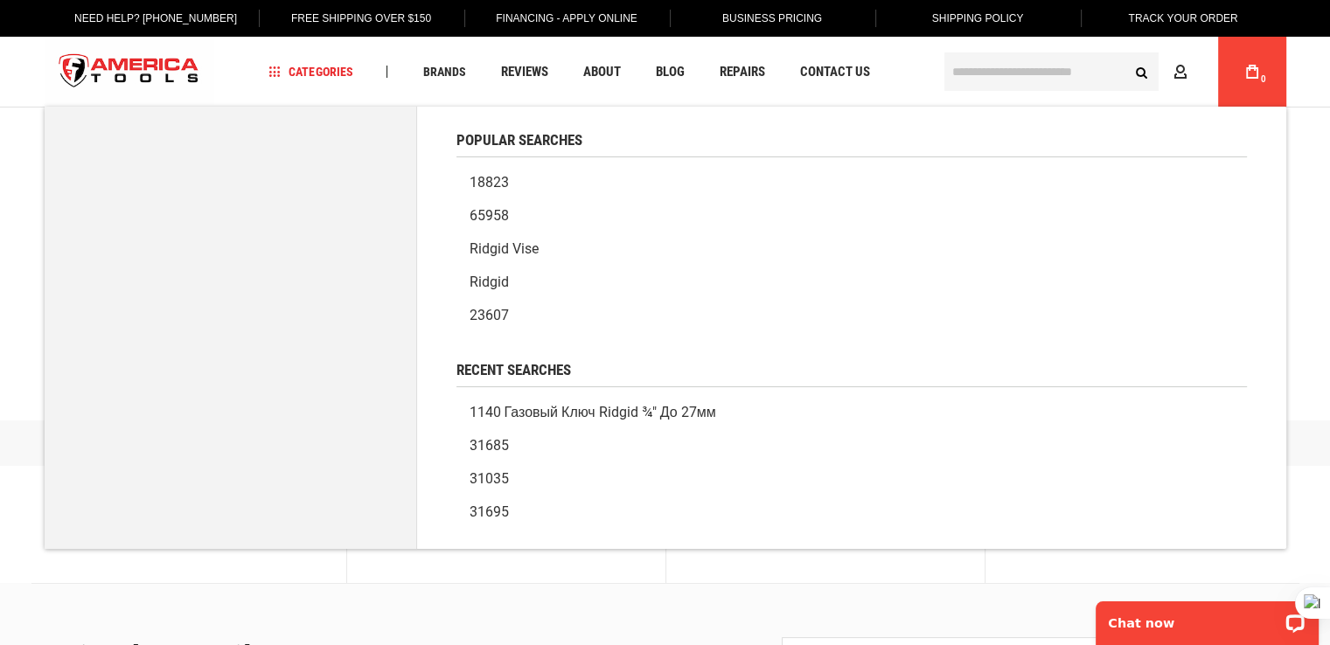
paste input "**********"
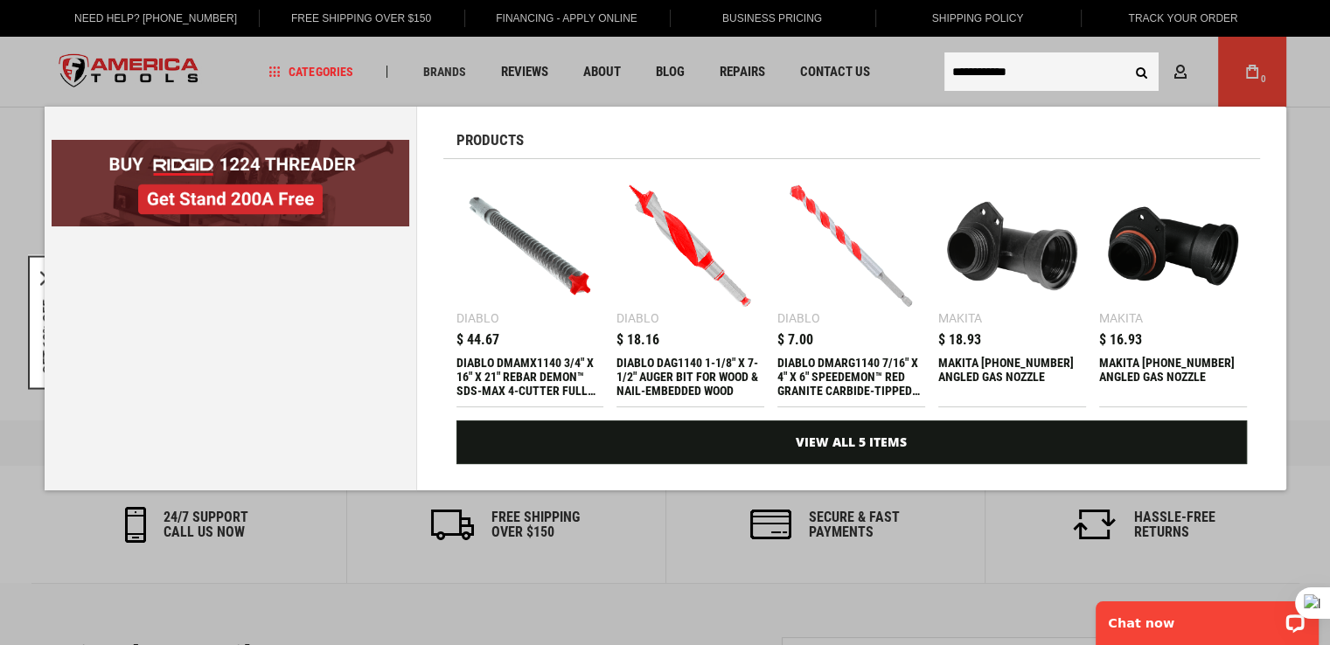
type input "**********"
drag, startPoint x: 1057, startPoint y: 73, endPoint x: 838, endPoint y: 103, distance: 221.5
click at [838, 103] on body "The store will not work correctly in the case when cookies are disabled. Langua…" at bounding box center [665, 495] width 1330 height 990
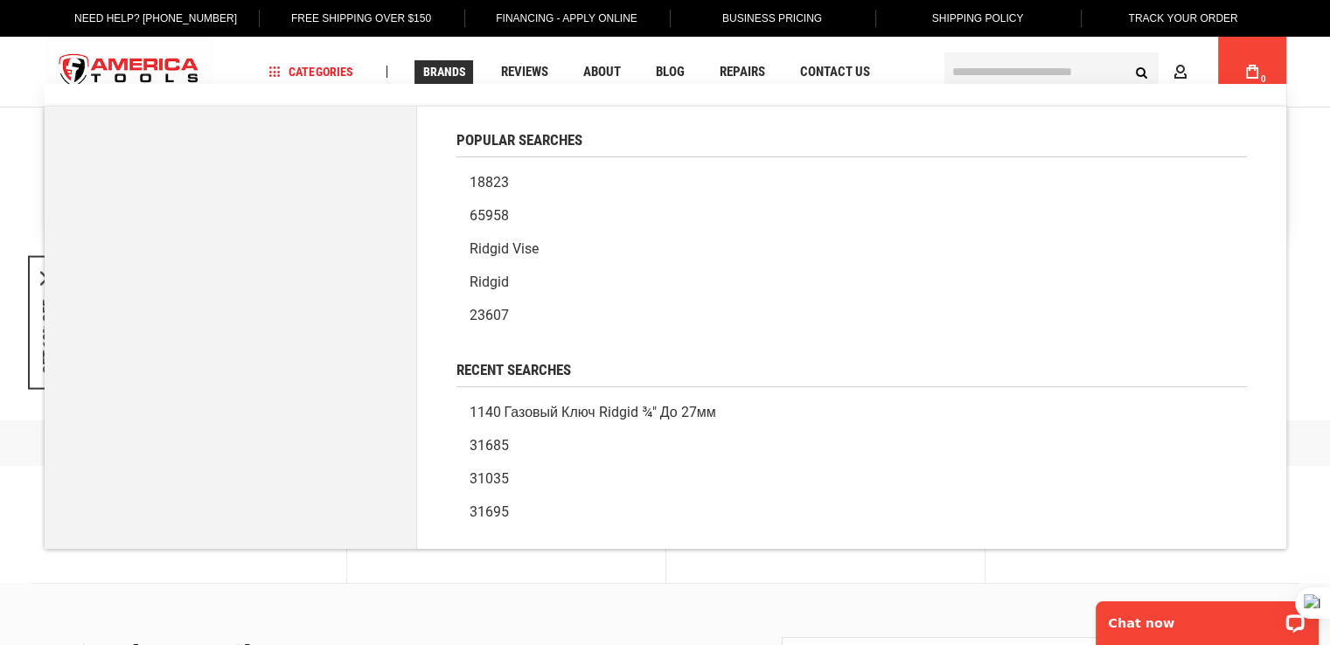
click at [456, 74] on span "Brands" at bounding box center [443, 72] width 43 height 12
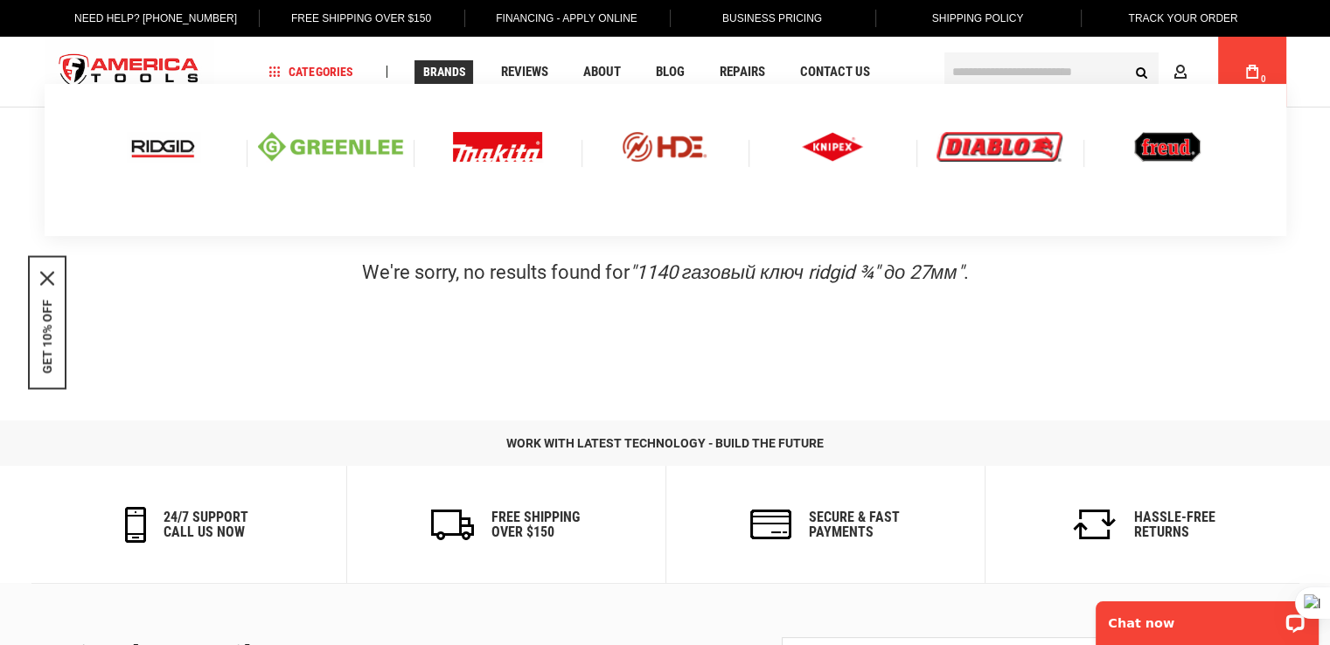
click at [170, 150] on img at bounding box center [163, 147] width 73 height 30
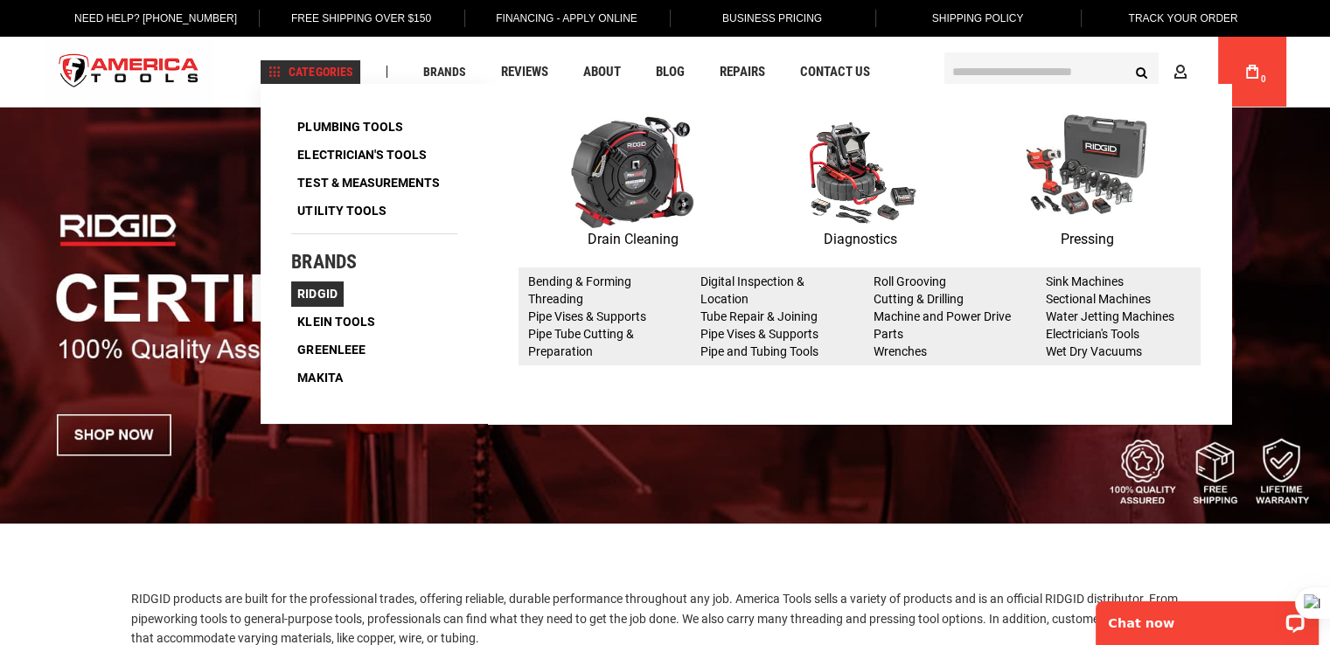
click at [334, 298] on span "Ridgid" at bounding box center [316, 294] width 39 height 12
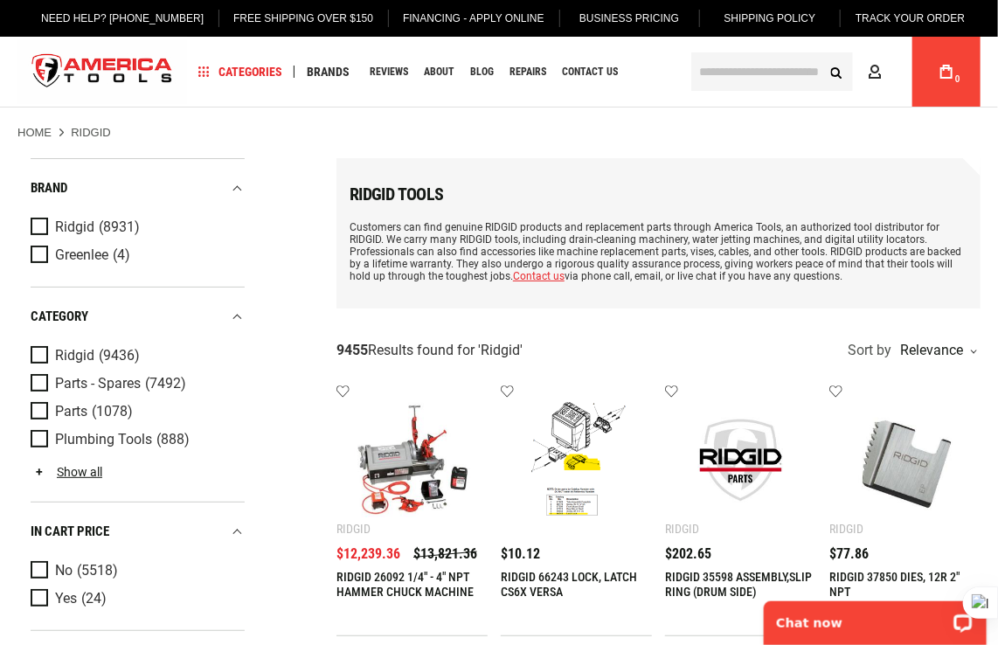
click at [728, 74] on input "text" at bounding box center [773, 71] width 162 height 38
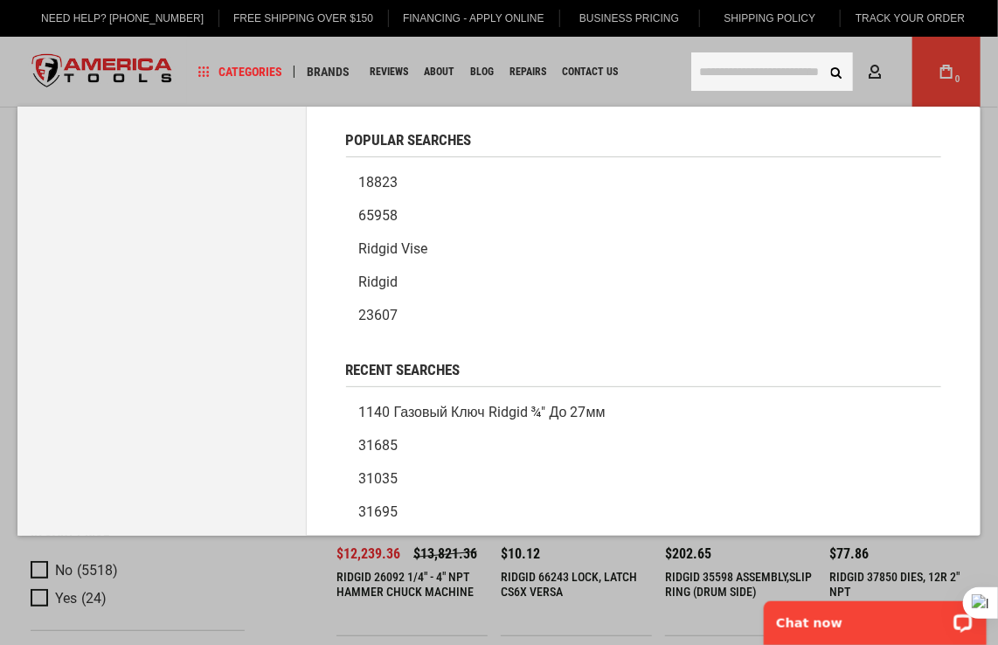
paste input "**********"
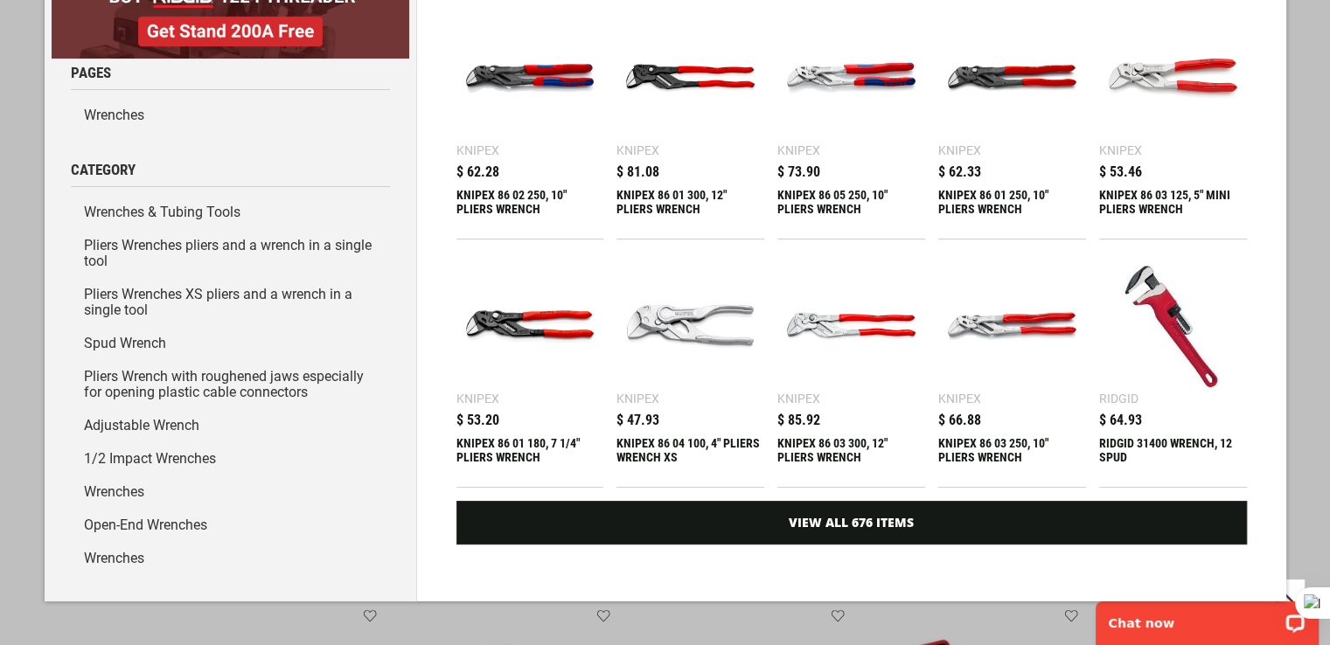
scroll to position [87, 0]
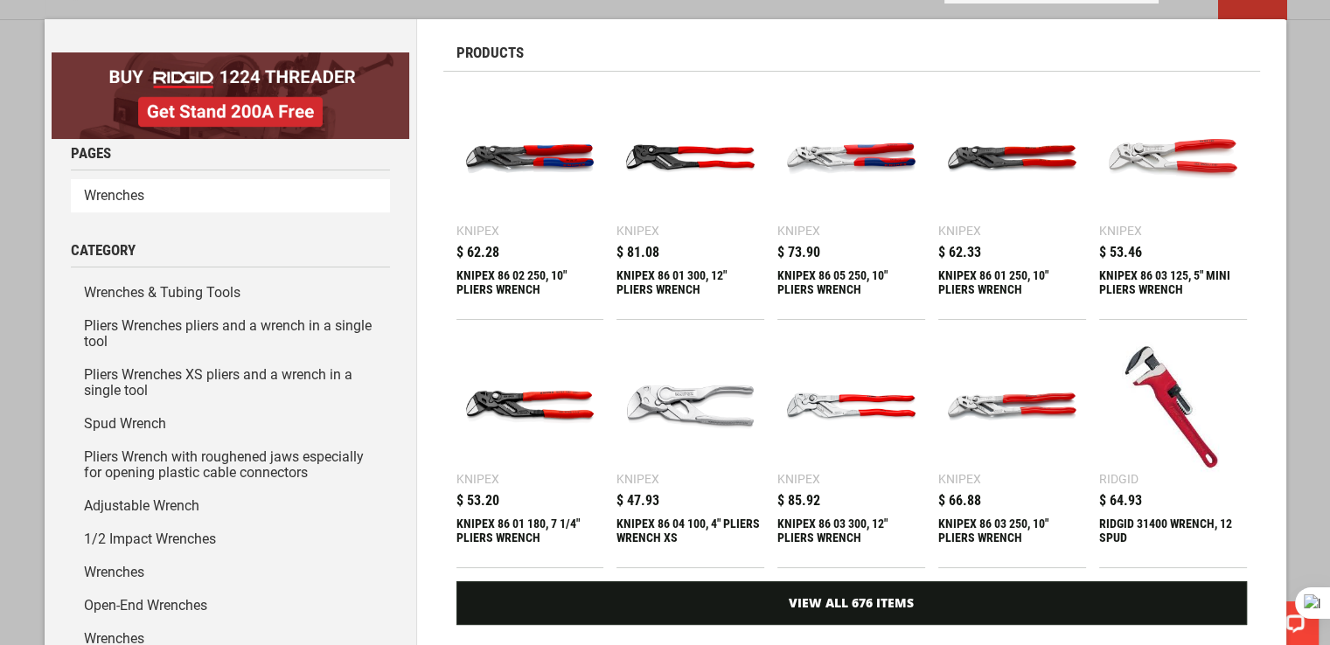
type input "**********"
click at [100, 195] on link "Wrenches" at bounding box center [230, 195] width 319 height 33
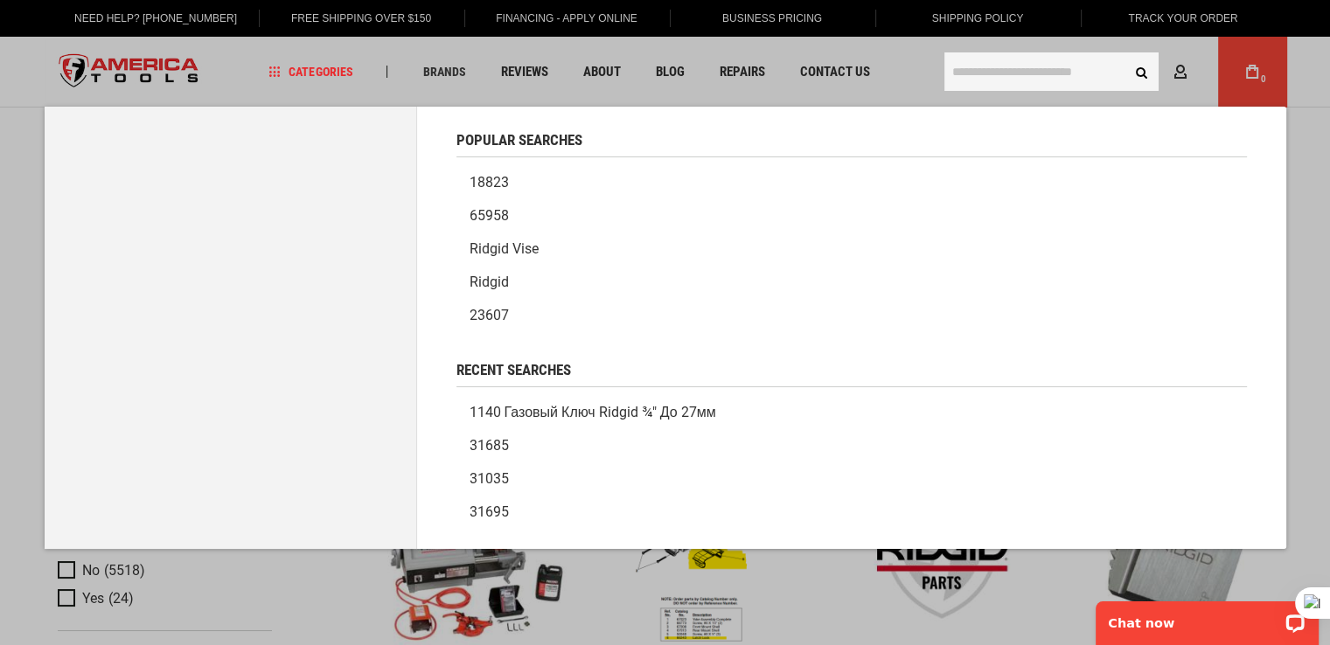
click at [952, 71] on input "text" at bounding box center [1051, 71] width 214 height 38
paste input "**********"
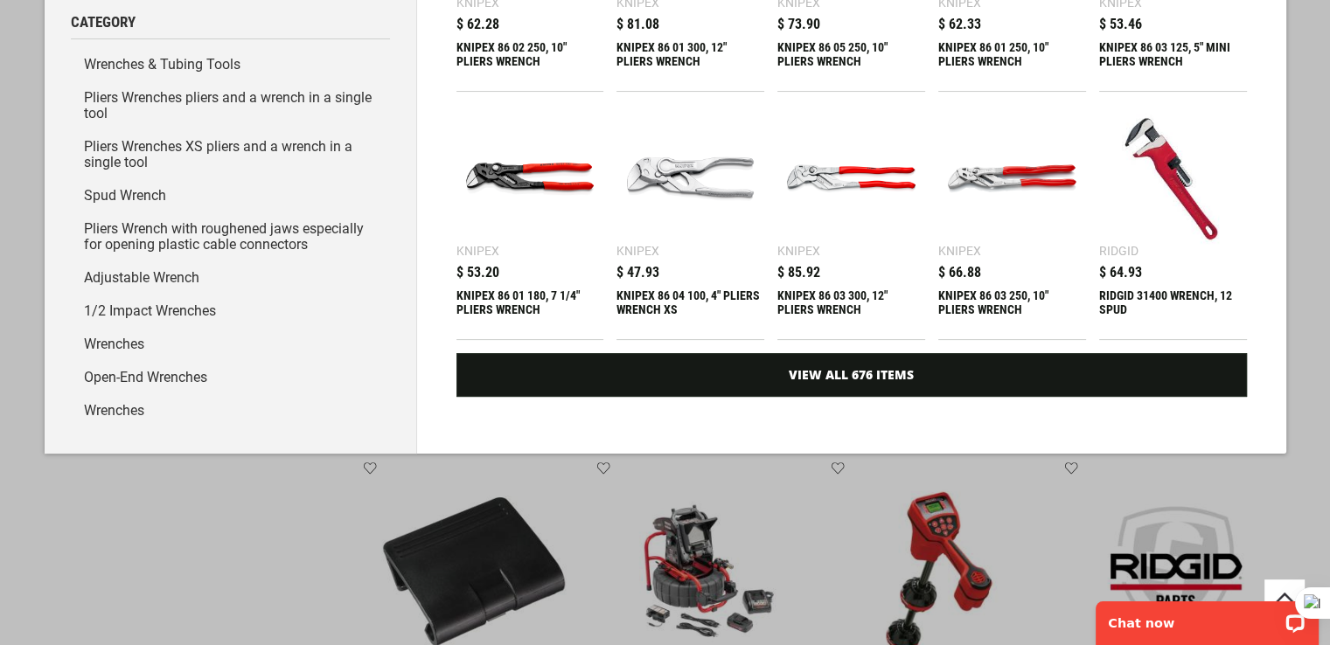
scroll to position [350, 0]
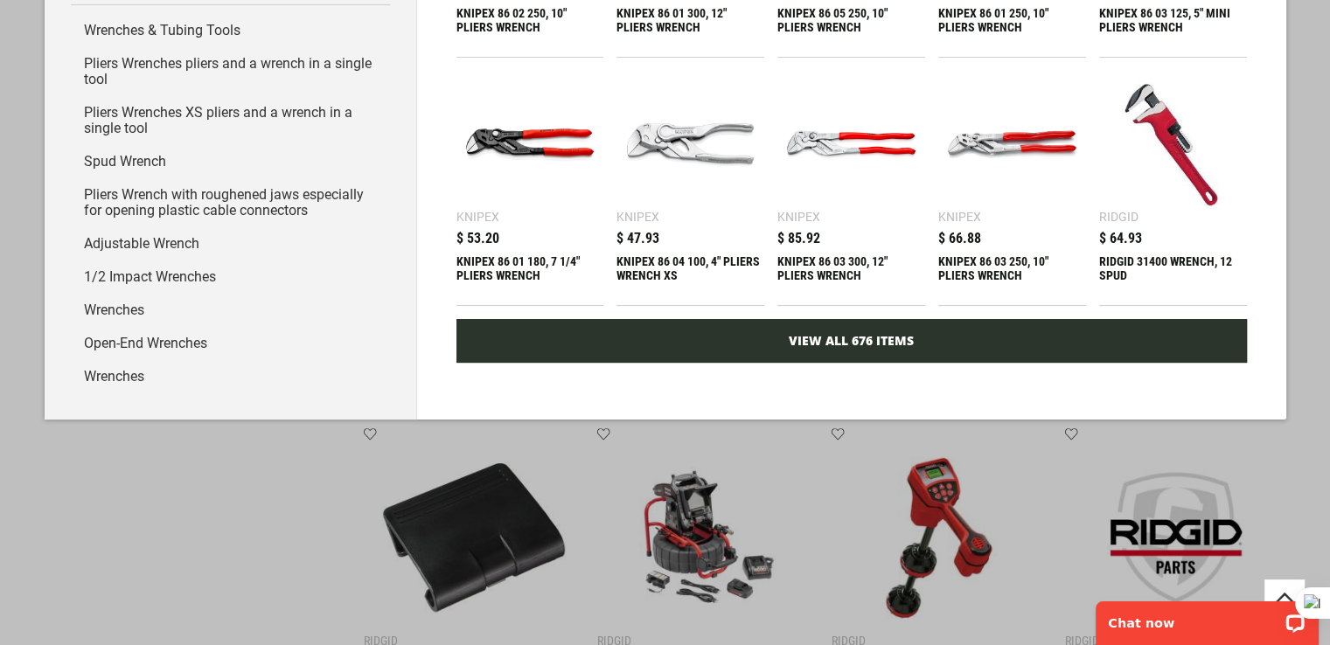
type input "**********"
click at [815, 347] on link "View All 676 Items" at bounding box center [851, 341] width 790 height 44
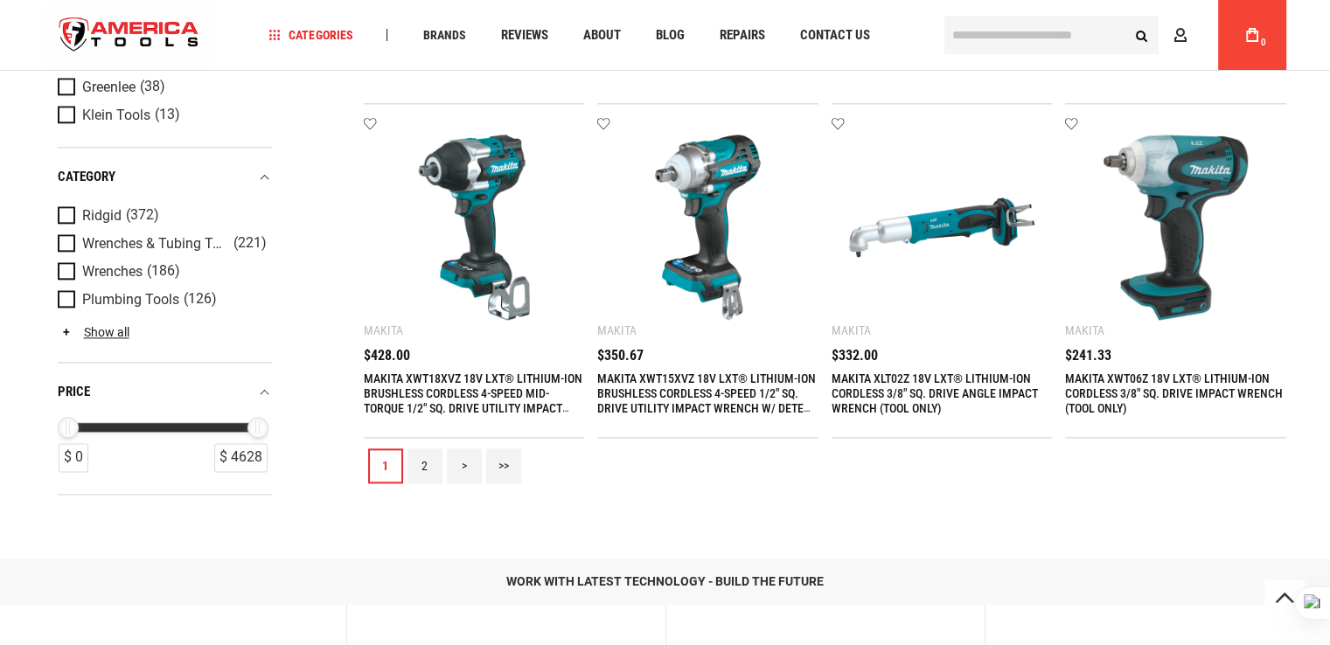
scroll to position [2098, 0]
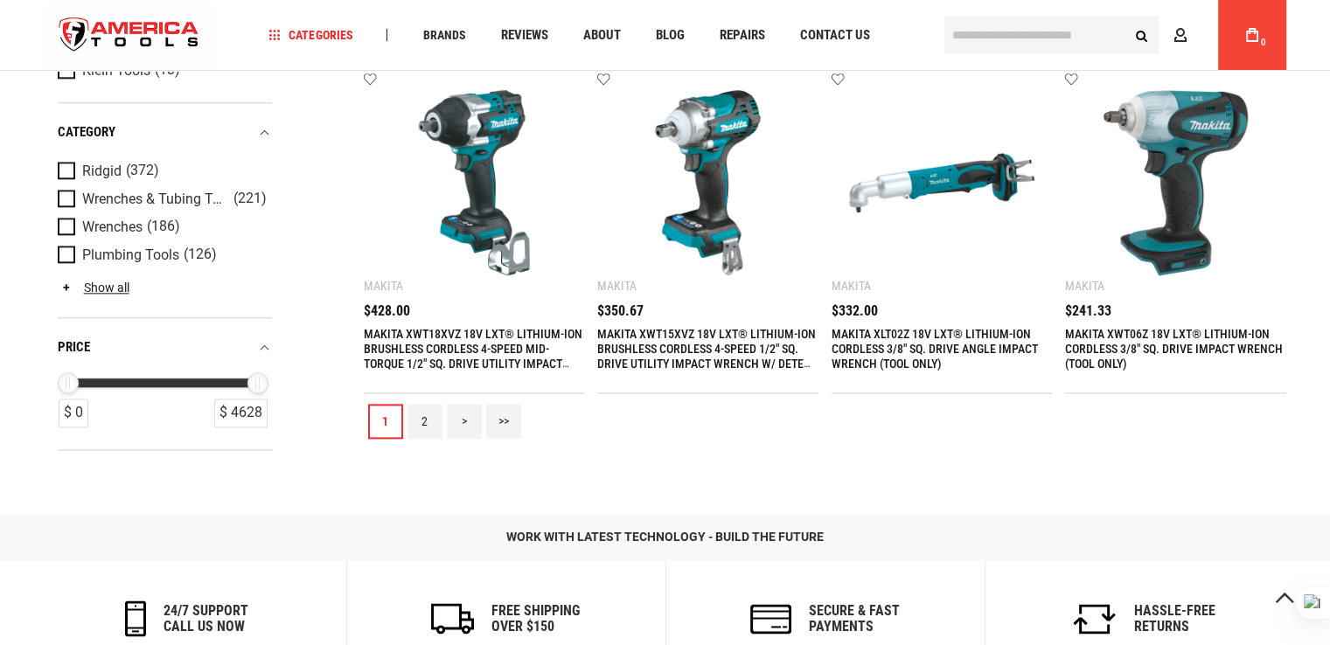
click at [469, 421] on link ">" at bounding box center [464, 421] width 35 height 35
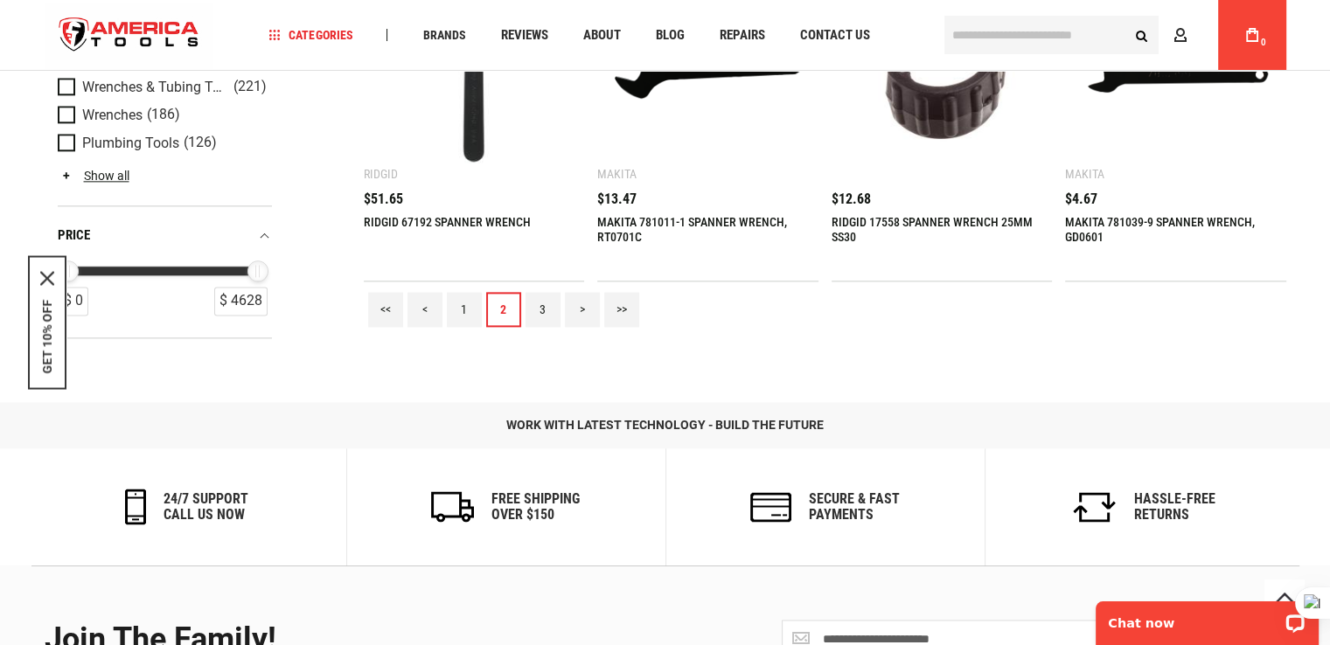
scroll to position [2273, 0]
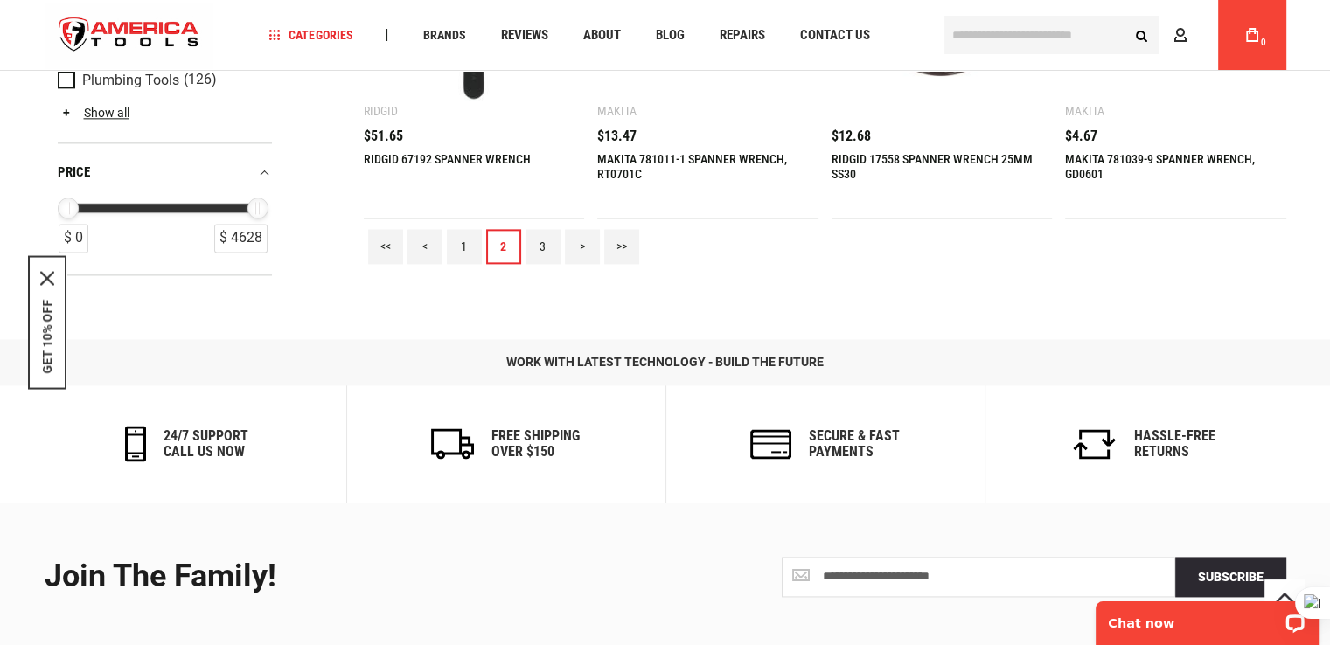
click at [581, 247] on link ">" at bounding box center [582, 246] width 35 height 35
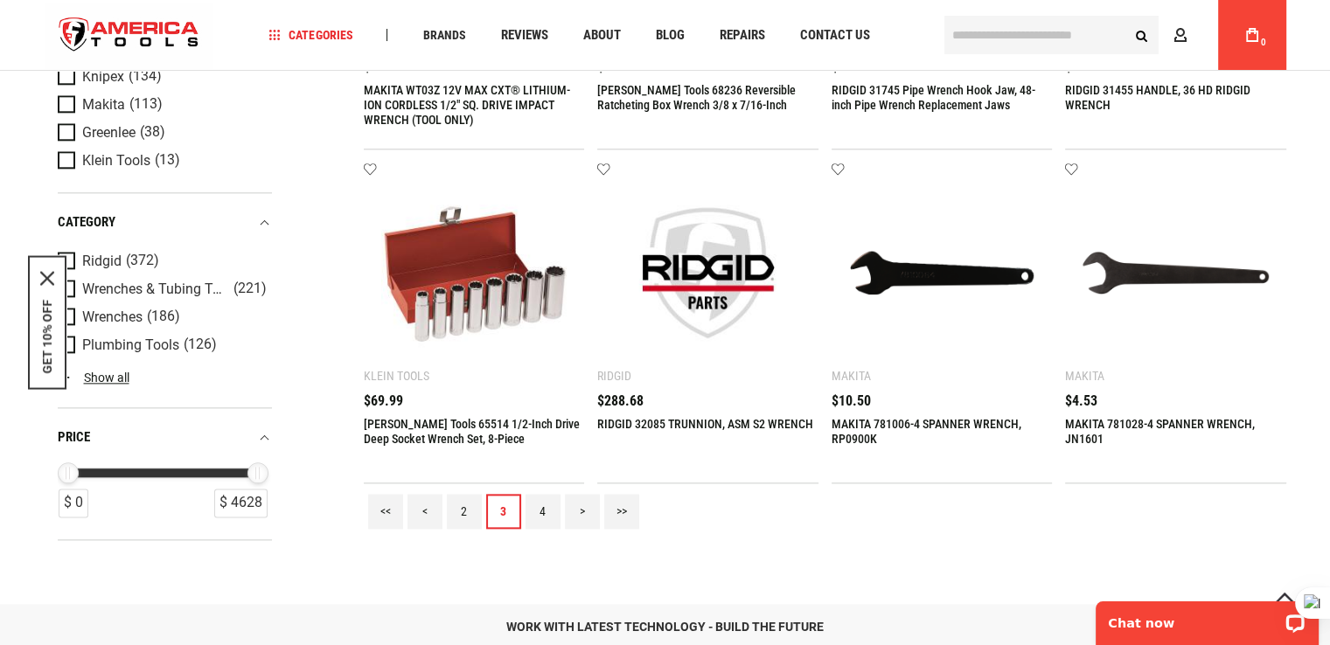
scroll to position [2011, 0]
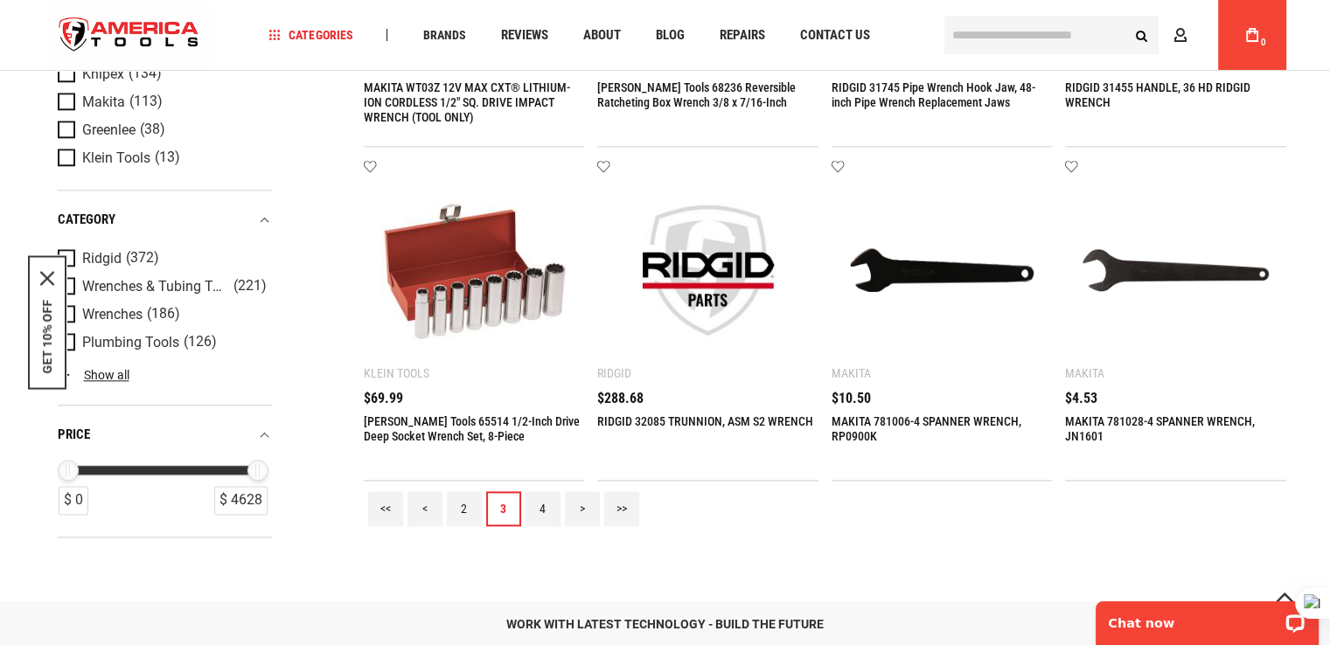
click at [584, 512] on link ">" at bounding box center [582, 508] width 35 height 35
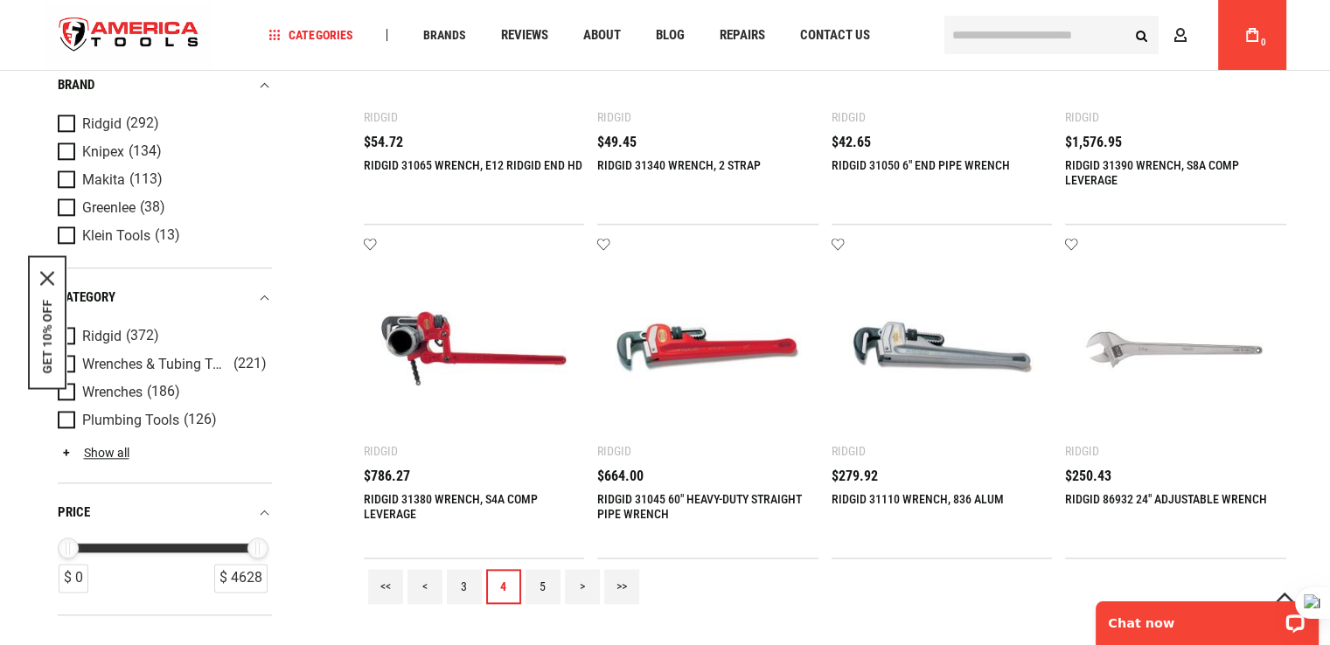
scroll to position [2186, 0]
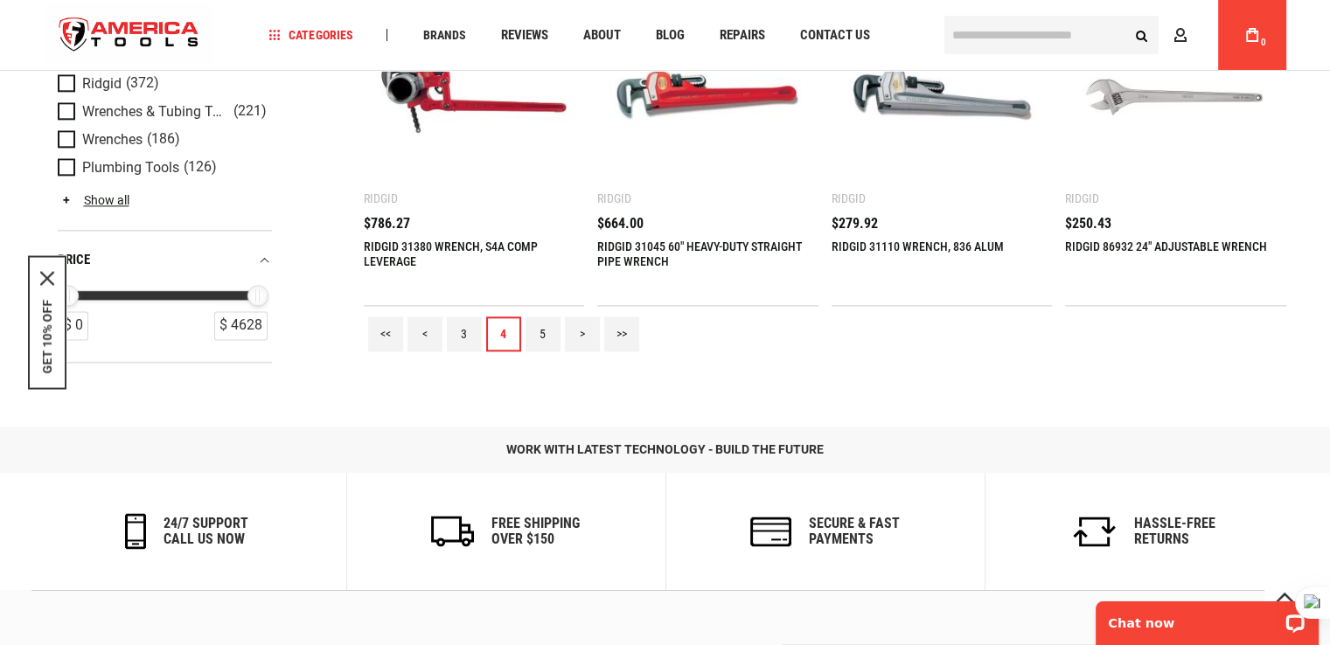
click at [584, 332] on link ">" at bounding box center [582, 334] width 35 height 35
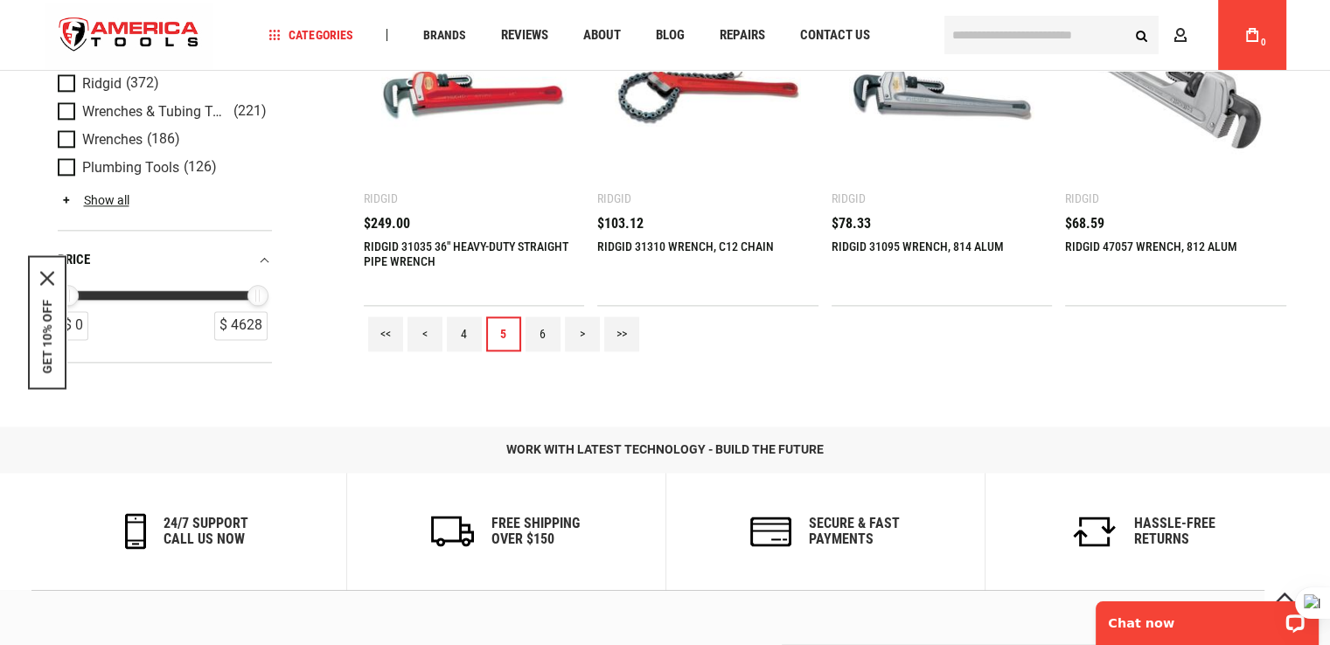
click at [579, 336] on link ">" at bounding box center [582, 334] width 35 height 35
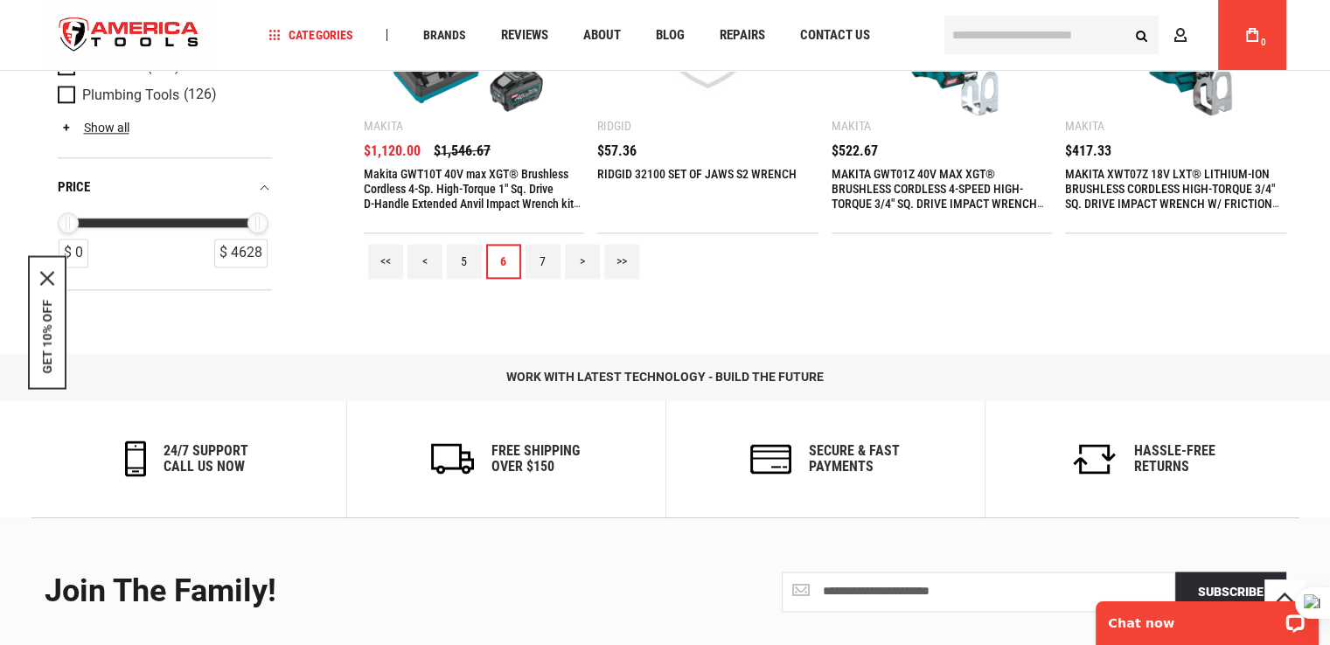
scroll to position [2273, 0]
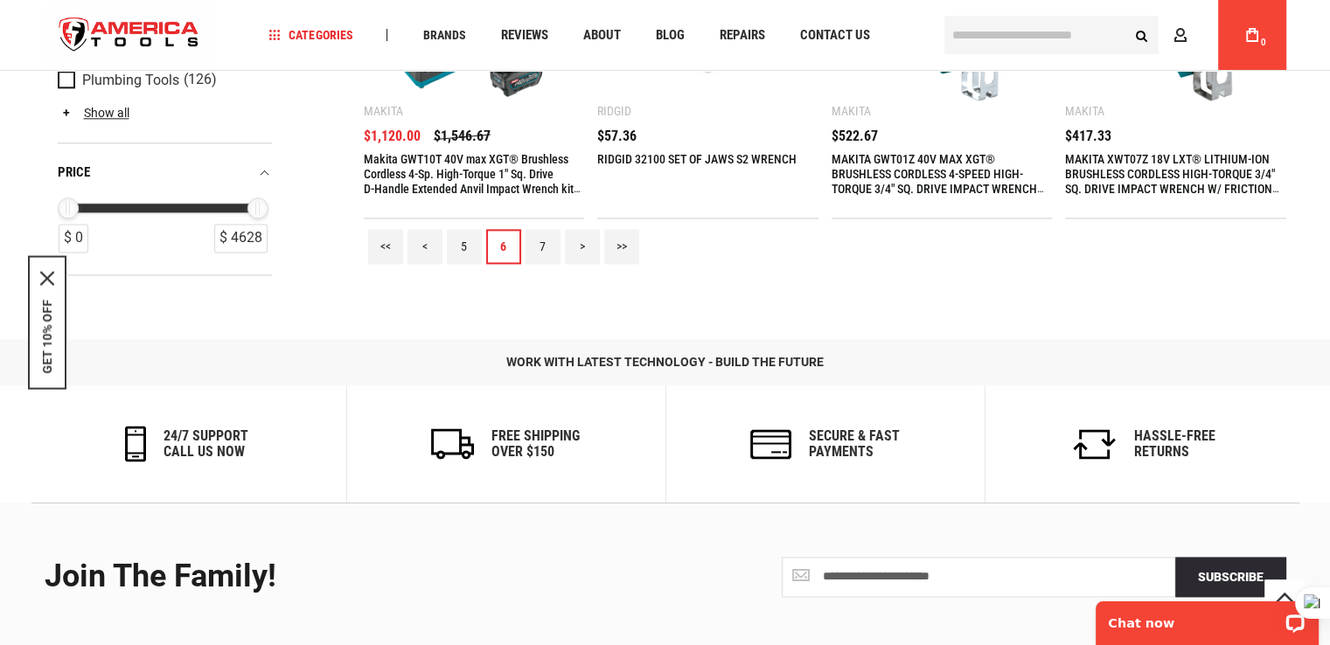
click at [583, 249] on link ">" at bounding box center [582, 246] width 35 height 35
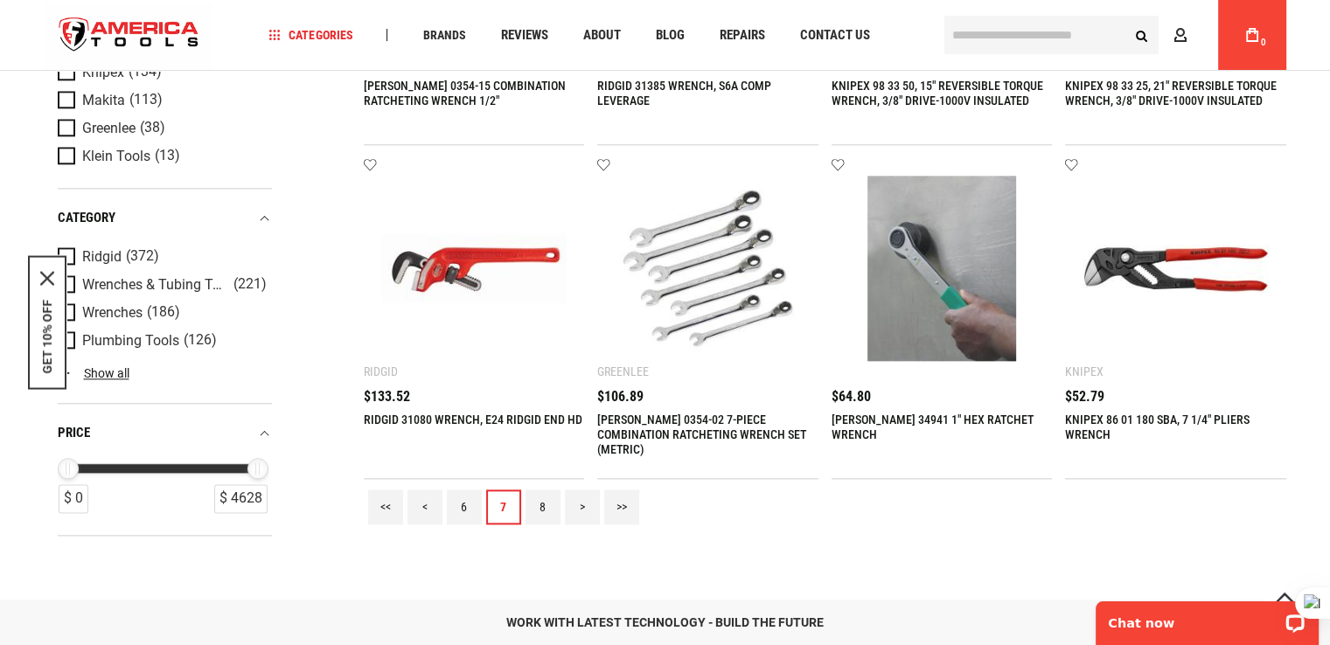
scroll to position [2098, 0]
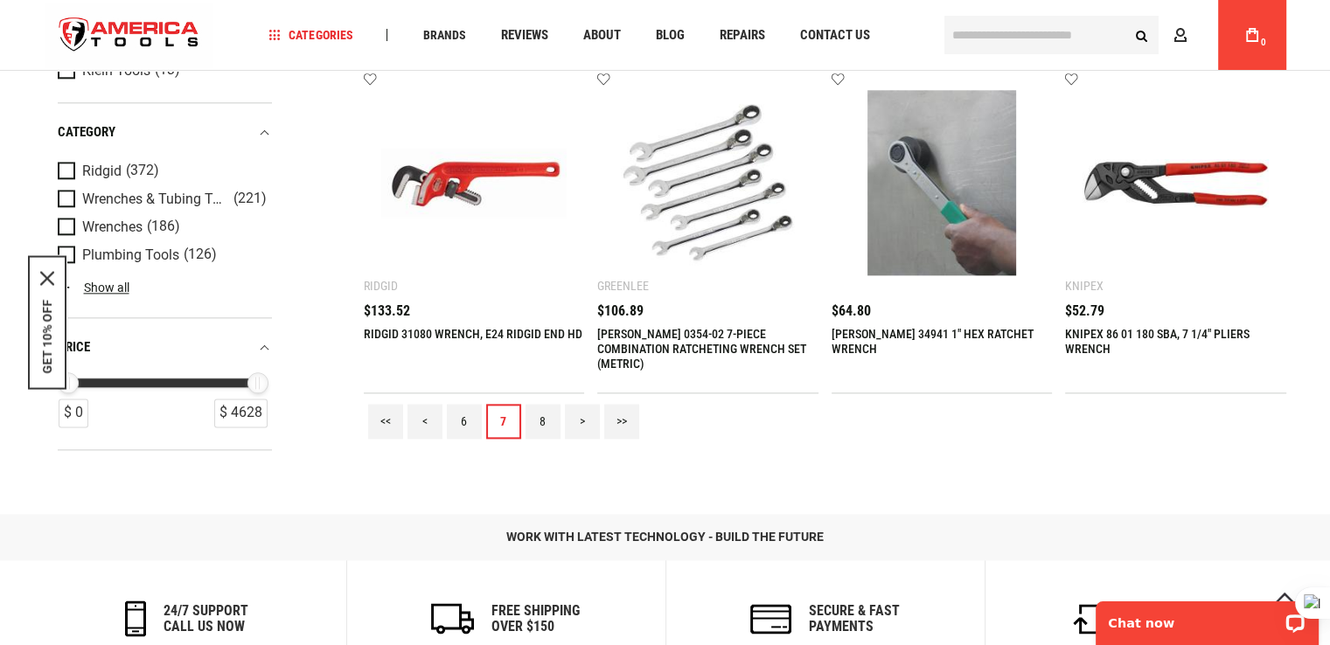
click at [584, 425] on link ">" at bounding box center [582, 421] width 35 height 35
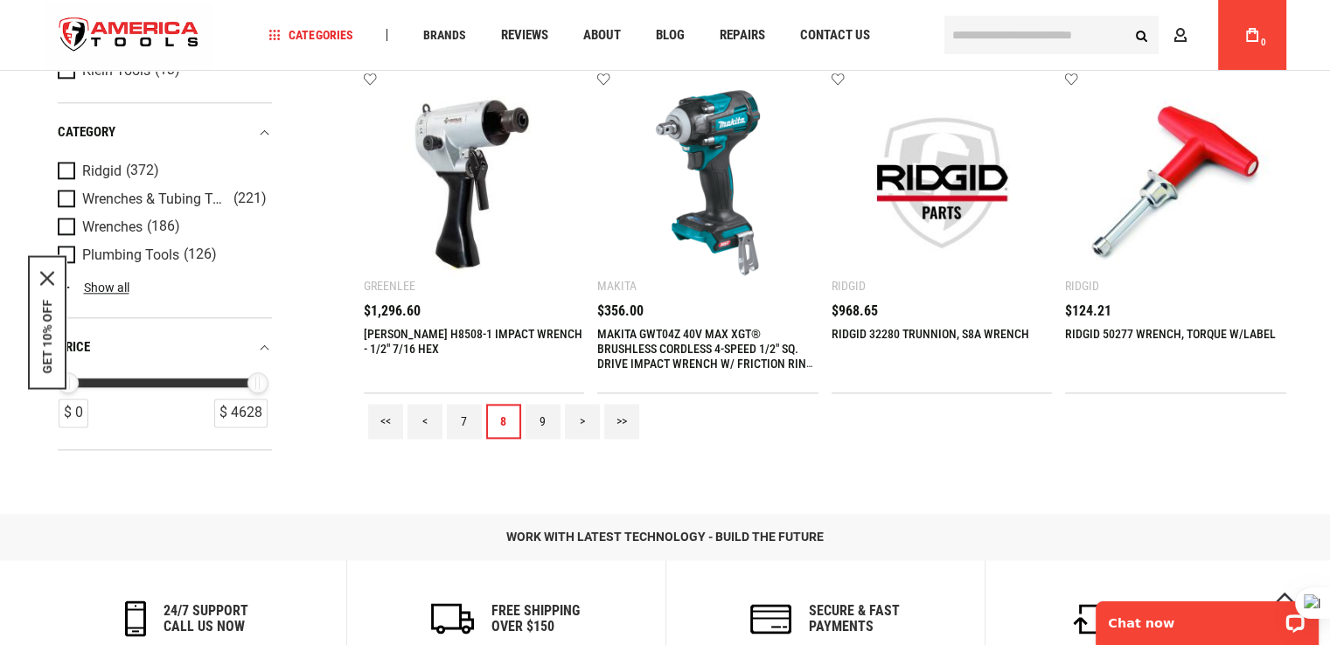
click at [586, 423] on link ">" at bounding box center [582, 421] width 35 height 35
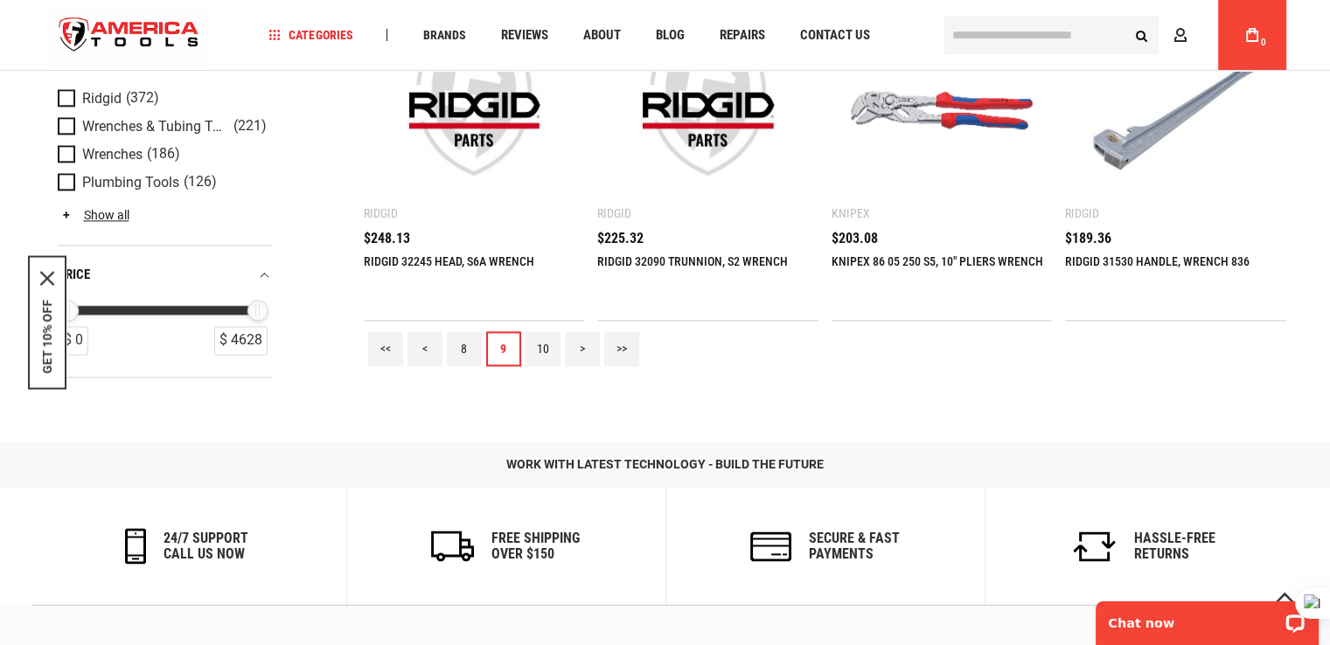
scroll to position [2186, 0]
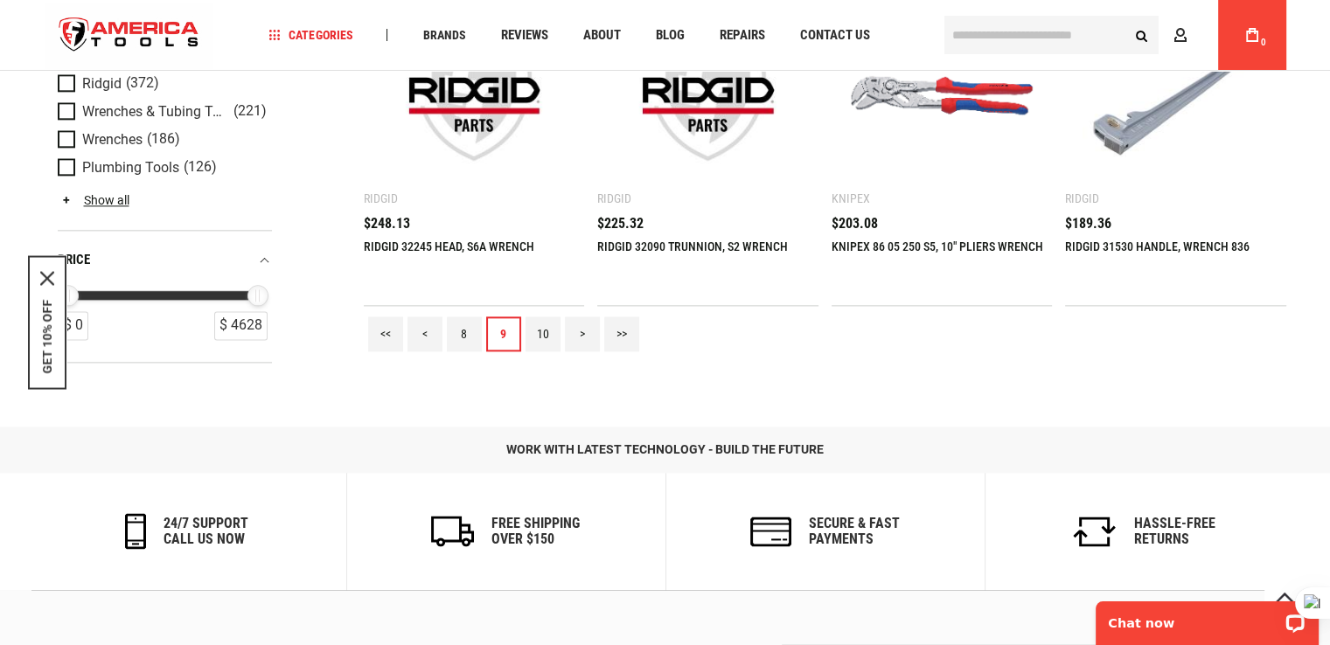
click at [584, 336] on link ">" at bounding box center [582, 334] width 35 height 35
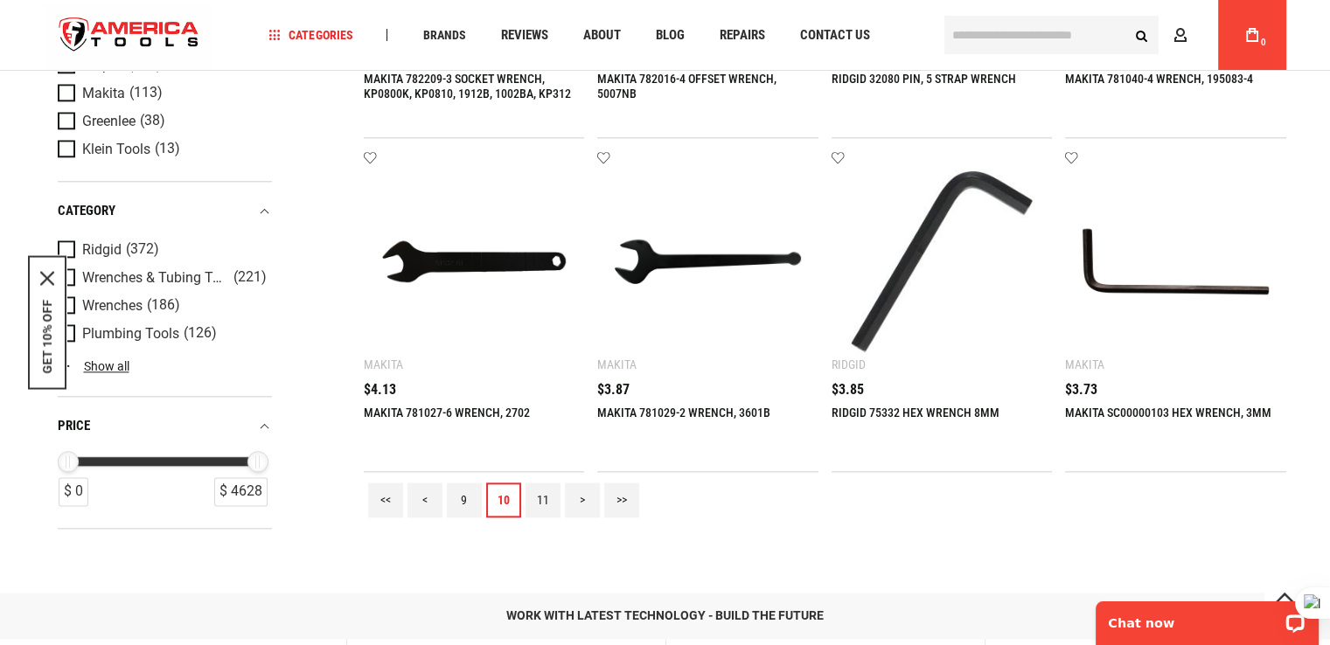
scroll to position [2098, 0]
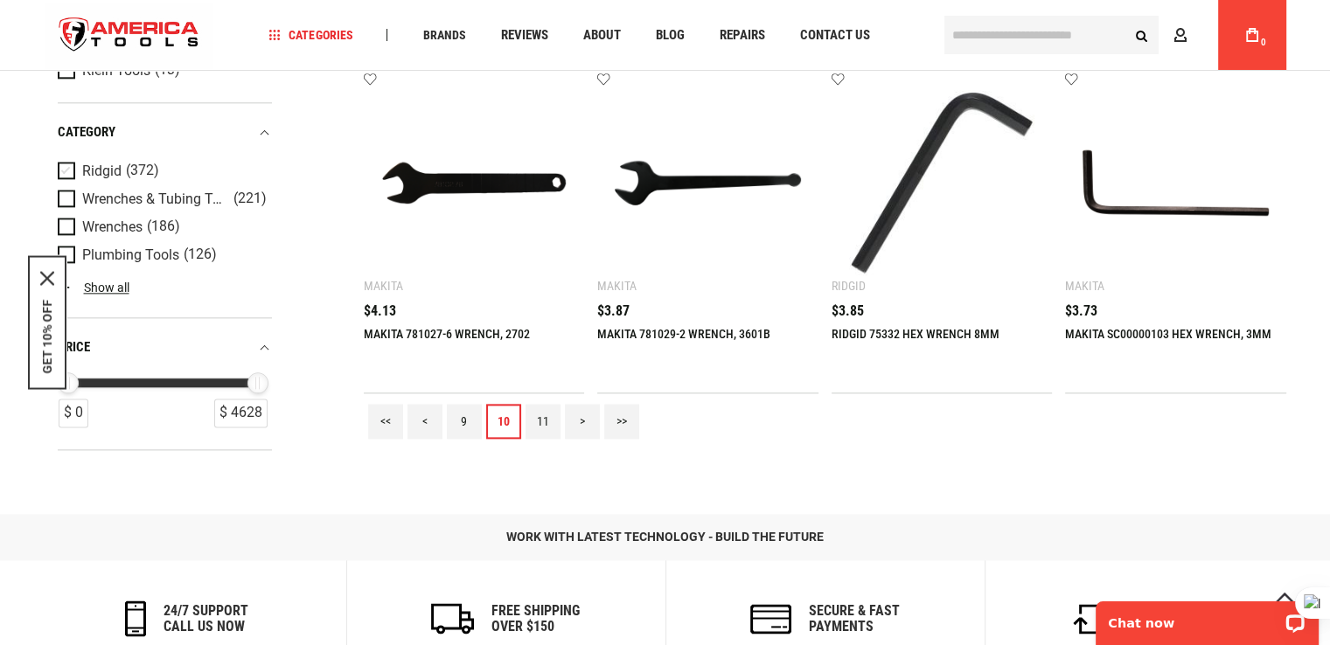
click at [63, 165] on span "Product Filters" at bounding box center [70, 170] width 24 height 19
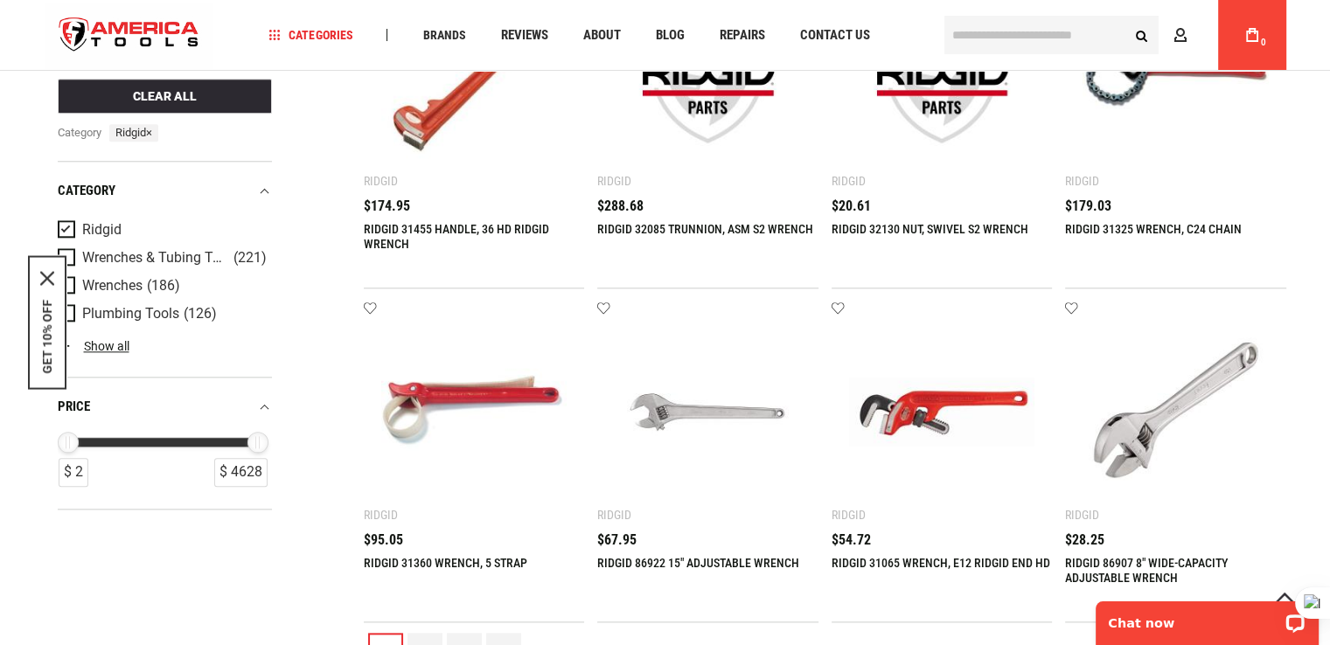
scroll to position [2011, 0]
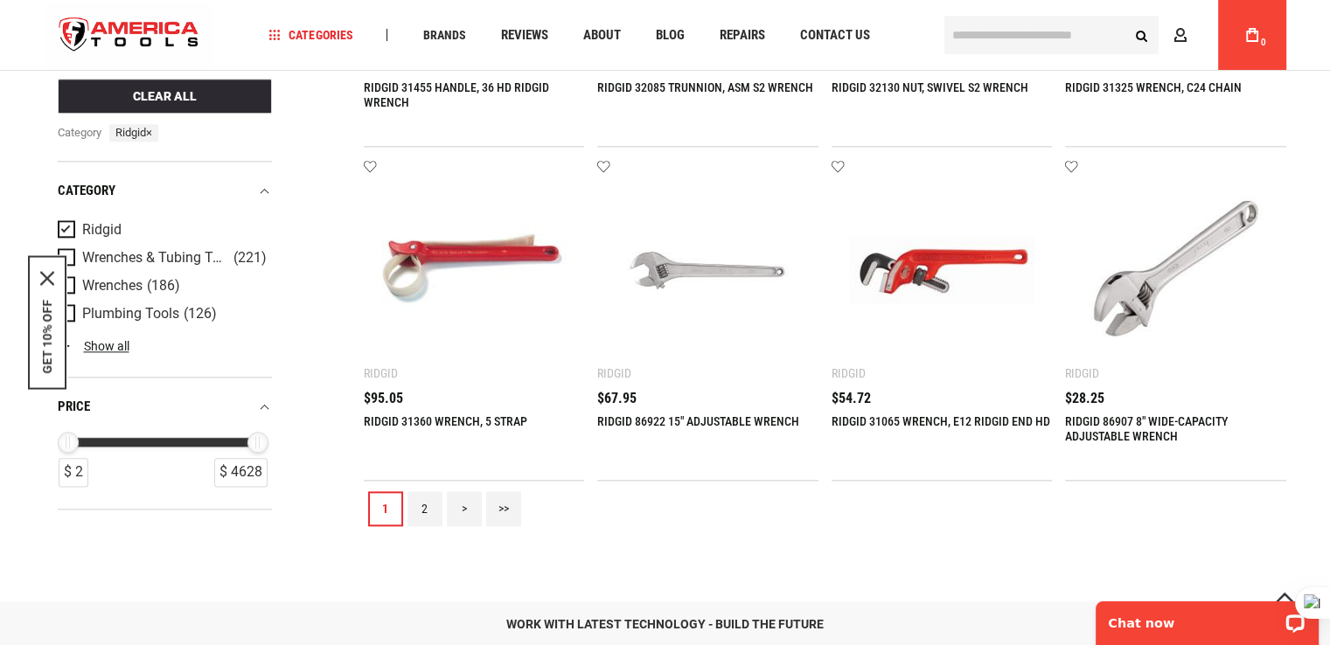
click at [463, 514] on link ">" at bounding box center [464, 508] width 35 height 35
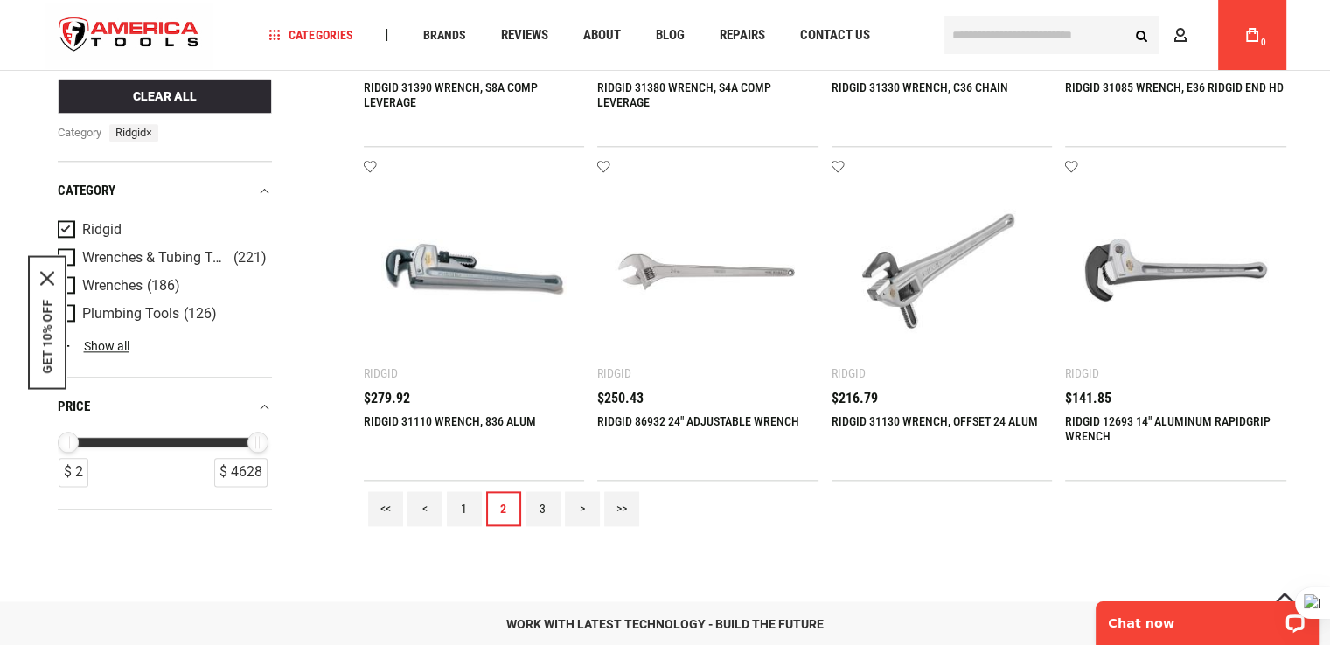
click at [584, 505] on link ">" at bounding box center [582, 508] width 35 height 35
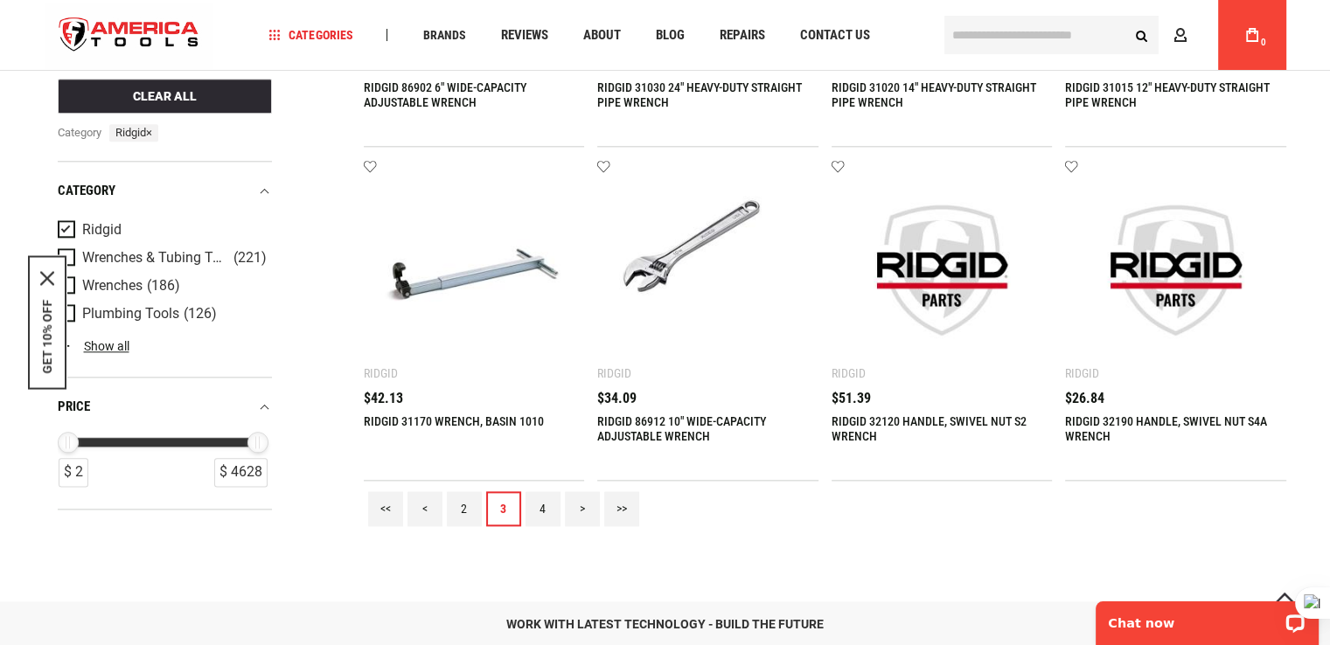
click at [581, 511] on link ">" at bounding box center [582, 508] width 35 height 35
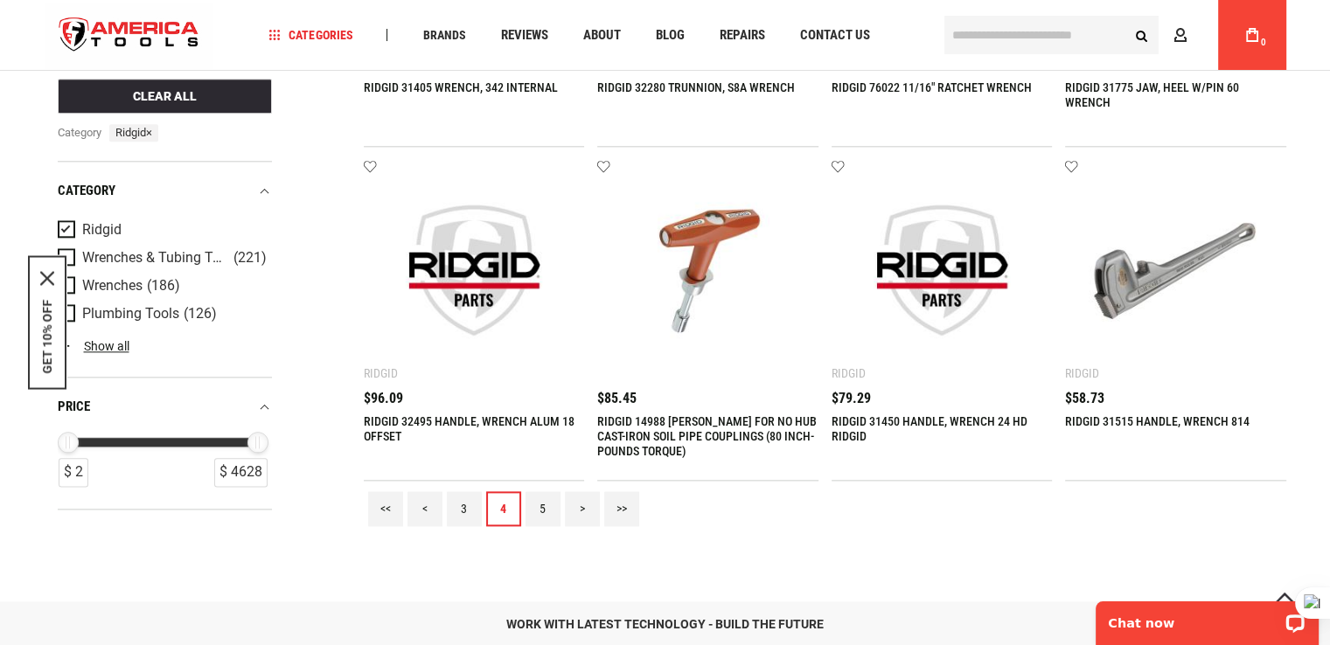
click at [584, 508] on link ">" at bounding box center [582, 508] width 35 height 35
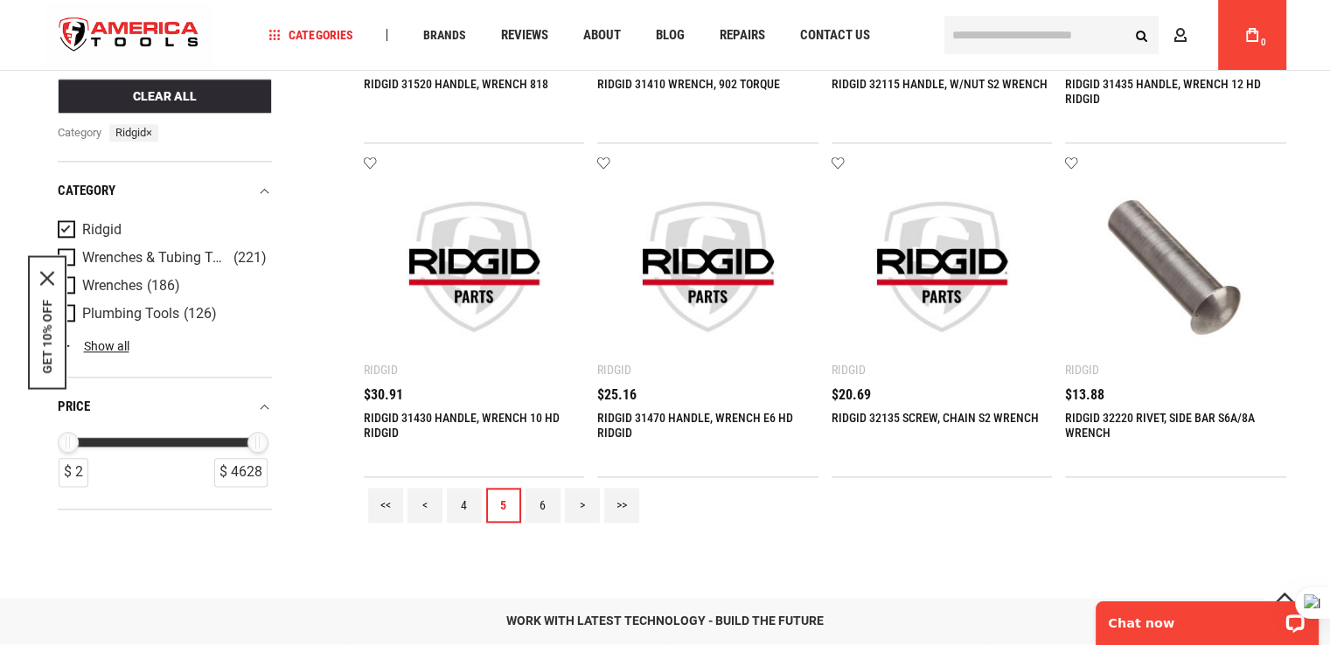
scroll to position [2098, 0]
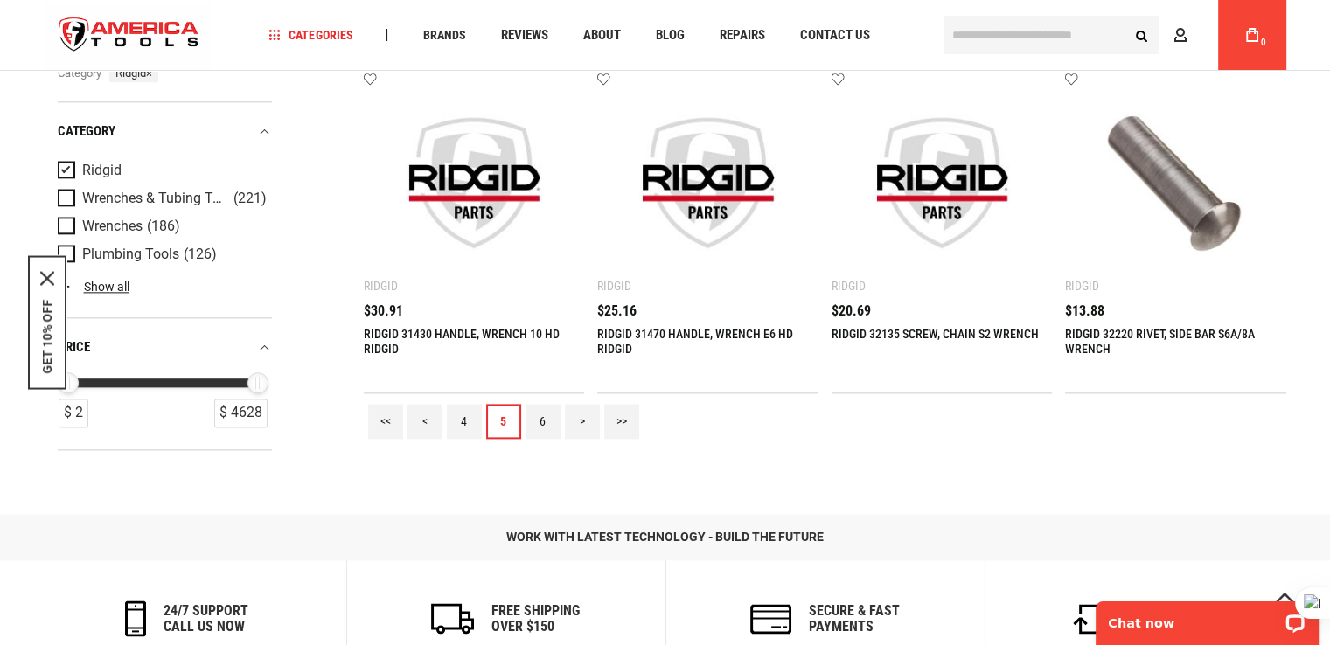
click at [588, 422] on link ">" at bounding box center [582, 421] width 35 height 35
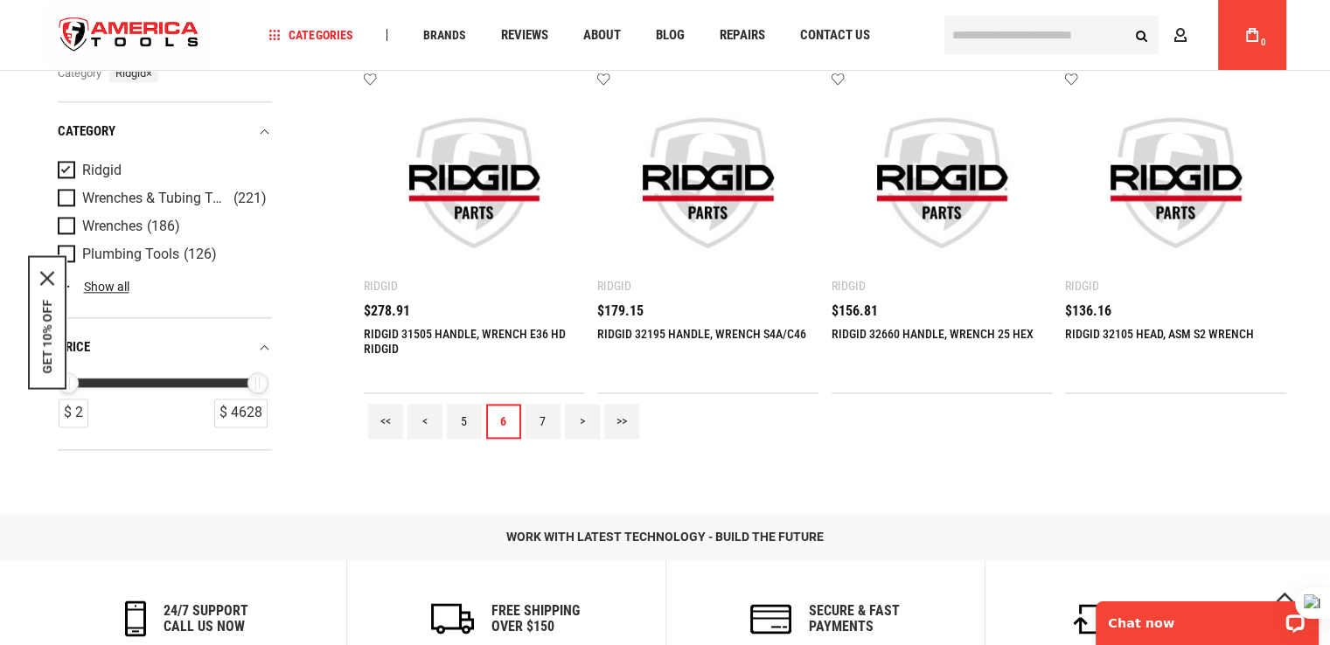
click at [585, 420] on link ">" at bounding box center [582, 421] width 35 height 35
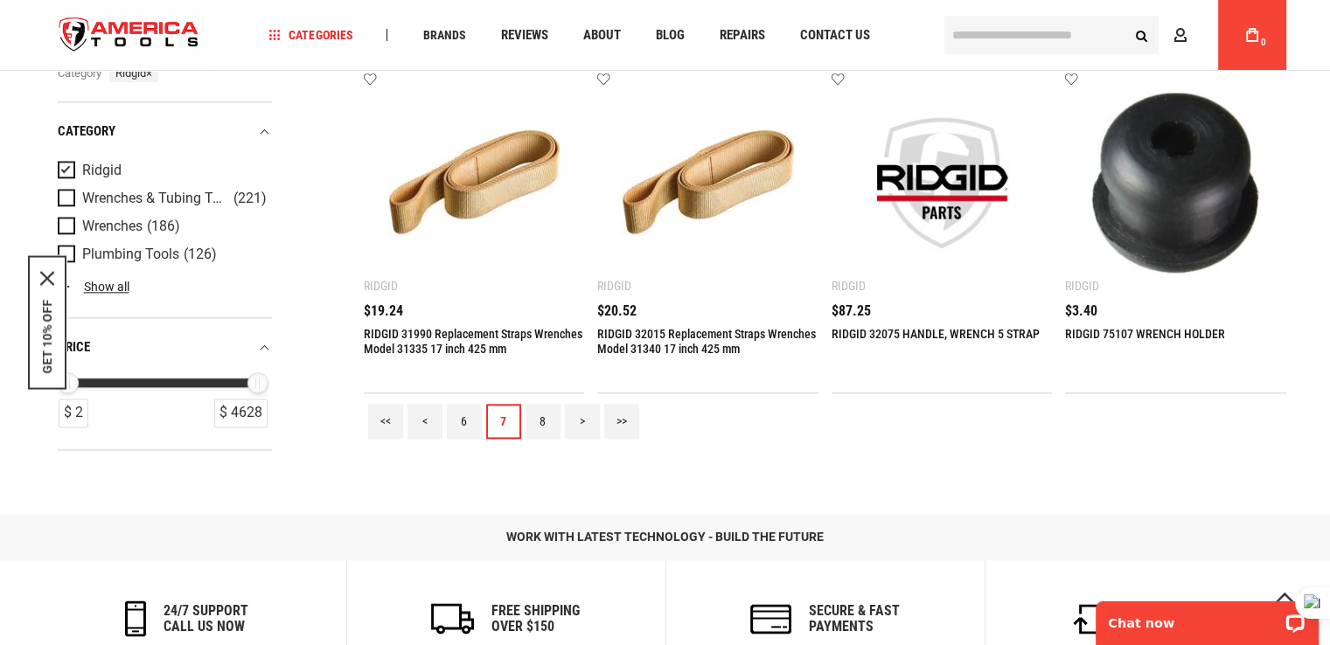
click at [583, 423] on link ">" at bounding box center [582, 421] width 35 height 35
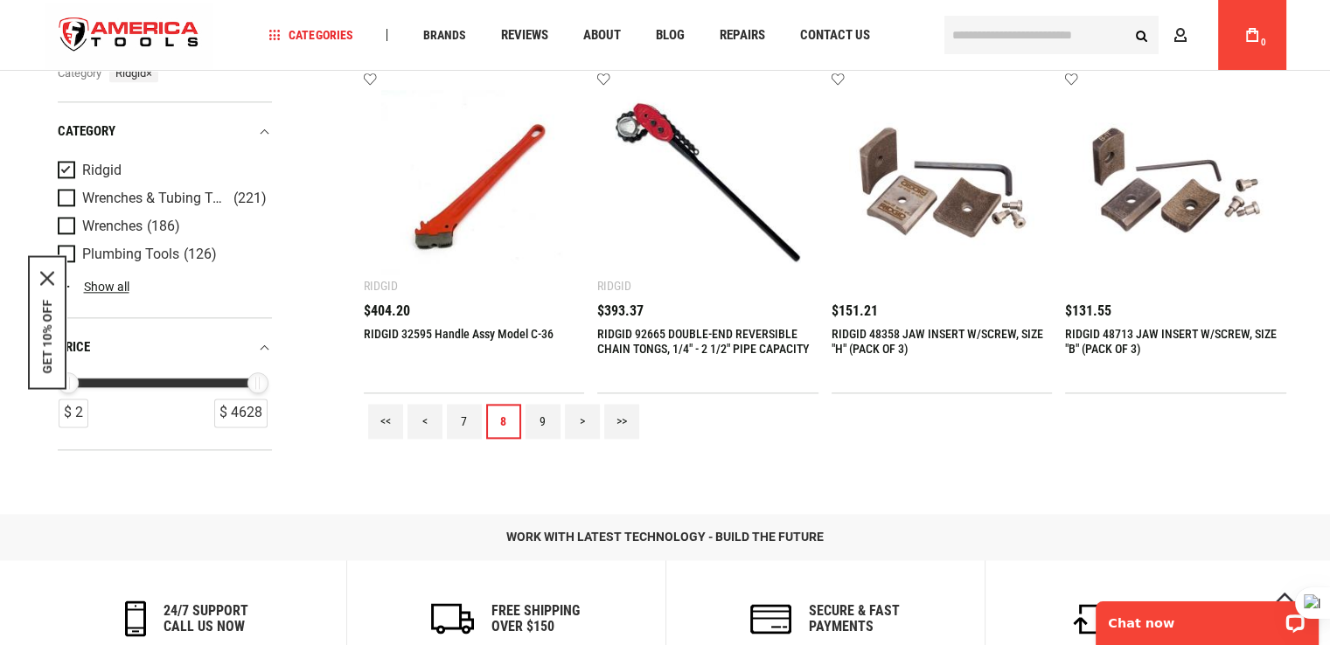
click at [583, 423] on link ">" at bounding box center [582, 421] width 35 height 35
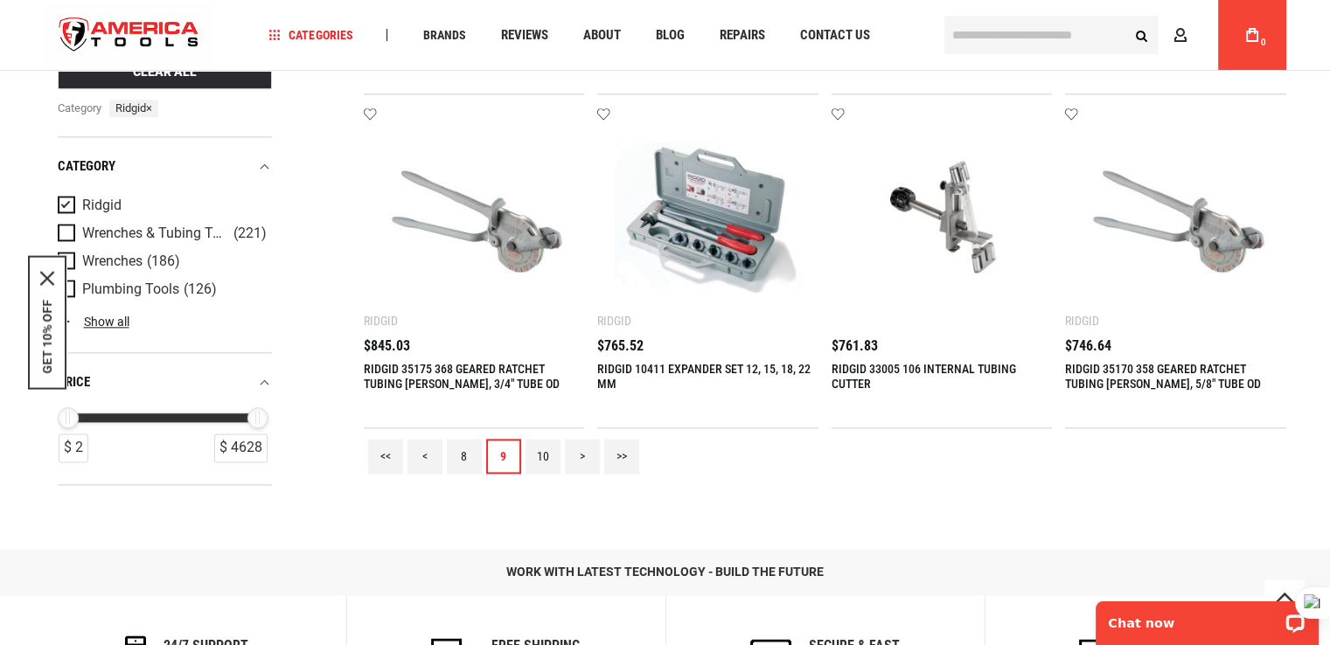
scroll to position [2186, 0]
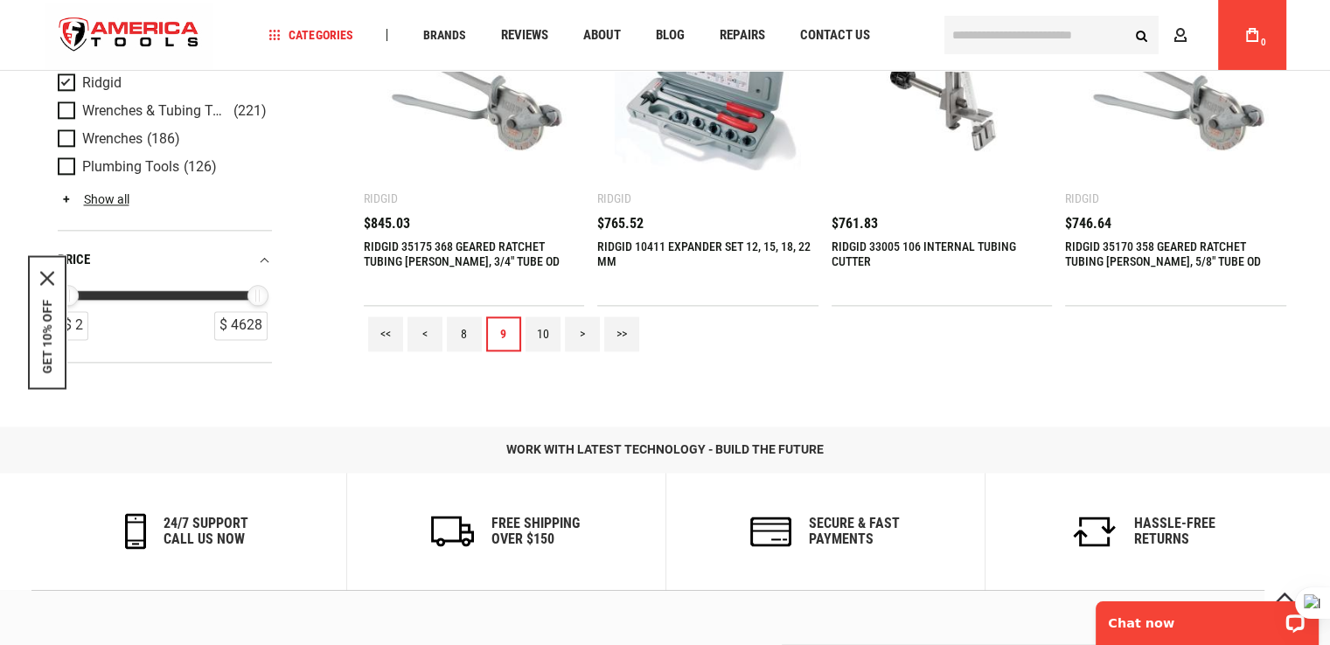
click at [582, 337] on link ">" at bounding box center [582, 334] width 35 height 35
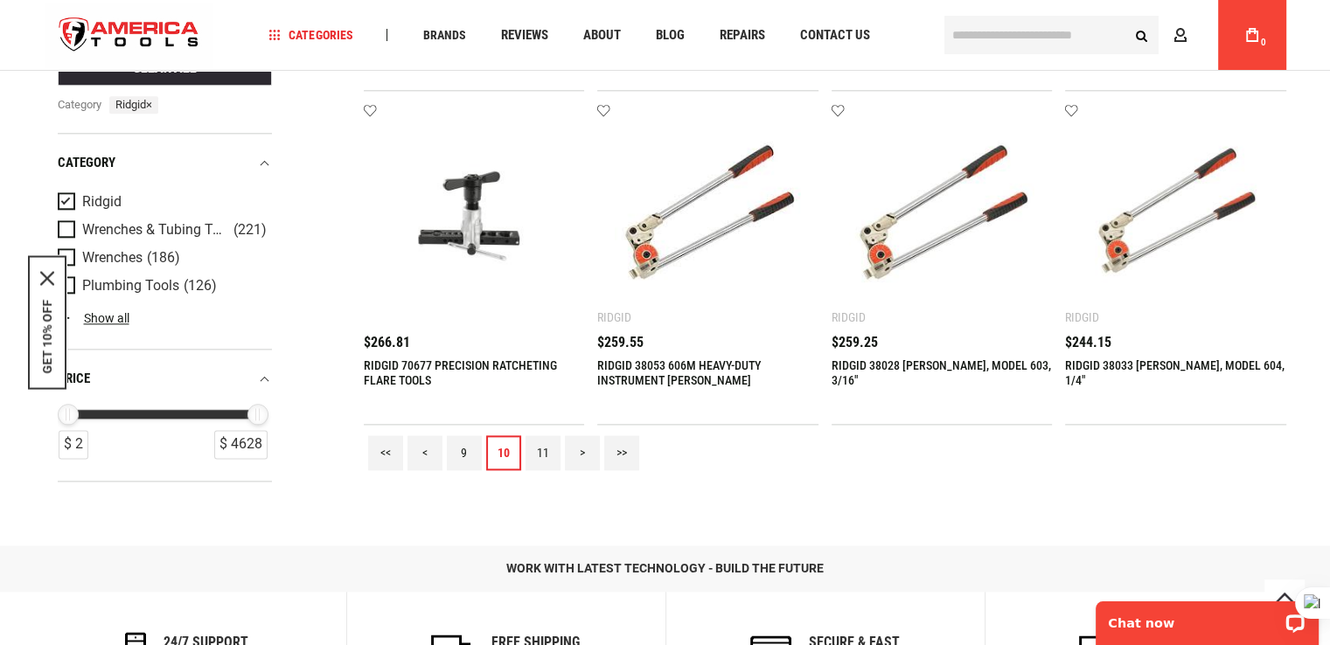
scroll to position [2098, 0]
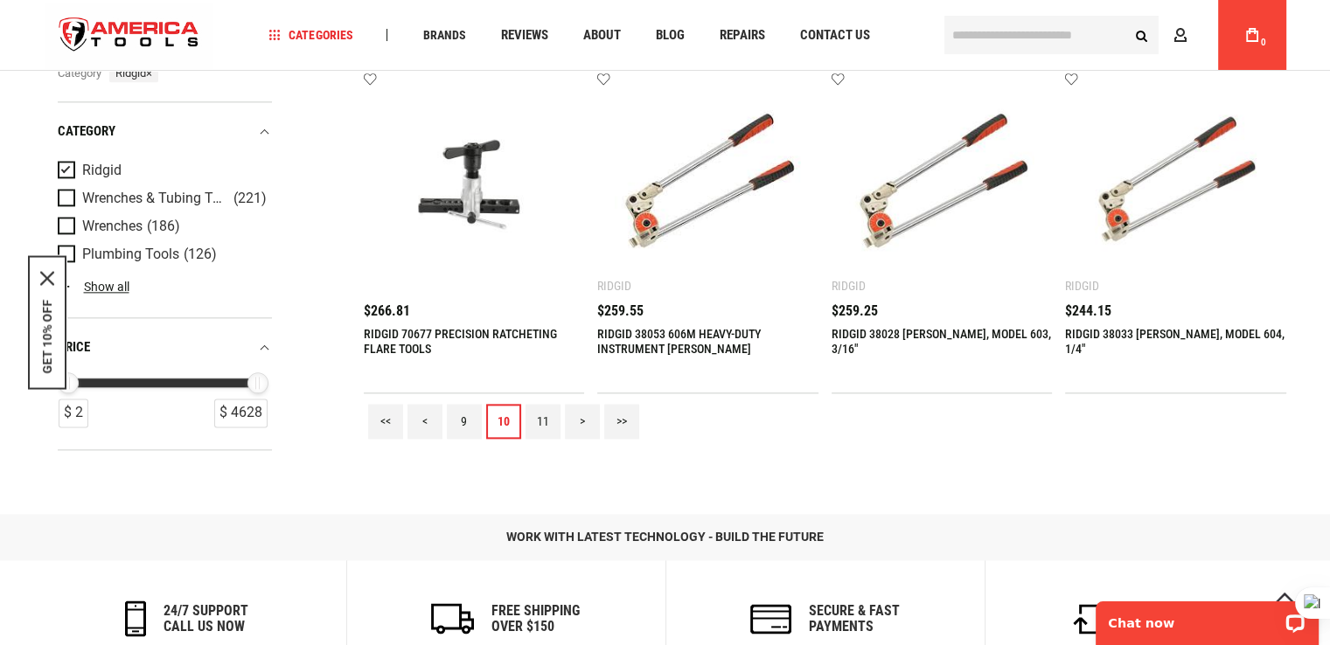
click at [585, 424] on link ">" at bounding box center [582, 421] width 35 height 35
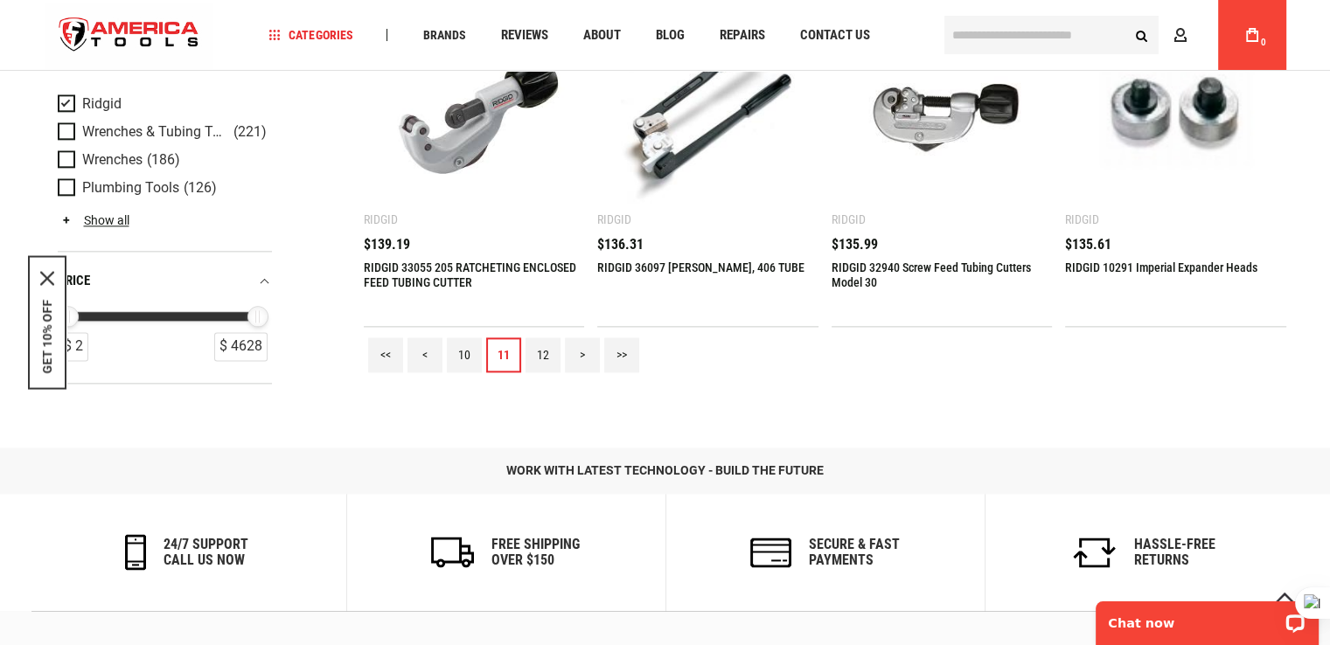
scroll to position [2186, 0]
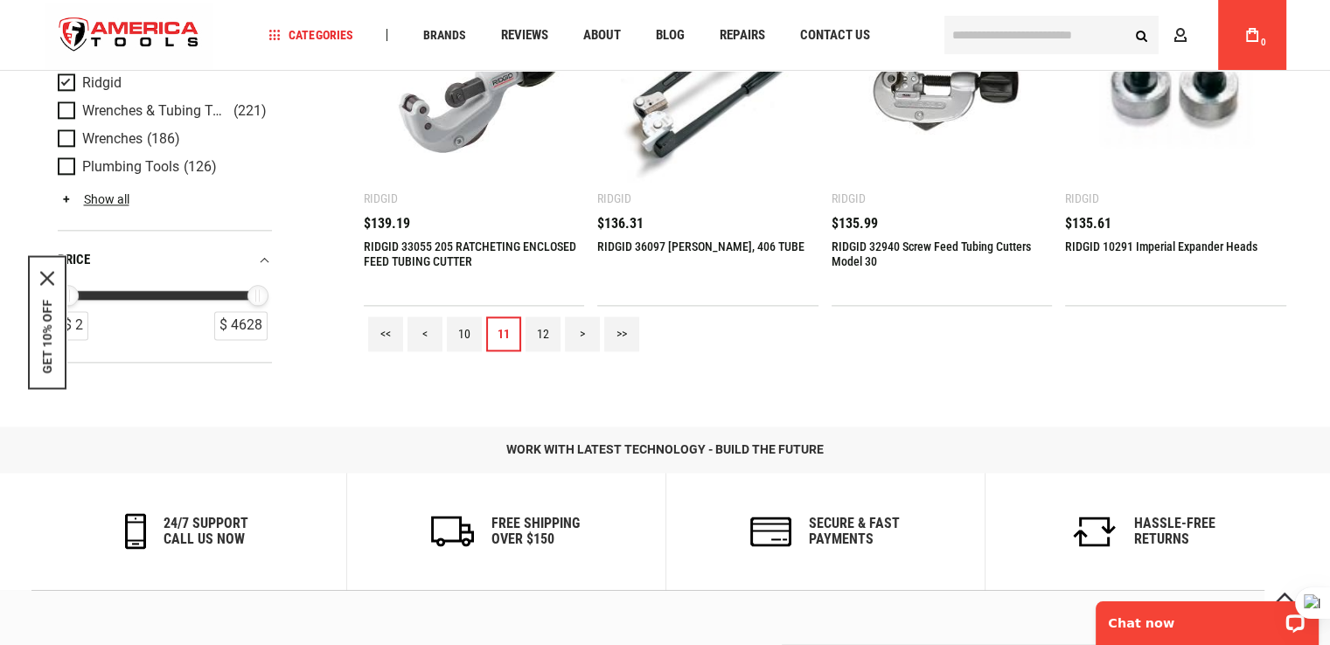
click at [581, 334] on link ">" at bounding box center [582, 334] width 35 height 35
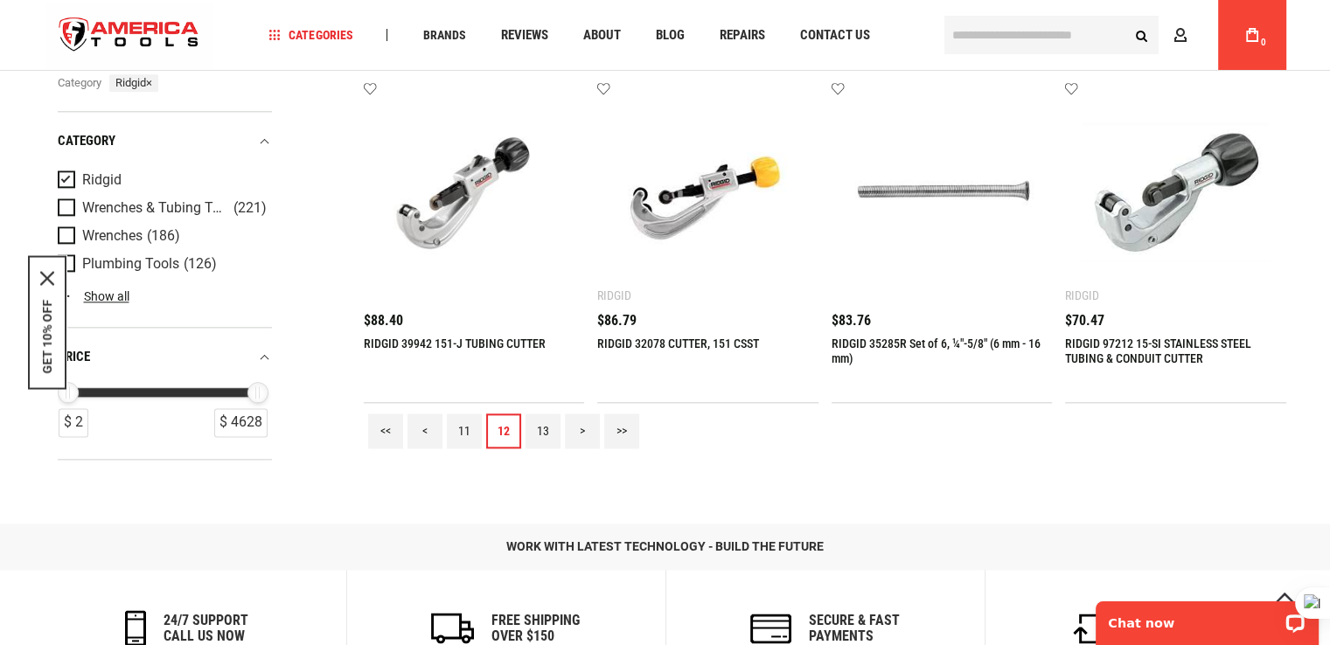
scroll to position [2098, 0]
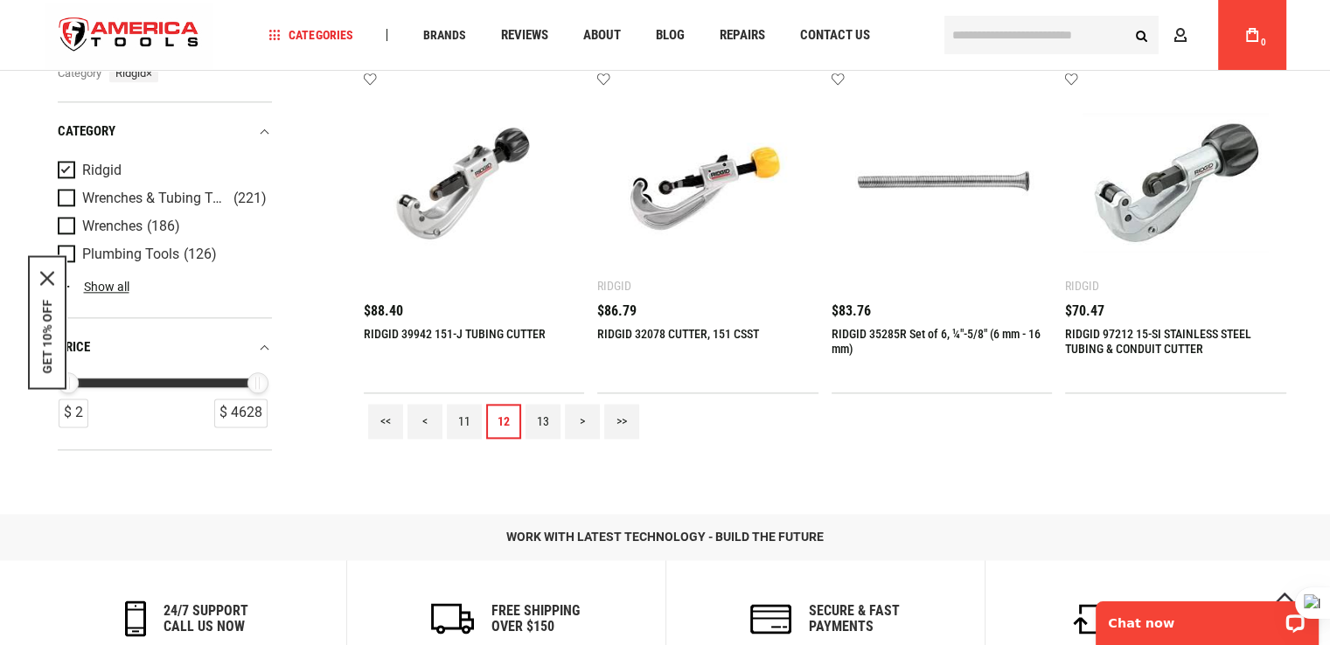
click at [583, 421] on link ">" at bounding box center [582, 421] width 35 height 35
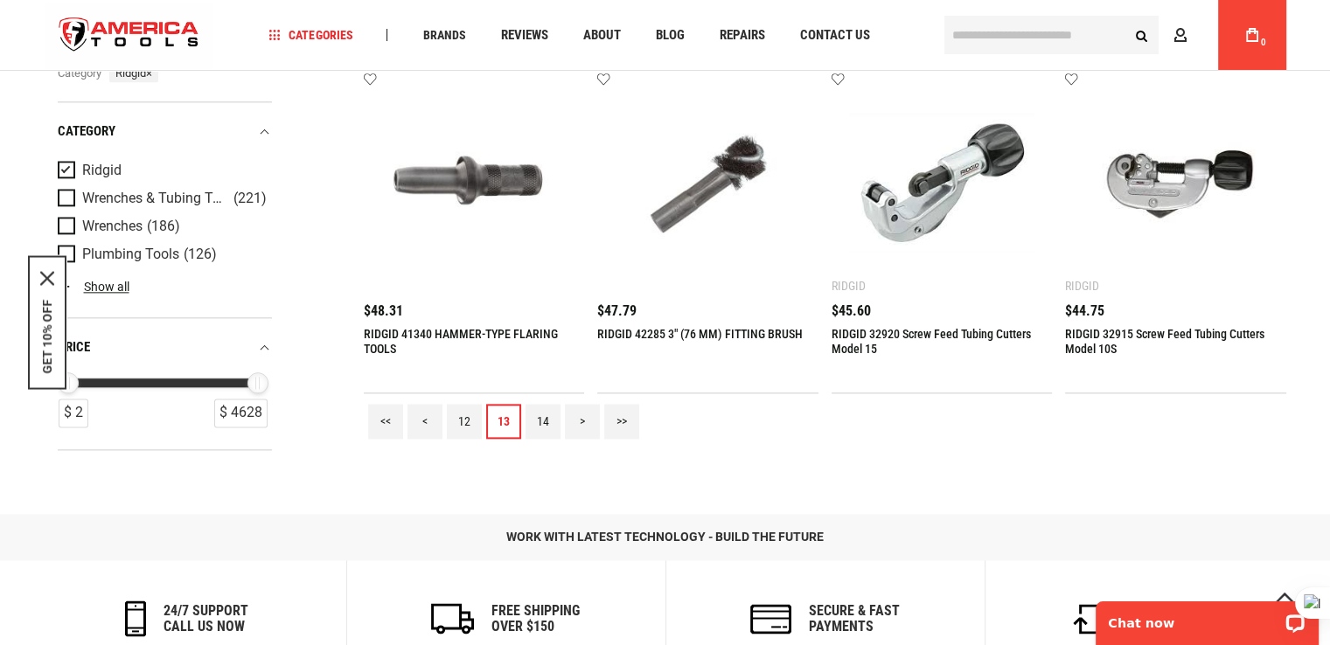
click at [587, 427] on link ">" at bounding box center [582, 421] width 35 height 35
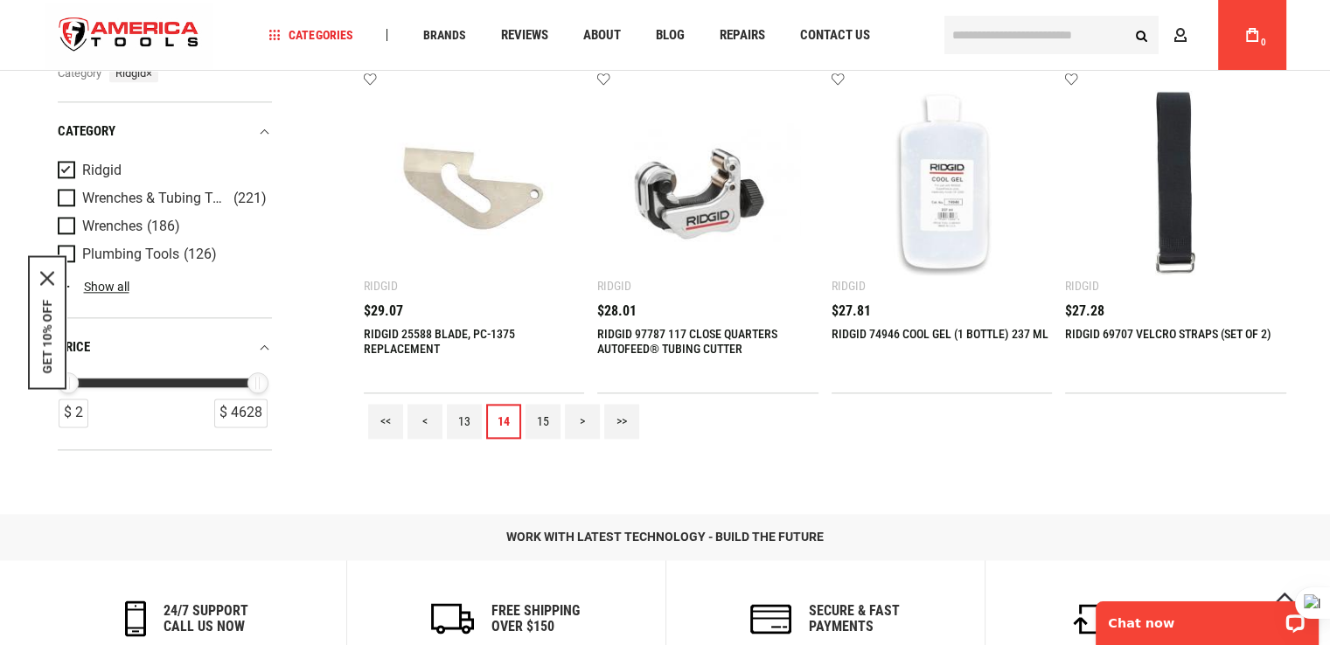
click at [583, 423] on link ">" at bounding box center [582, 421] width 35 height 35
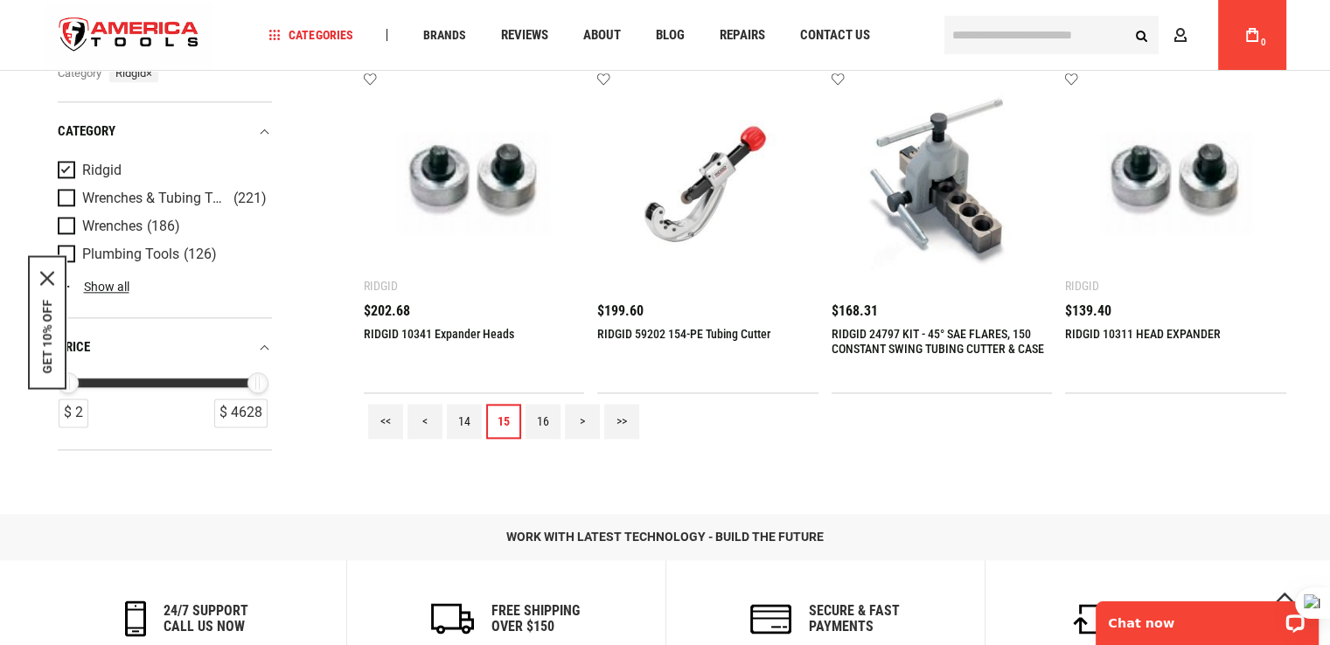
click at [581, 423] on link ">" at bounding box center [582, 421] width 35 height 35
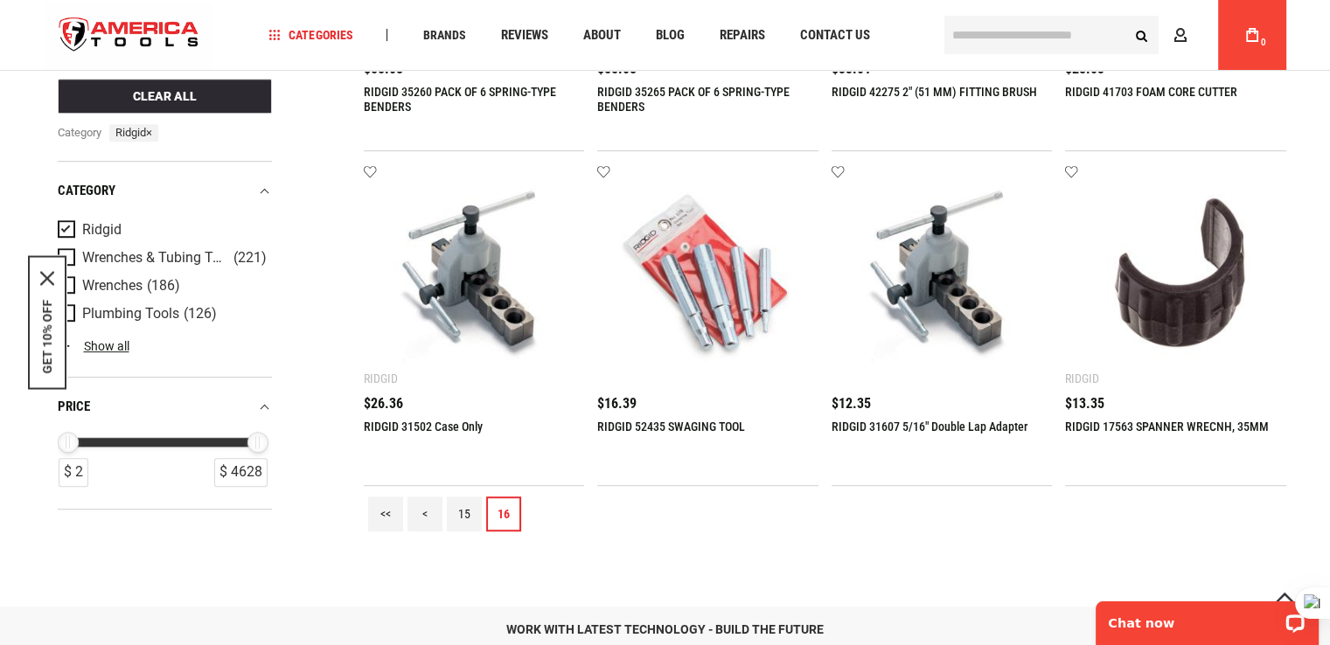
scroll to position [787, 0]
